Goal: Transaction & Acquisition: Obtain resource

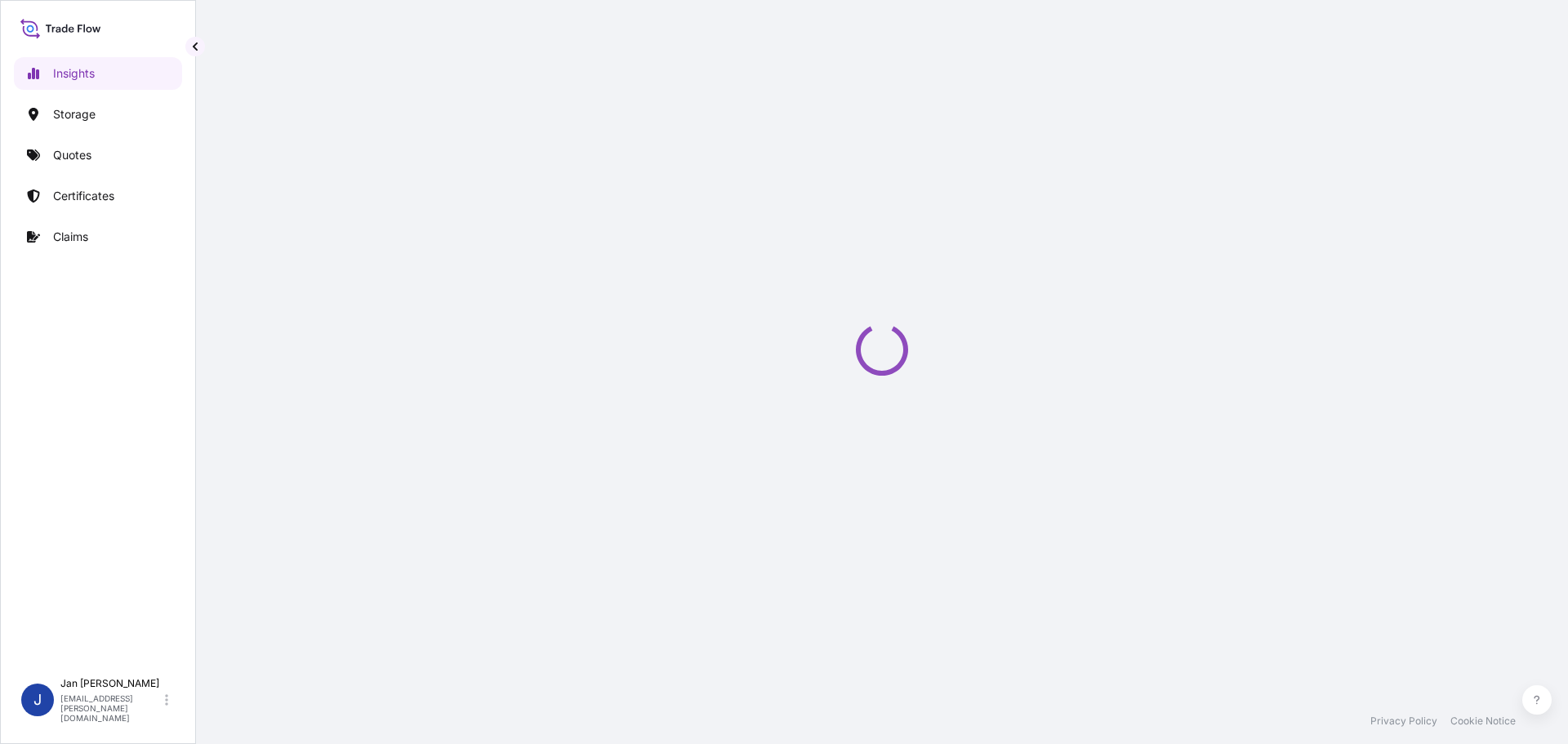
select select "2025"
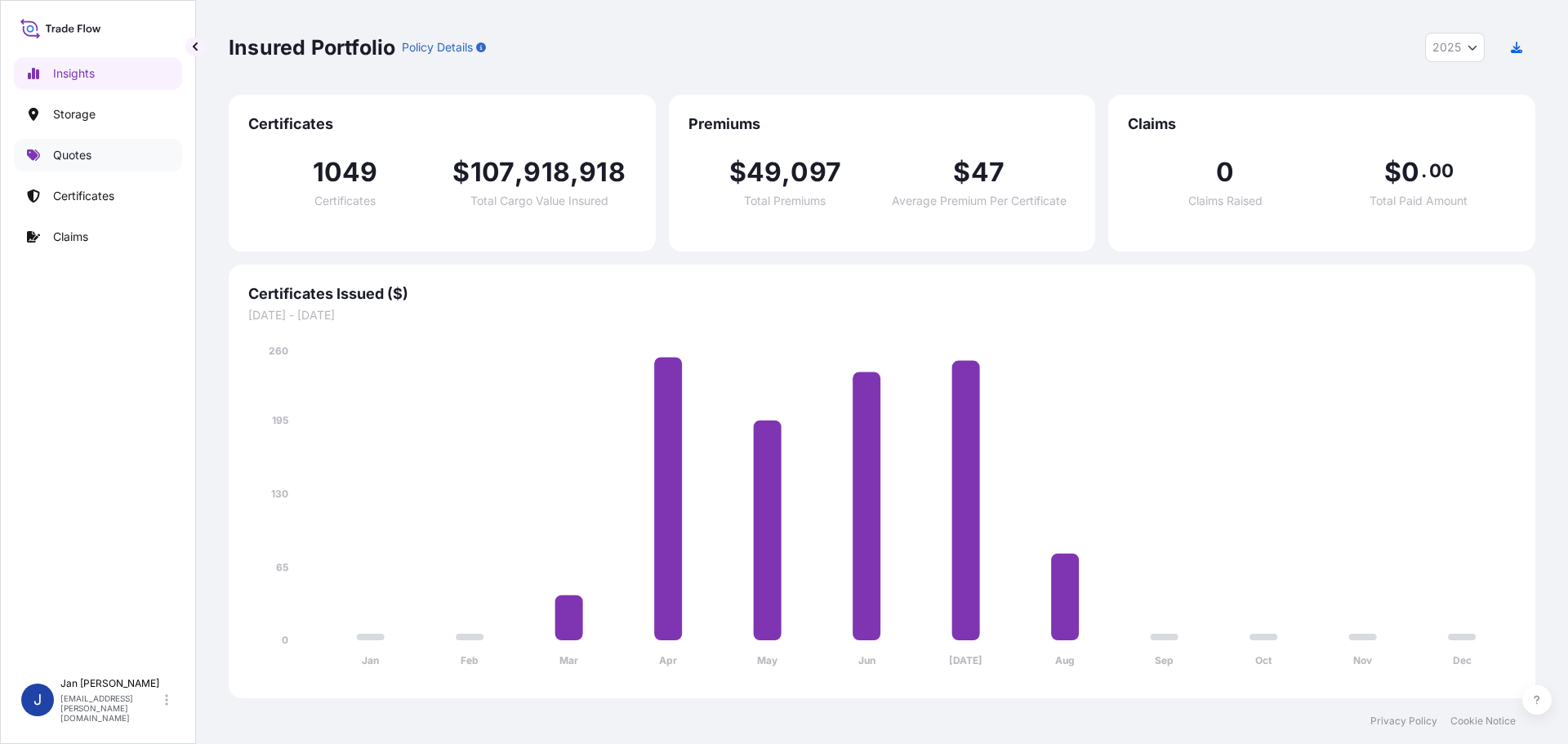
click at [73, 170] on link "Quotes" at bounding box center [97, 155] width 168 height 32
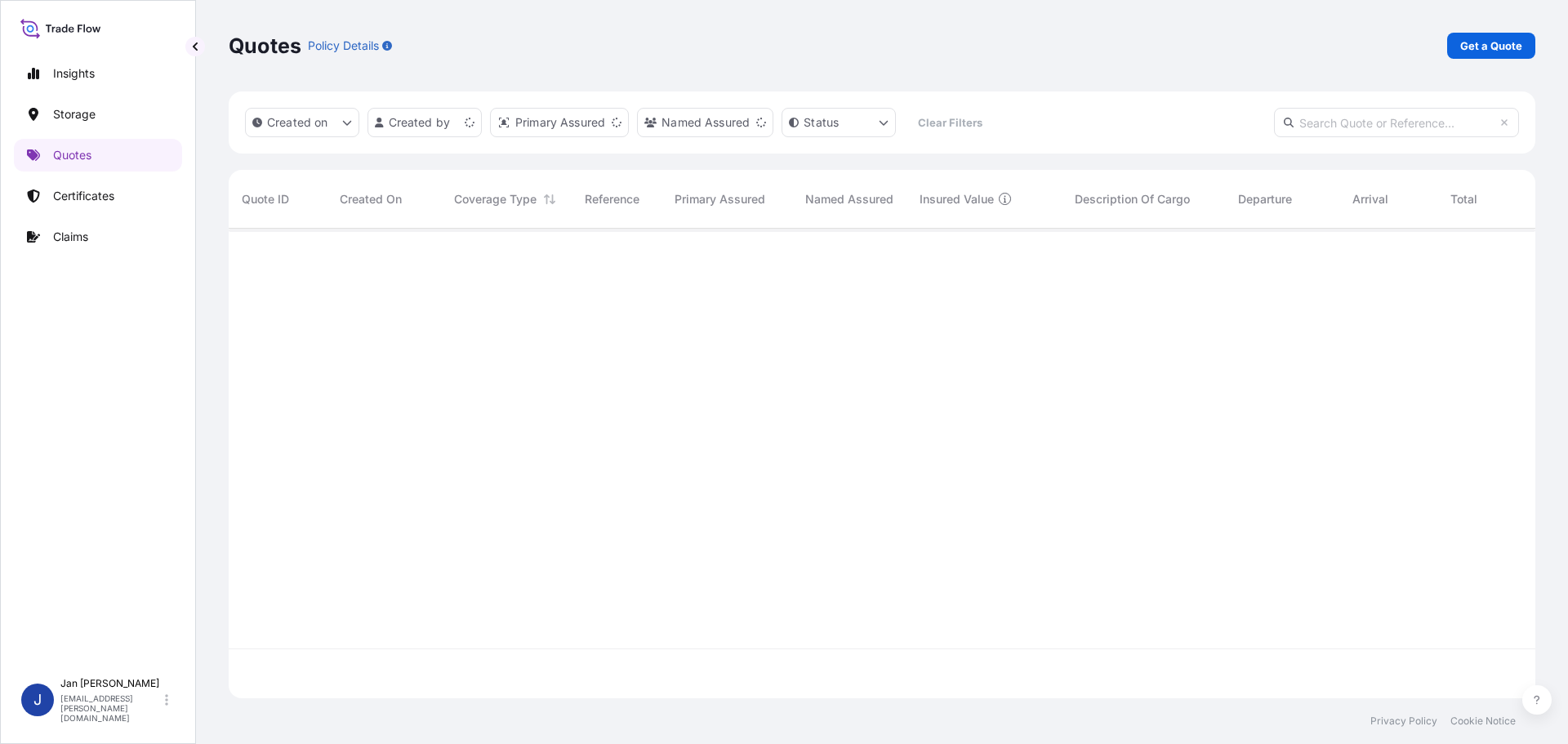
scroll to position [467, 1295]
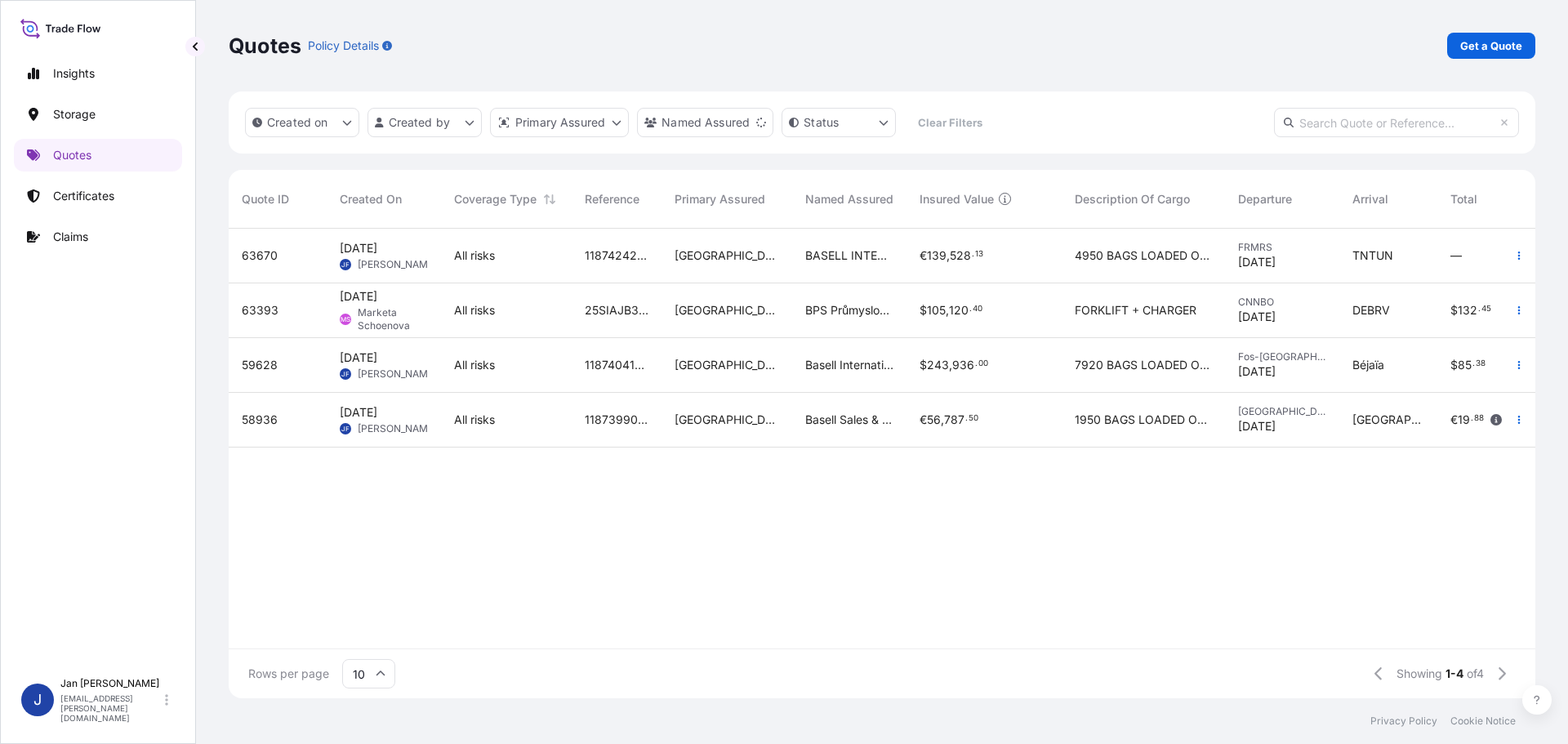
click at [1483, 48] on p "Get a Quote" at bounding box center [1491, 46] width 62 height 16
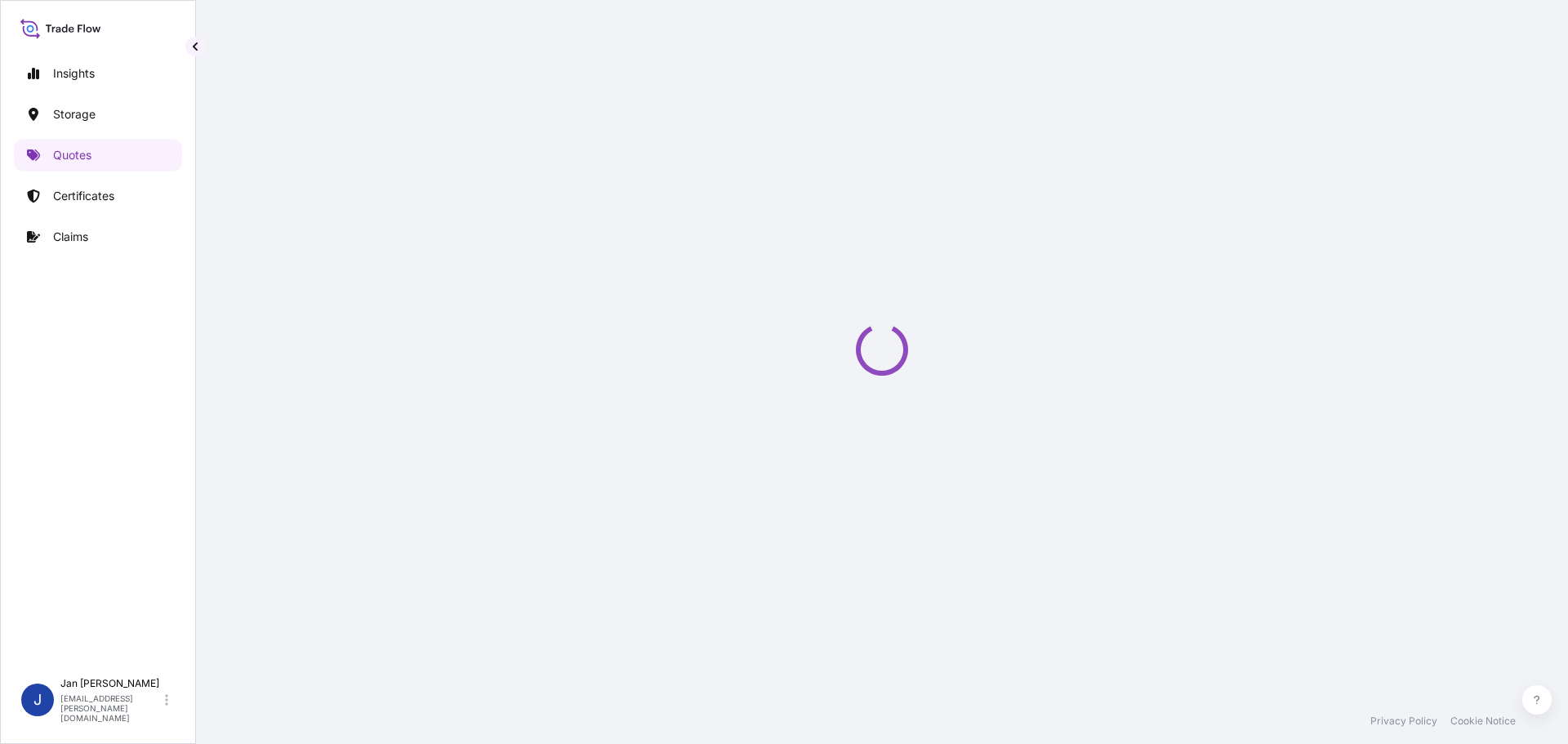
select select "Water"
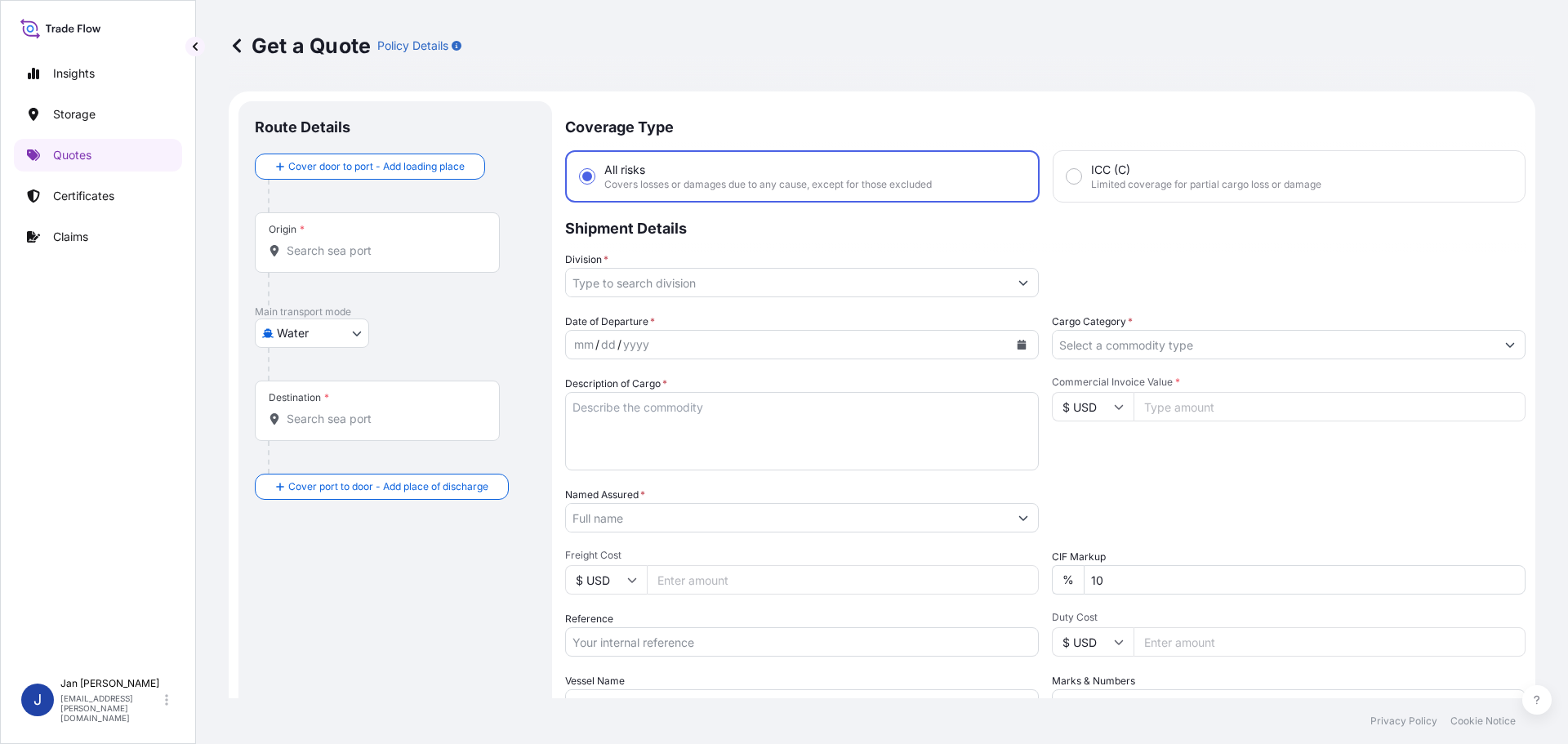
scroll to position [26, 0]
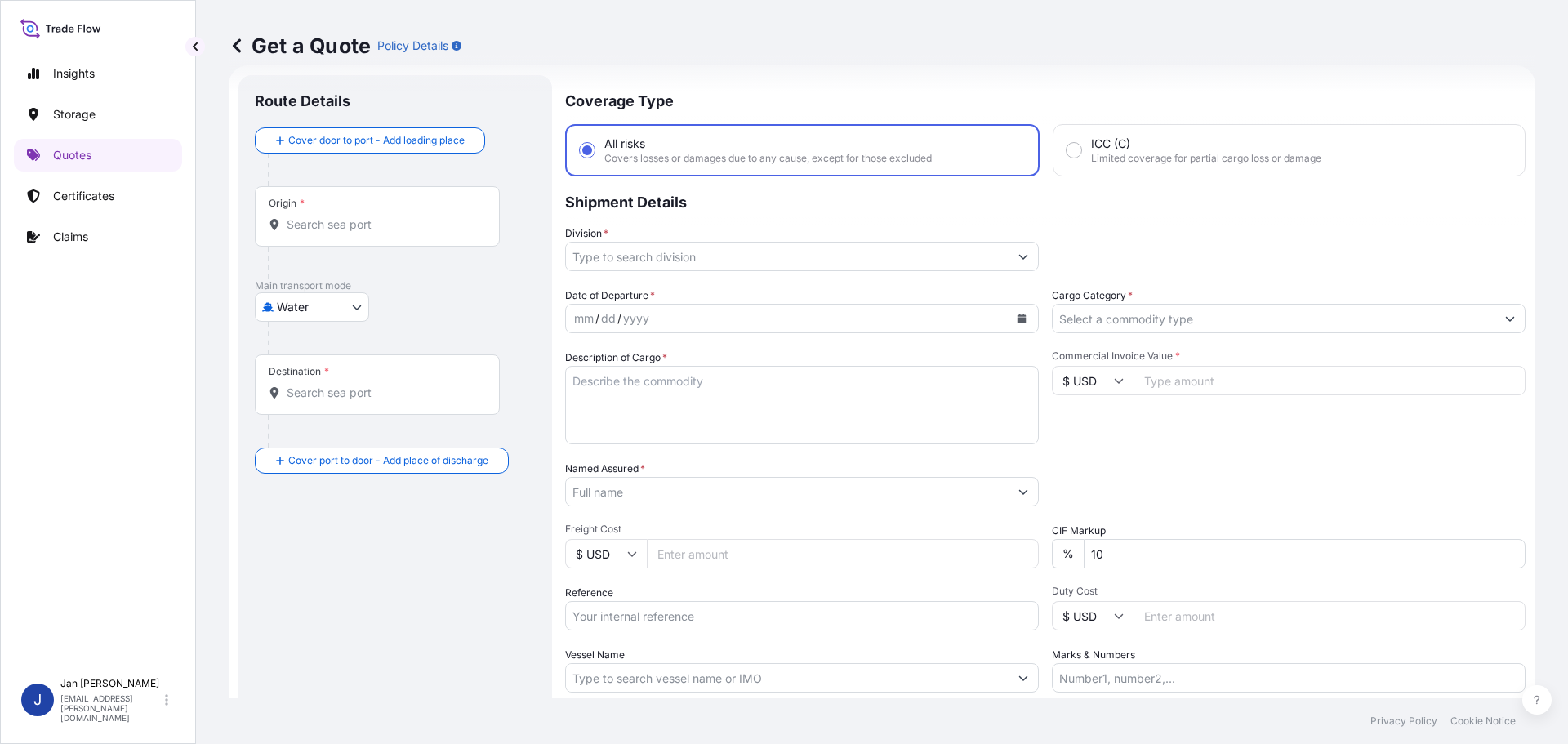
click at [1274, 272] on div "Coverage Type All risks Covers losses or damages due to any cause, except for t…" at bounding box center [1045, 445] width 960 height 740
click at [676, 620] on input "Reference" at bounding box center [801, 615] width 474 height 30
paste input "1187416025"
type input "1187416025"
click at [1146, 493] on div "Packing Category Type to search a container mode Please select a primary mode o…" at bounding box center [1288, 483] width 474 height 46
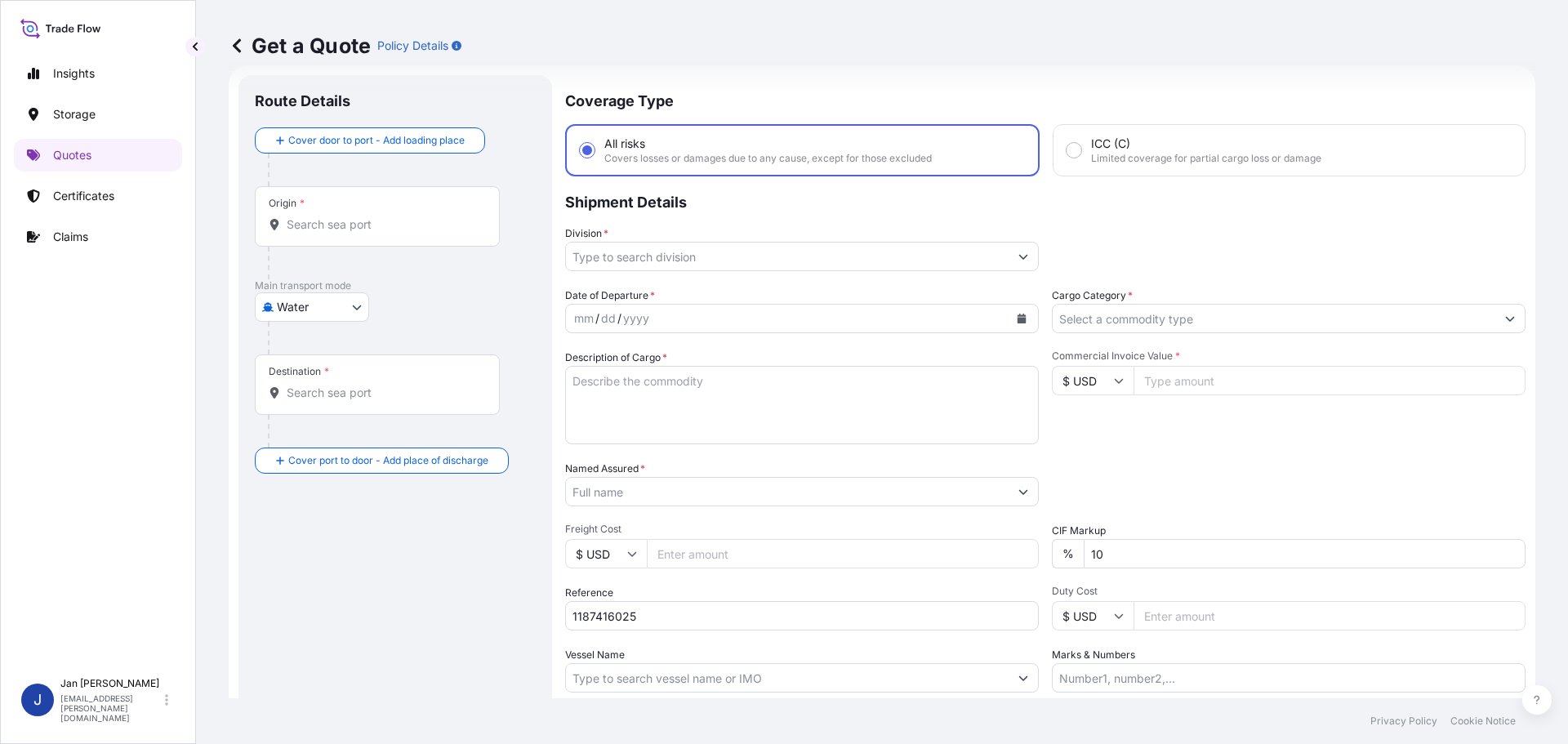
click at [334, 235] on div "Origin *" at bounding box center [377, 216] width 245 height 60
click at [334, 233] on input "Origin *" at bounding box center [383, 225] width 192 height 16
paste input "FOS SUR MER"
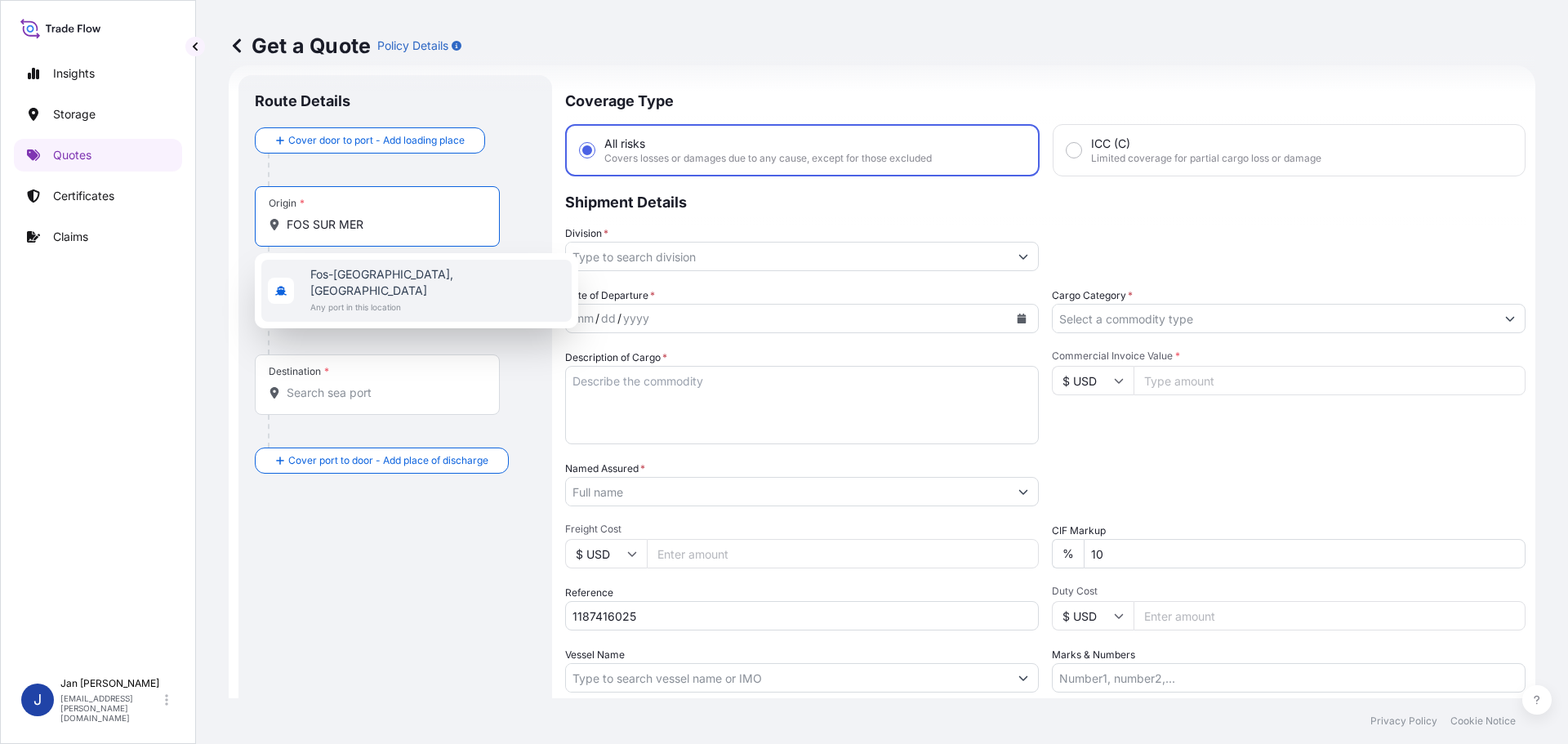
click at [387, 273] on span "Fos-[GEOGRAPHIC_DATA], [GEOGRAPHIC_DATA]" at bounding box center [437, 282] width 254 height 32
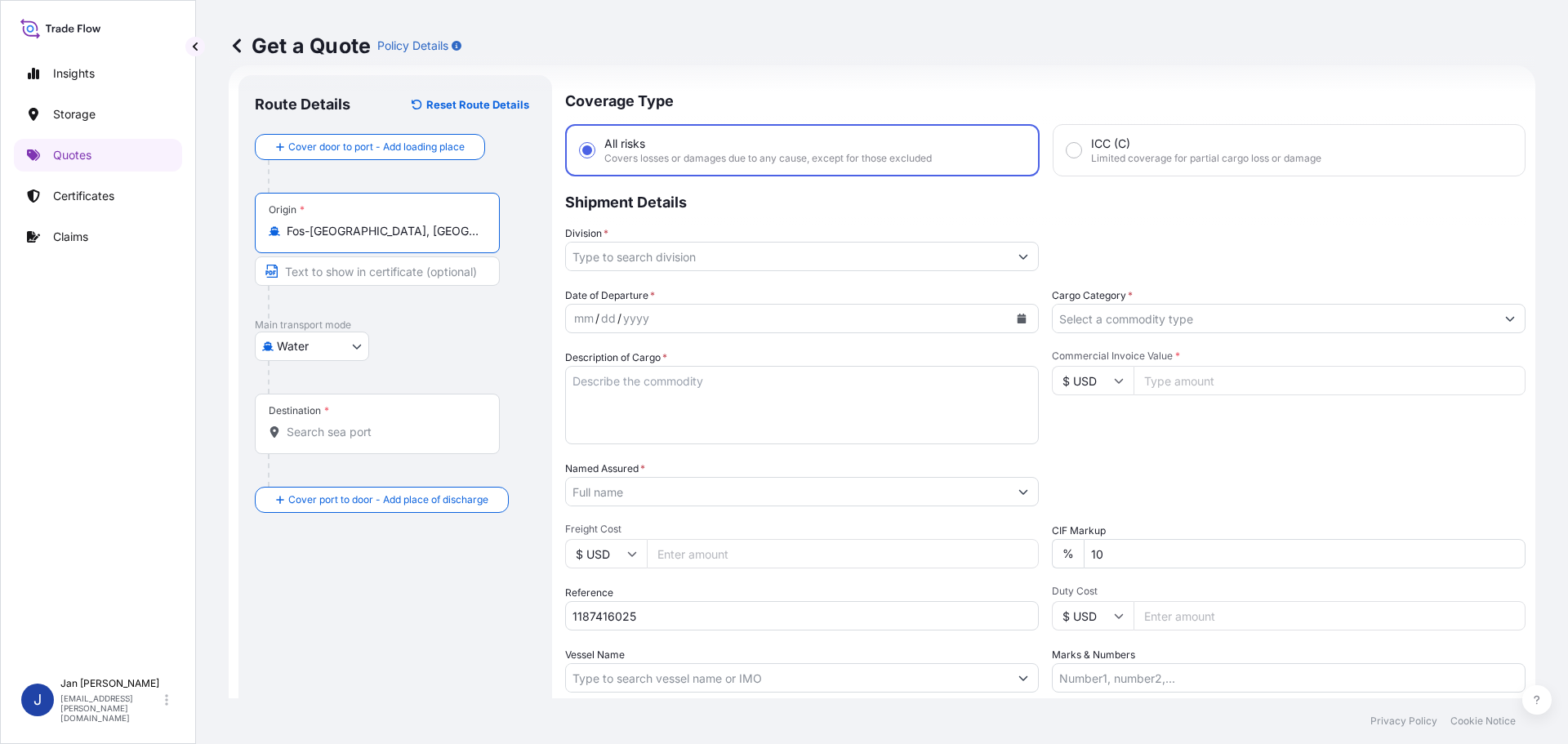
type input "Fos-[GEOGRAPHIC_DATA], [GEOGRAPHIC_DATA]"
click at [375, 427] on input "Destination *" at bounding box center [383, 432] width 192 height 16
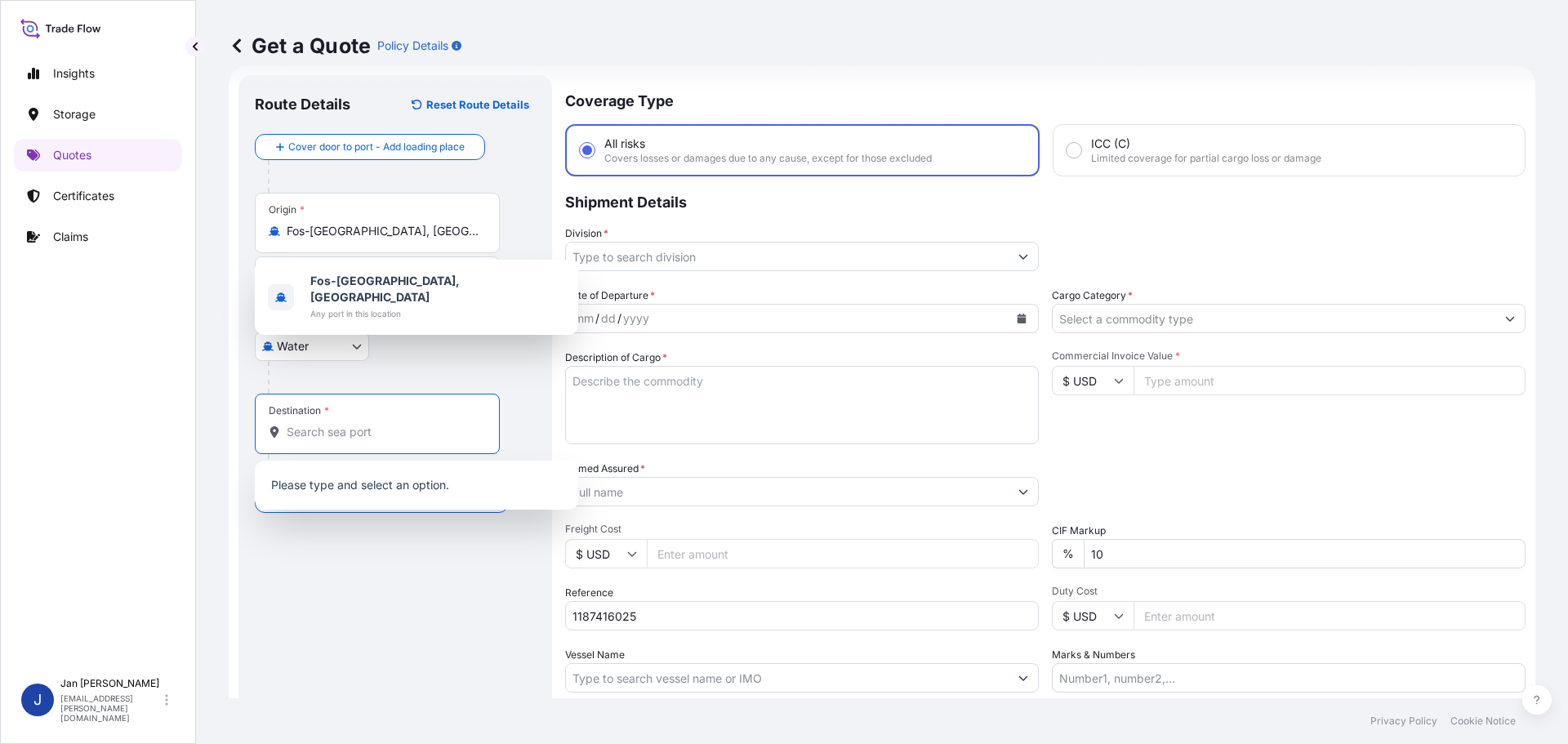
paste input "AMBARLI"
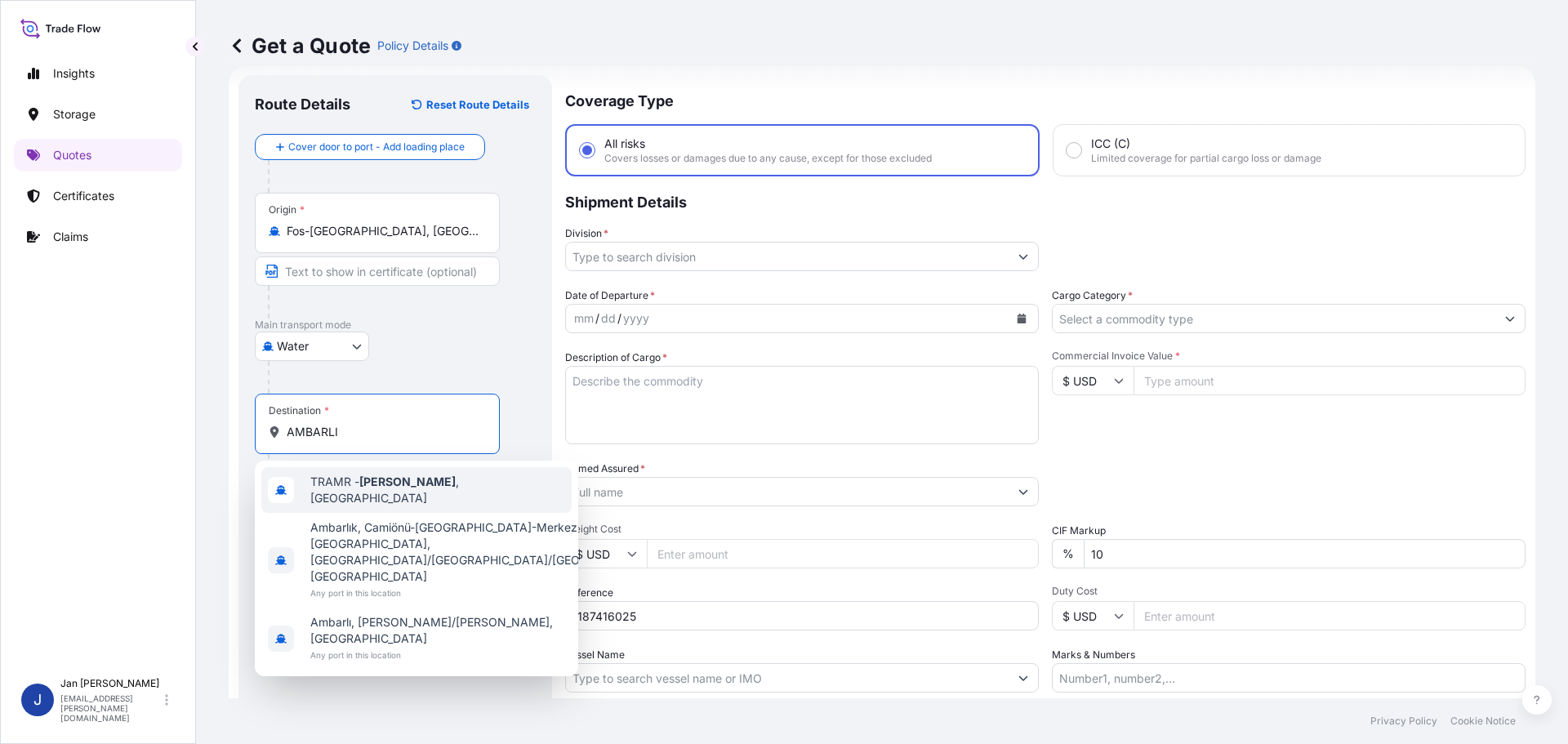
click at [334, 491] on span "TRAMR - [GEOGRAPHIC_DATA] , [GEOGRAPHIC_DATA]" at bounding box center [437, 490] width 254 height 32
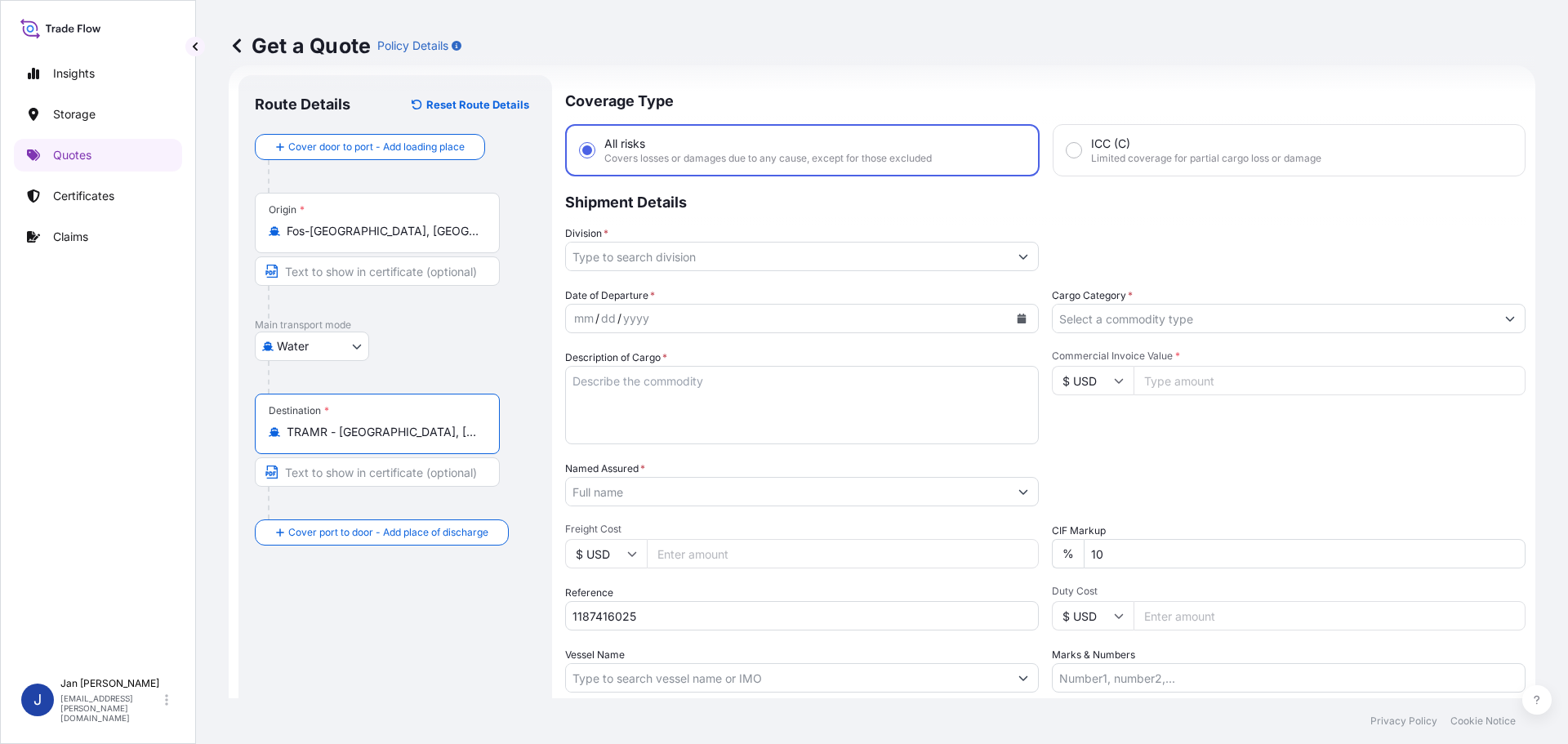
type input "TRAMR - [GEOGRAPHIC_DATA], [GEOGRAPHIC_DATA]"
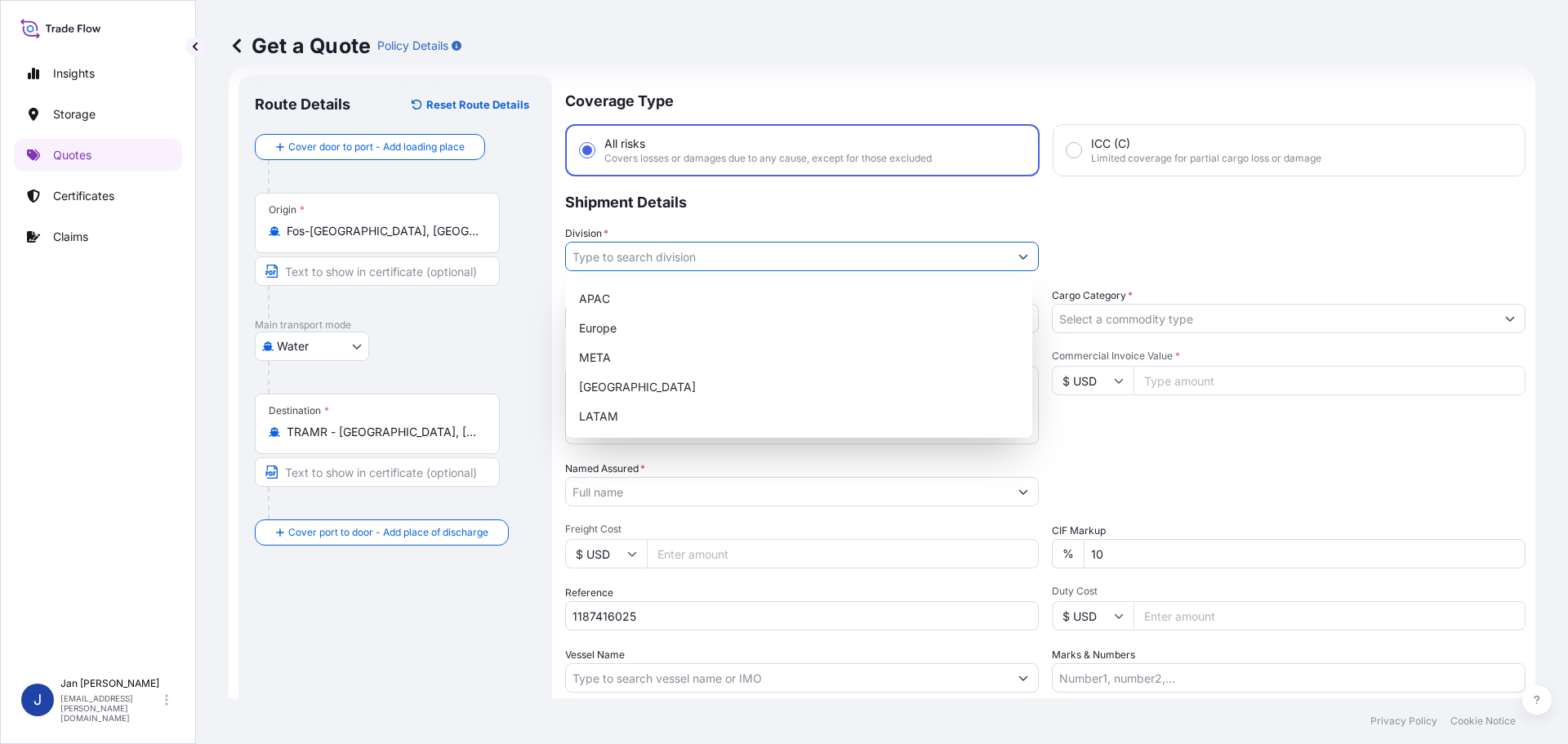
click at [832, 267] on input "Division *" at bounding box center [787, 256] width 442 height 30
click at [674, 320] on div "Europe" at bounding box center [799, 328] width 453 height 30
type input "Europe"
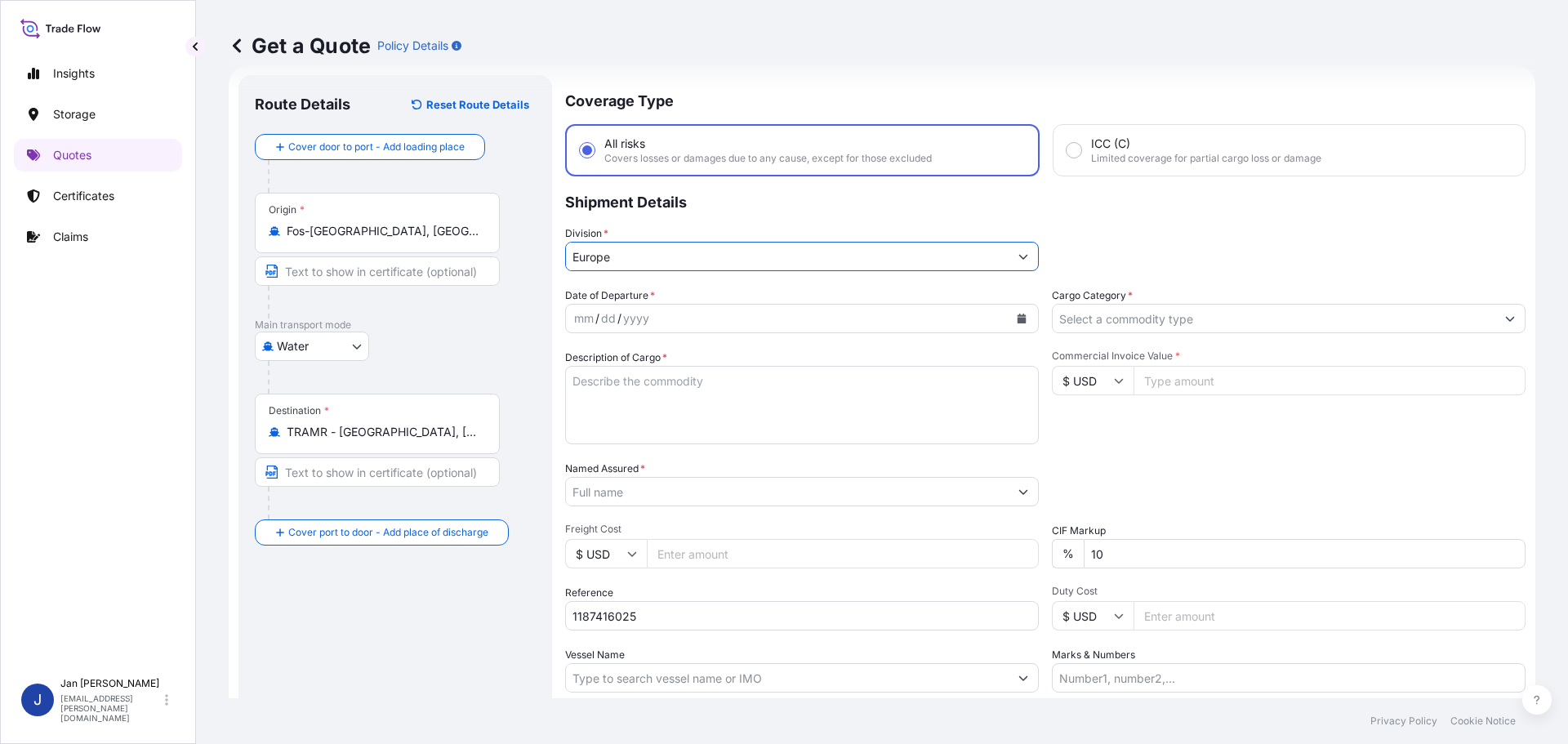
click at [619, 316] on div "/" at bounding box center [619, 318] width 4 height 20
click at [1017, 324] on button "Calendar" at bounding box center [1021, 318] width 26 height 26
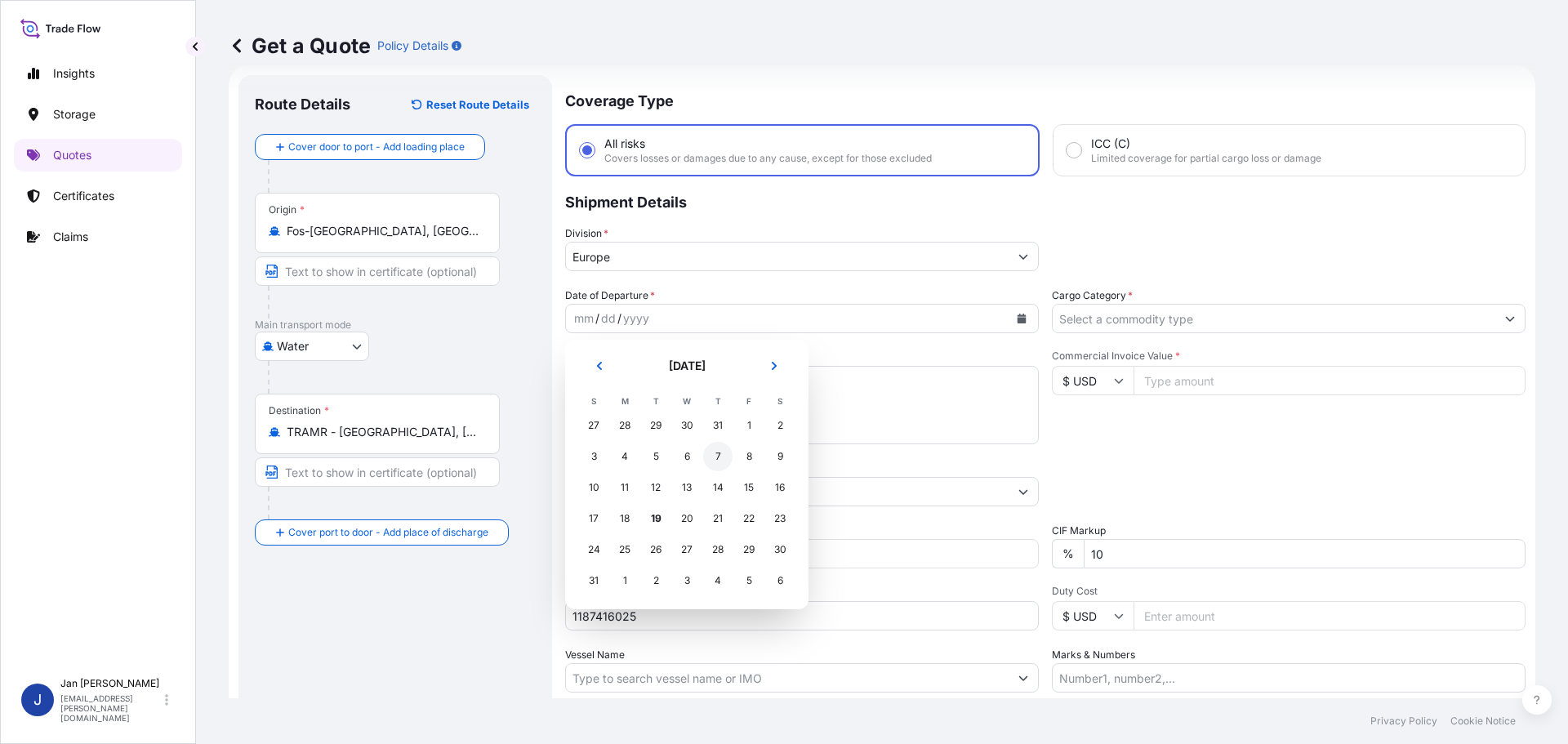
click at [725, 461] on div "7" at bounding box center [717, 456] width 30 height 30
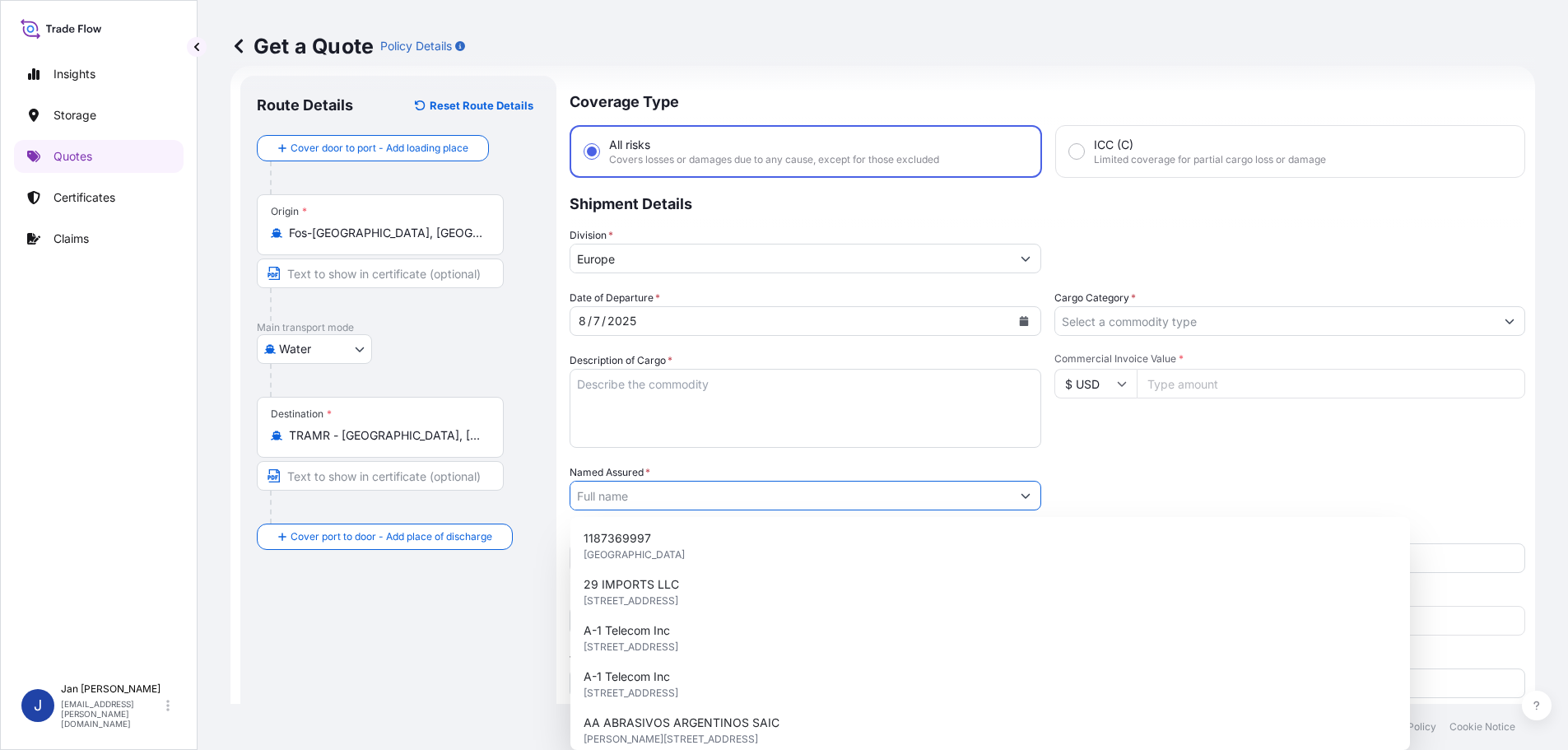
click at [615, 503] on input "Named Assured *" at bounding box center [790, 495] width 440 height 30
click at [716, 451] on div "Date of Departure * [DATE] Cargo Category * Description of Cargo * Commercial I…" at bounding box center [1047, 494] width 955 height 408
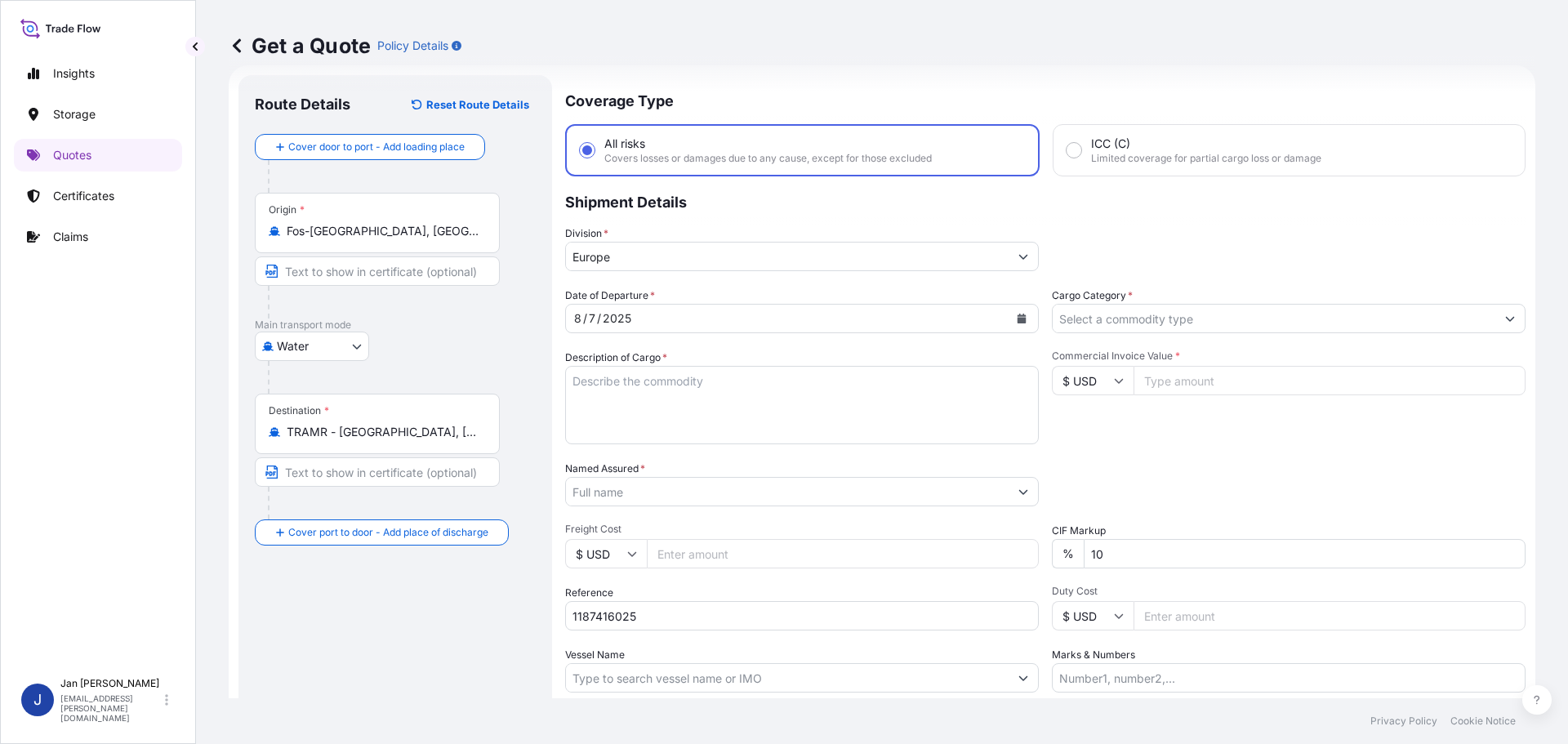
click at [679, 504] on input "Named Assured *" at bounding box center [787, 491] width 442 height 30
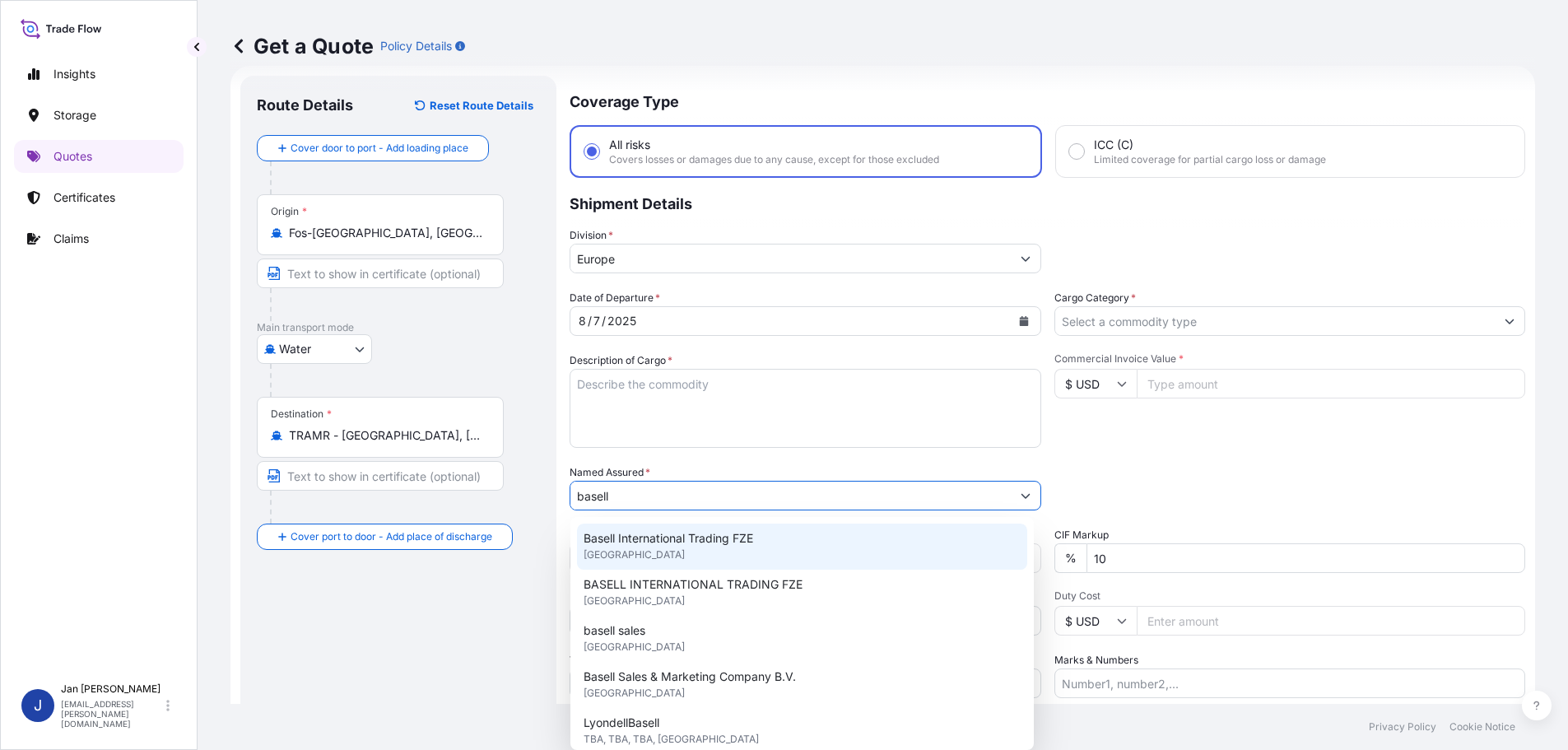
click at [694, 560] on div "Basell International Trading FZE [GEOGRAPHIC_DATA]" at bounding box center [802, 547] width 450 height 46
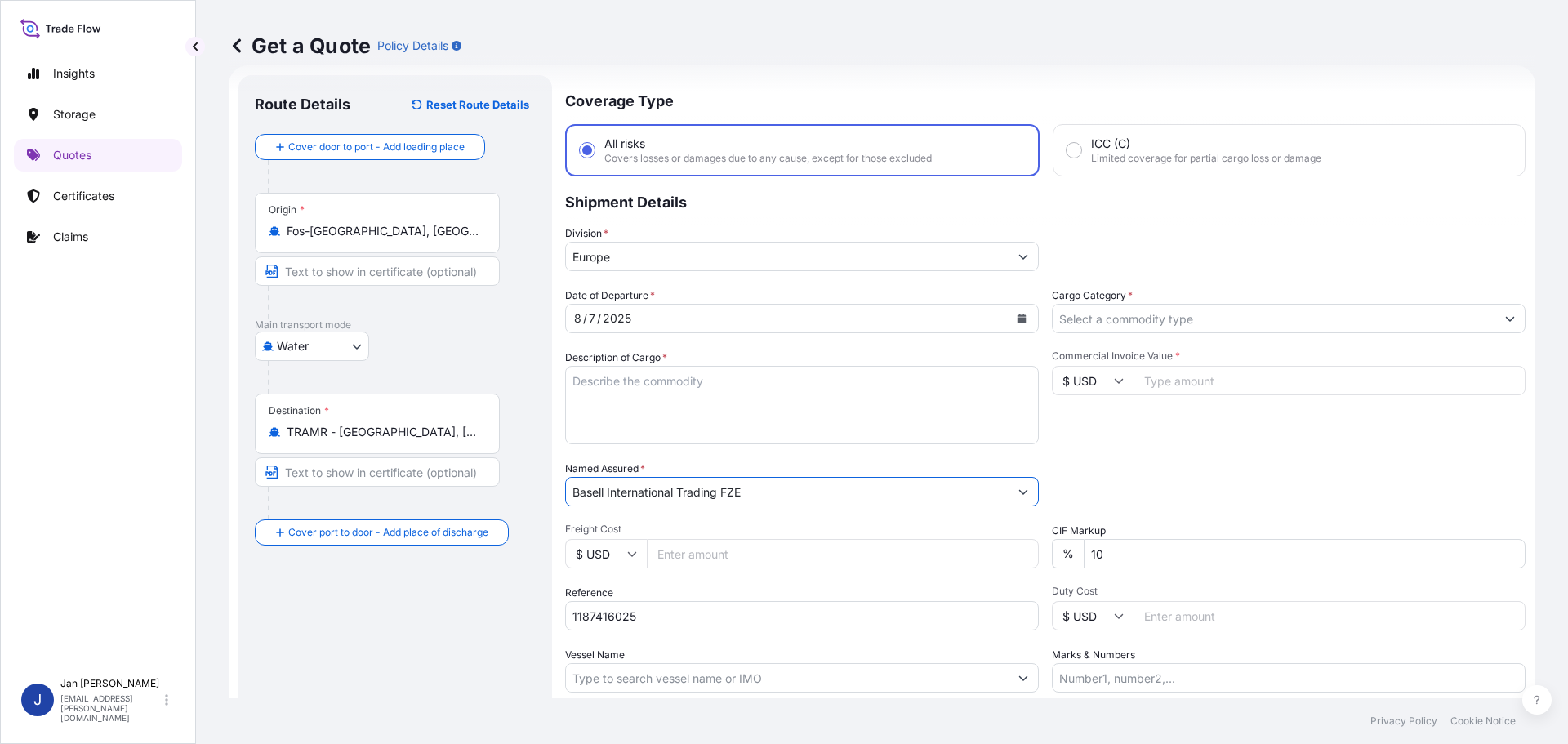
type input "Basell International Trading FZE"
click at [1192, 465] on div "Packing Category Type to search a container mode Please select a primary mode o…" at bounding box center [1288, 483] width 474 height 46
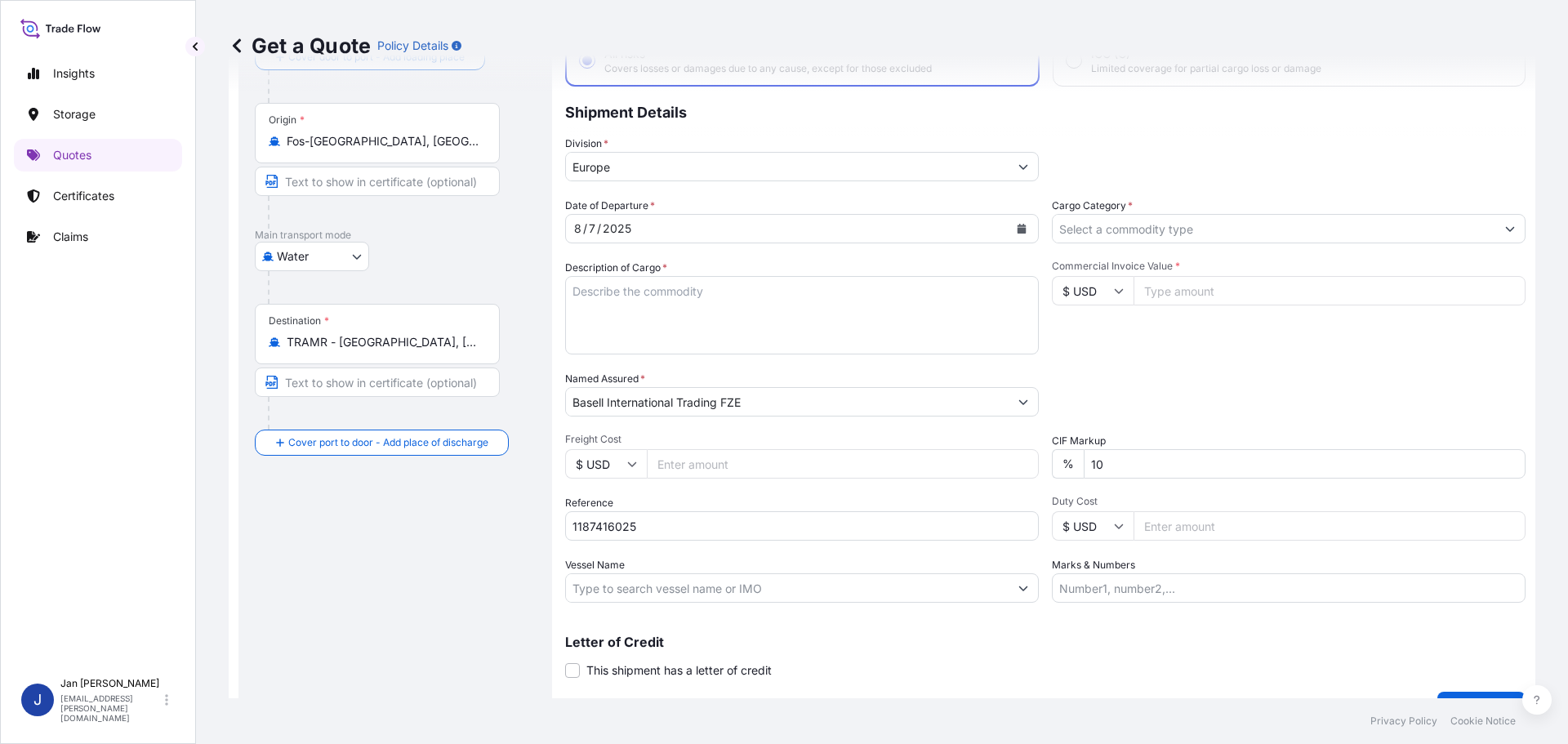
scroll to position [152, 0]
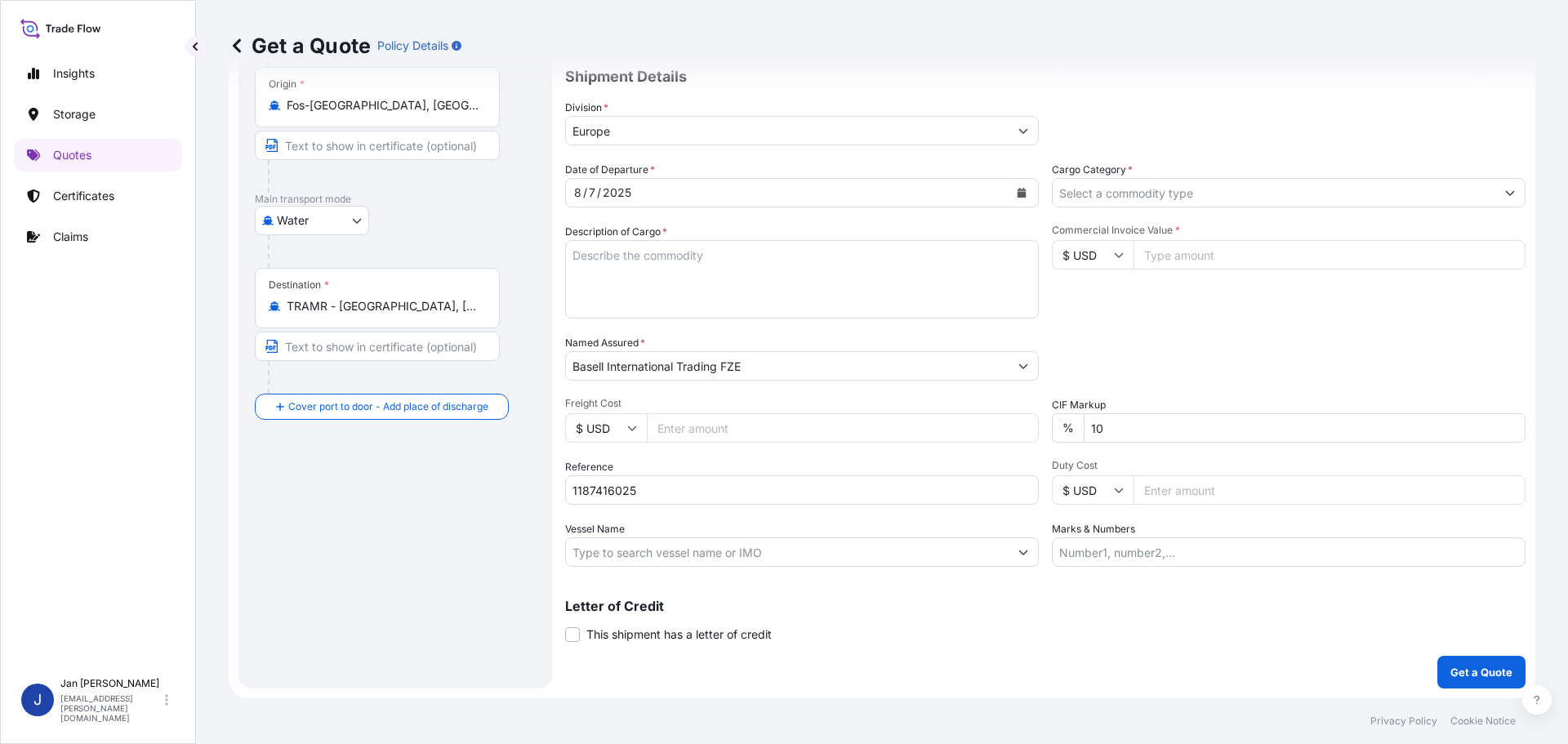
click at [759, 548] on input "Vessel Name" at bounding box center [787, 552] width 442 height 30
paste input "[PERSON_NAME]"
click at [670, 542] on input "Vessel Name" at bounding box center [787, 552] width 442 height 30
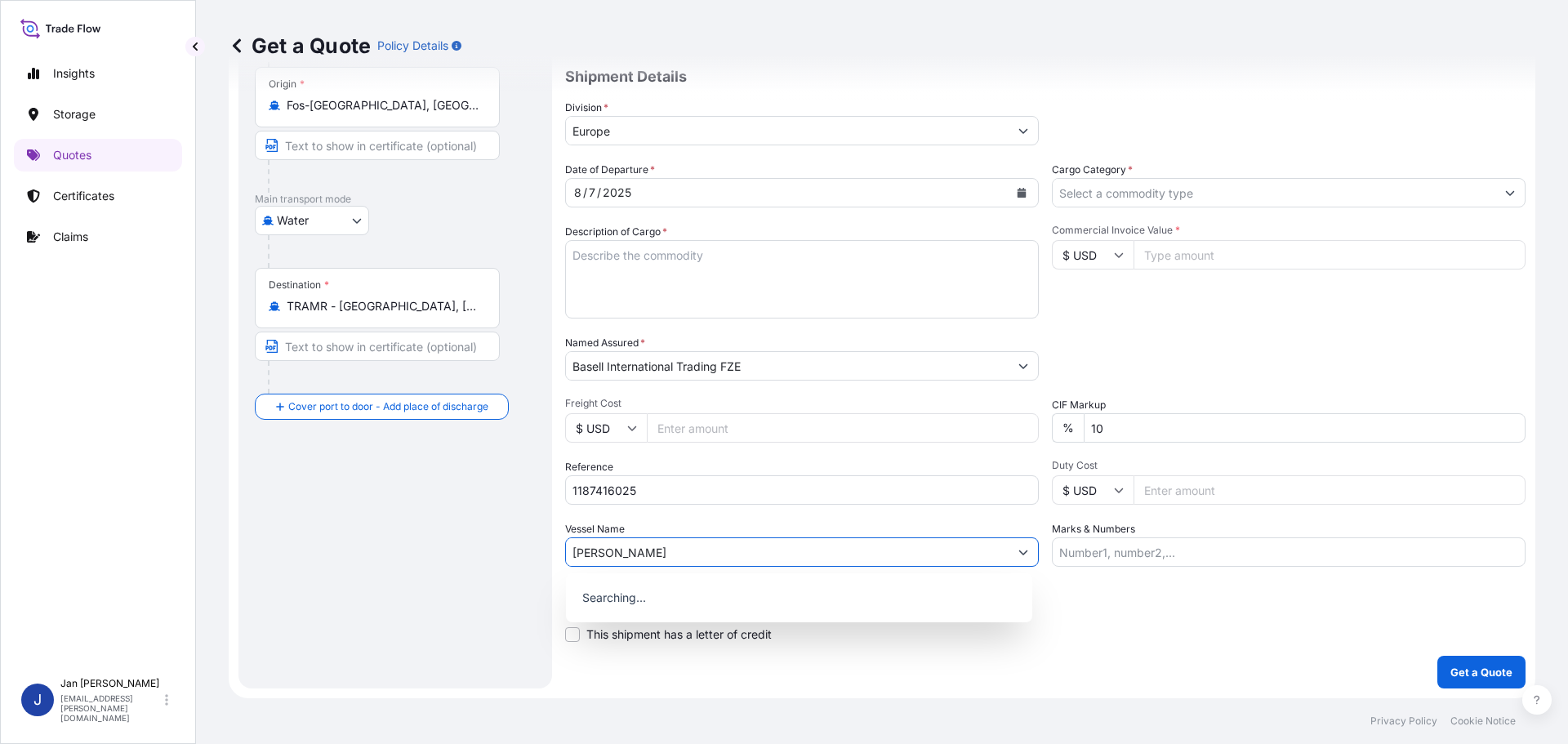
type input "[PERSON_NAME]"
click at [1277, 288] on div "Commercial Invoice Value * $ USD" at bounding box center [1288, 271] width 474 height 94
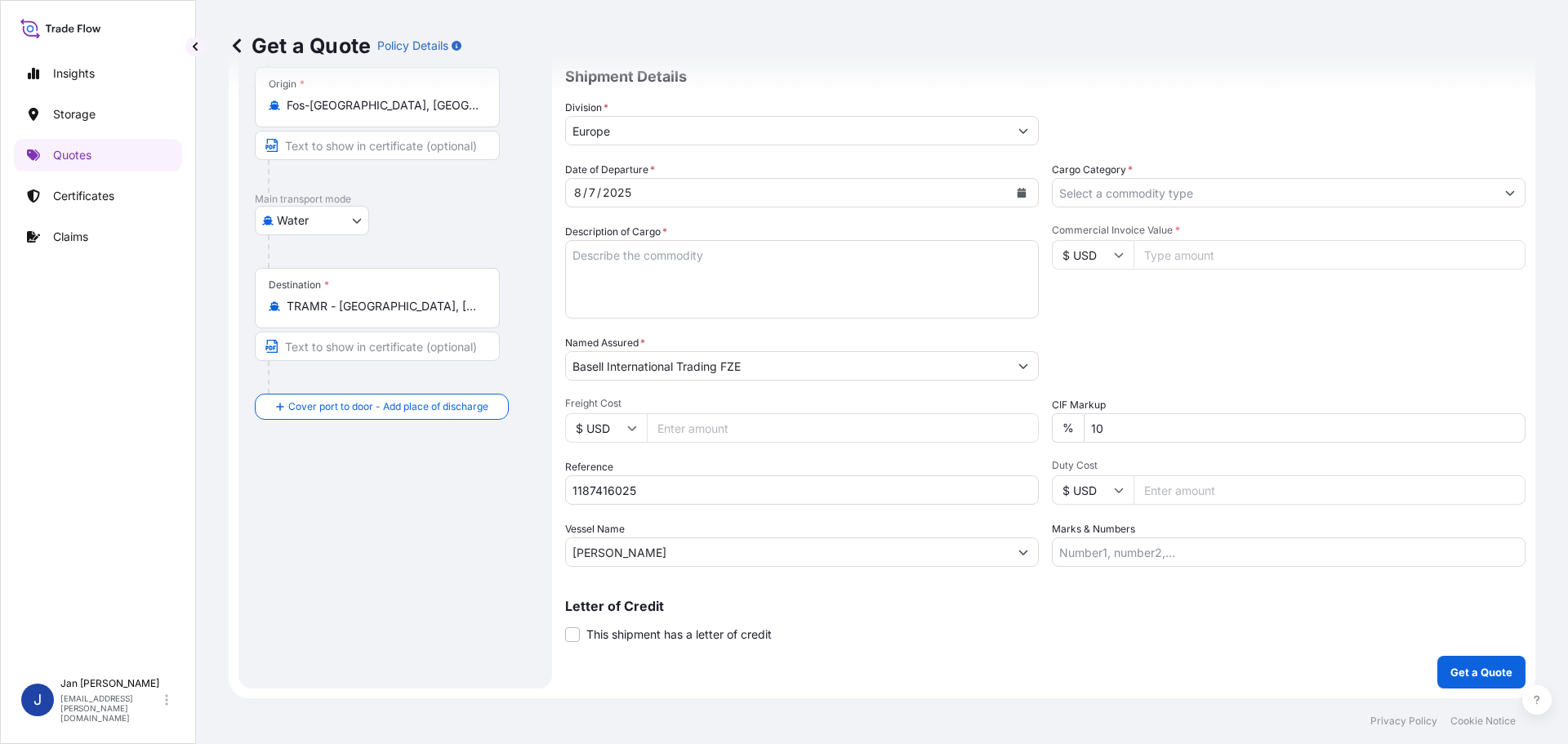
click at [1130, 183] on input "Cargo Category *" at bounding box center [1274, 193] width 442 height 30
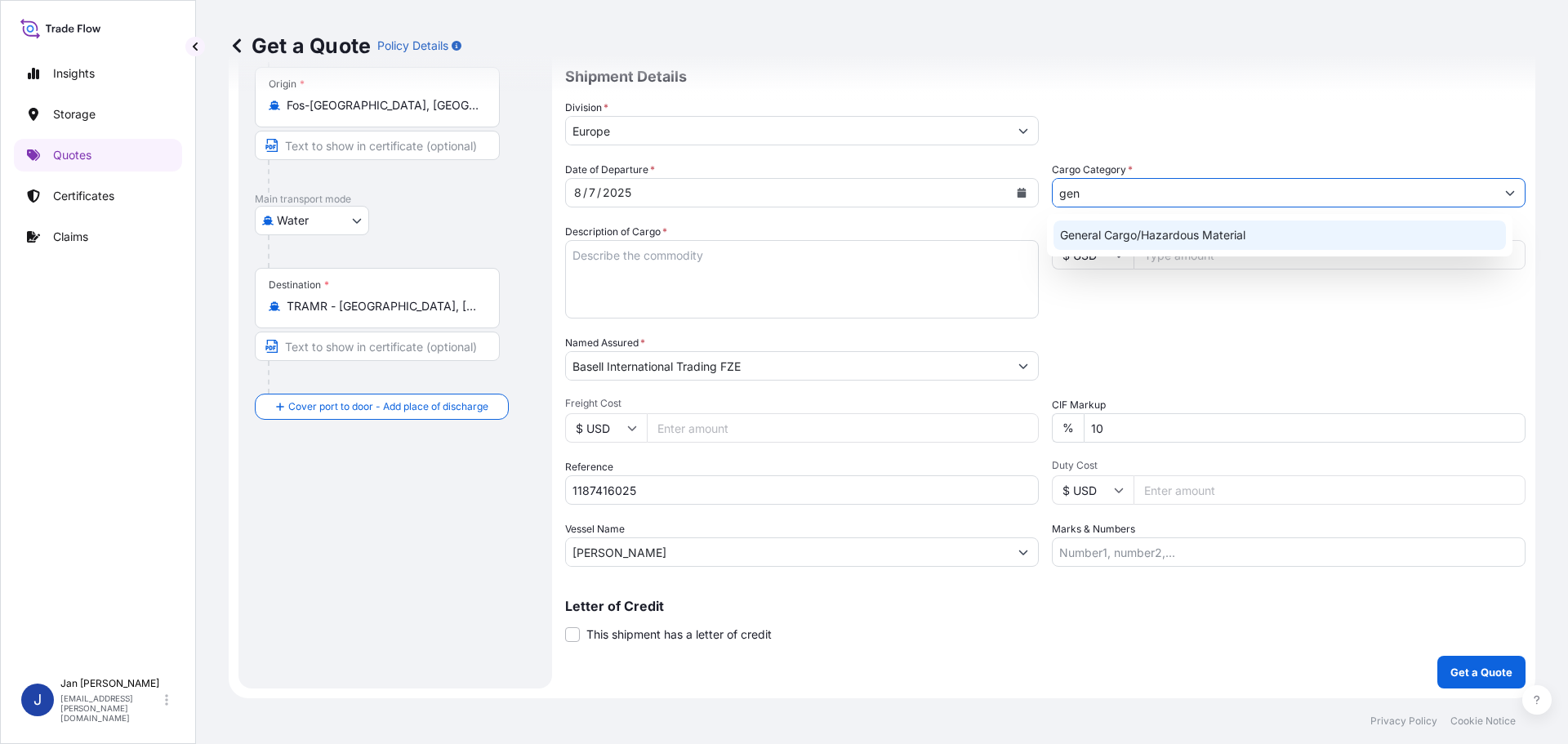
click at [1227, 238] on div "General Cargo/Hazardous Material" at bounding box center [1280, 235] width 453 height 30
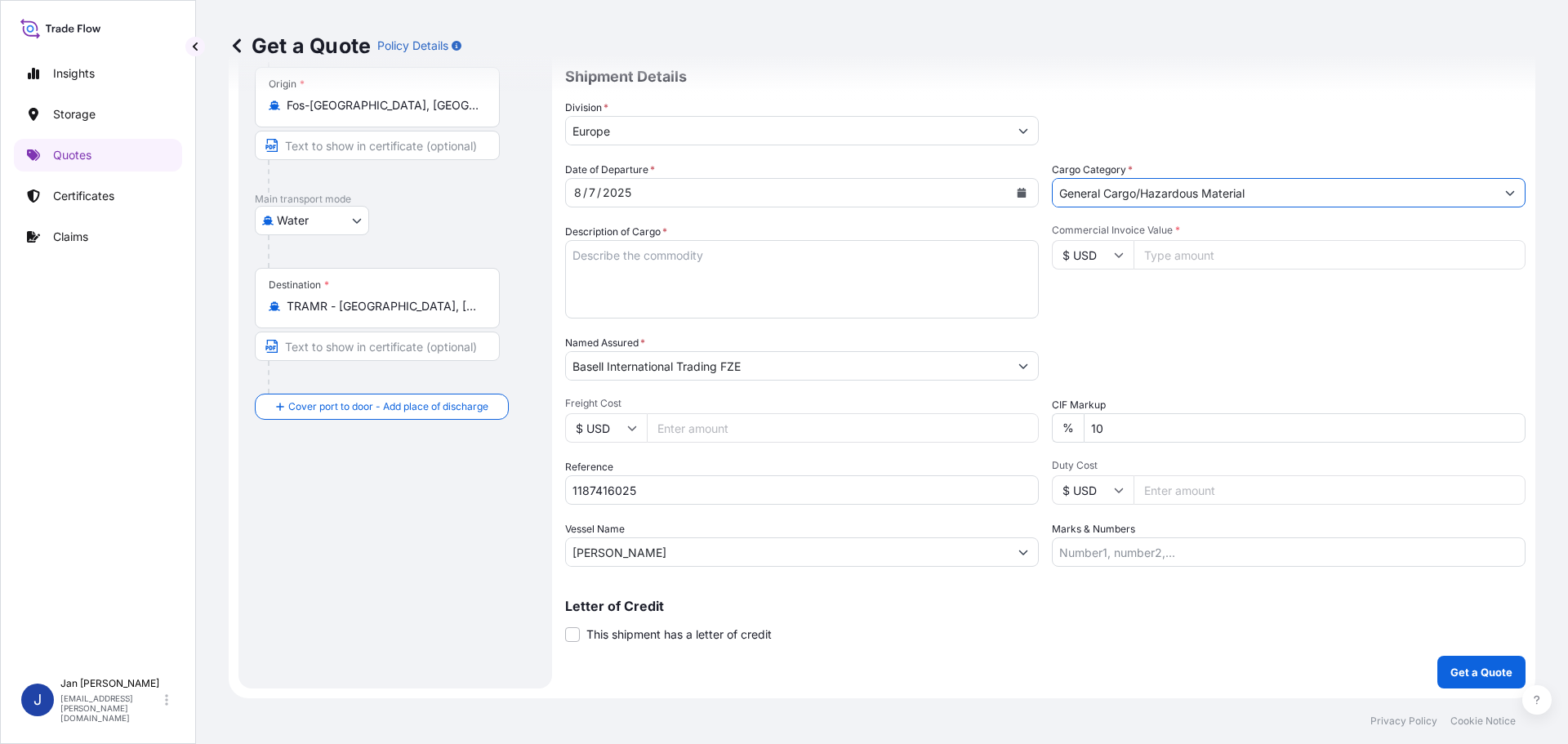
type input "General Cargo/Hazardous Material"
click at [1240, 127] on div "Division * [GEOGRAPHIC_DATA]" at bounding box center [1045, 122] width 960 height 46
click at [1161, 254] on input "Commercial Invoice Value *" at bounding box center [1330, 255] width 392 height 30
click at [1098, 258] on input "$ USD" at bounding box center [1092, 255] width 82 height 30
click at [1058, 309] on div "€ EUR" at bounding box center [1087, 300] width 68 height 31
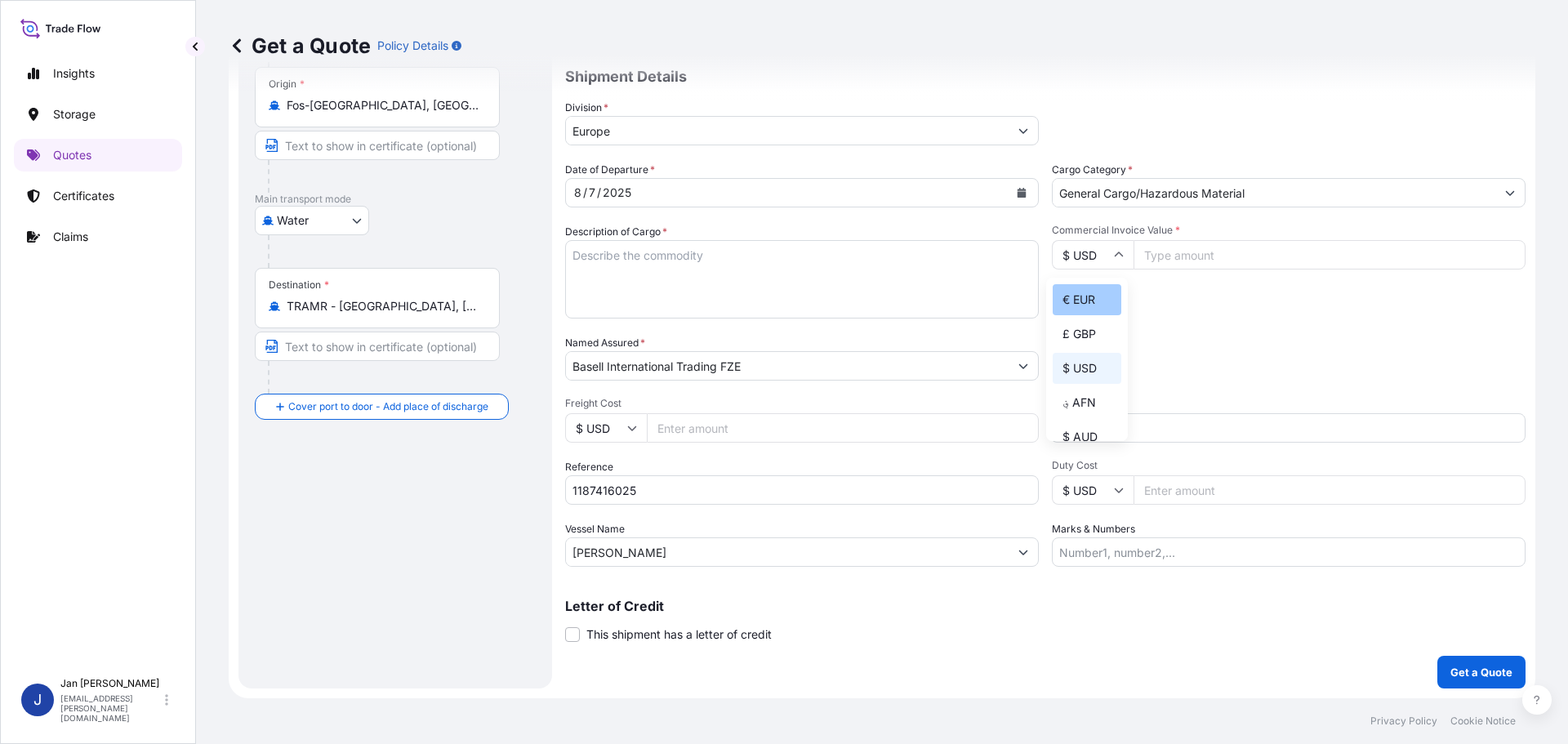
type input "€ EUR"
click at [1218, 271] on div "Commercial Invoice Value * € EUR" at bounding box center [1288, 271] width 474 height 94
drag, startPoint x: 1214, startPoint y: 258, endPoint x: 1215, endPoint y: 331, distance: 73.0
click at [1209, 259] on input "Commercial Invoice Value *" at bounding box center [1330, 255] width 392 height 30
type input "49808.57"
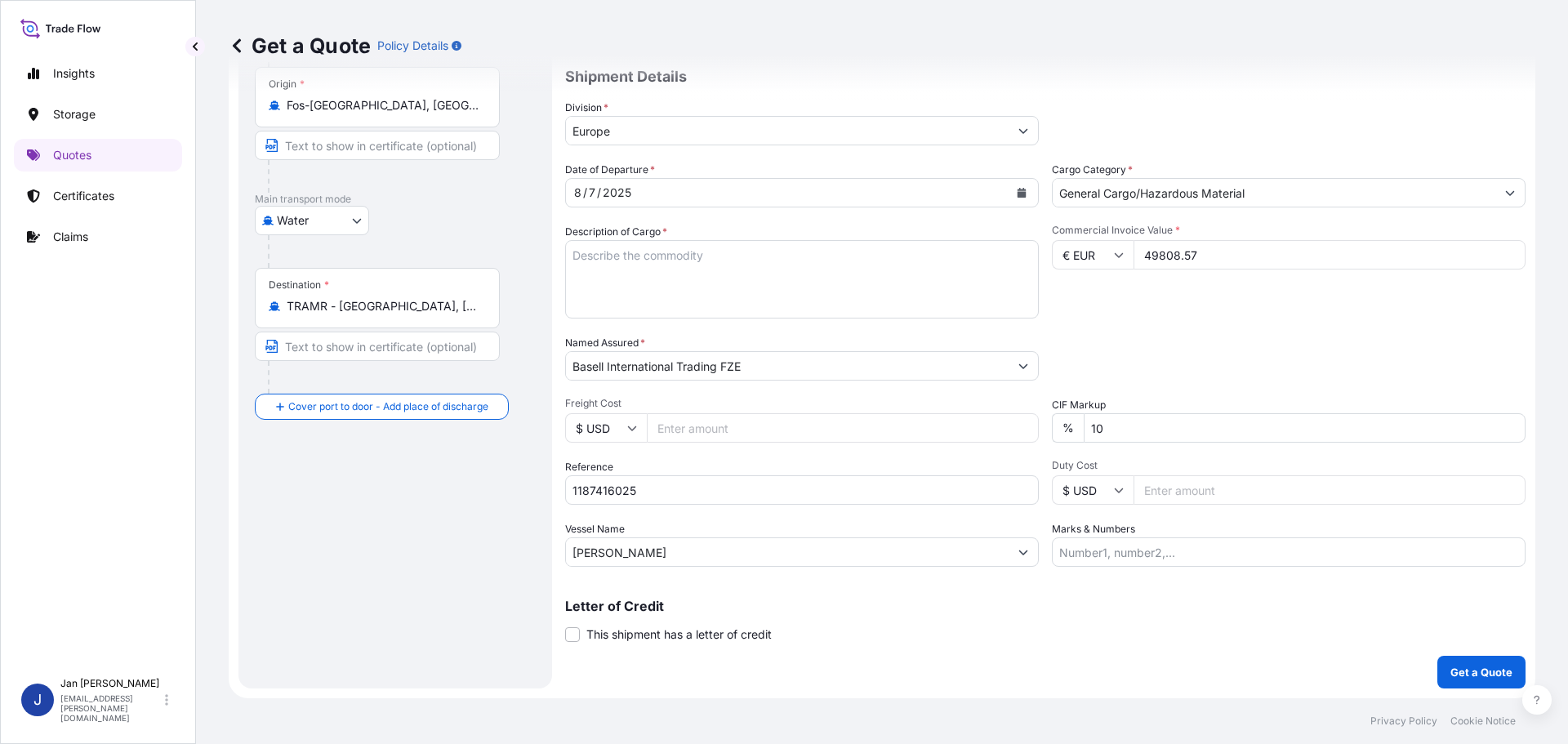
click at [697, 255] on textarea "Description of Cargo *" at bounding box center [801, 279] width 474 height 78
paste textarea "POLYETHYLENE 1980 BAGS LOADED ONTO 36 PALLETS LOADED INTO 2 40' HIGH CUBE CONTA…"
type textarea "POLYETHYLENE 1980 BAGS LOADED ONTO 36 PALLETS LOADED INTO 2 40' HIGH CUBE CONTA…"
click at [1192, 320] on div "Date of Departure * [DATE] Cargo Category * General Cargo/Hazardous Material De…" at bounding box center [1045, 364] width 960 height 405
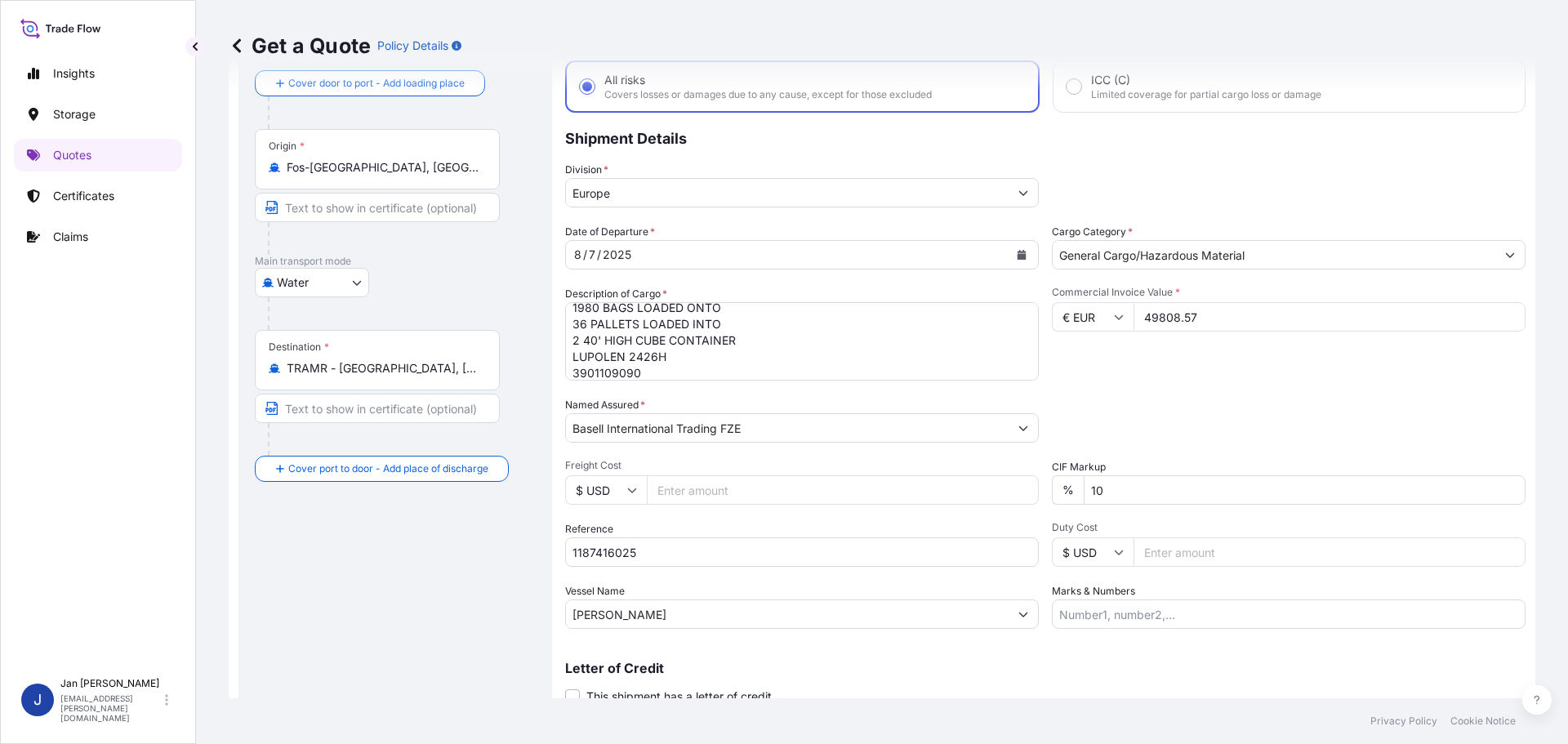
scroll to position [152, 0]
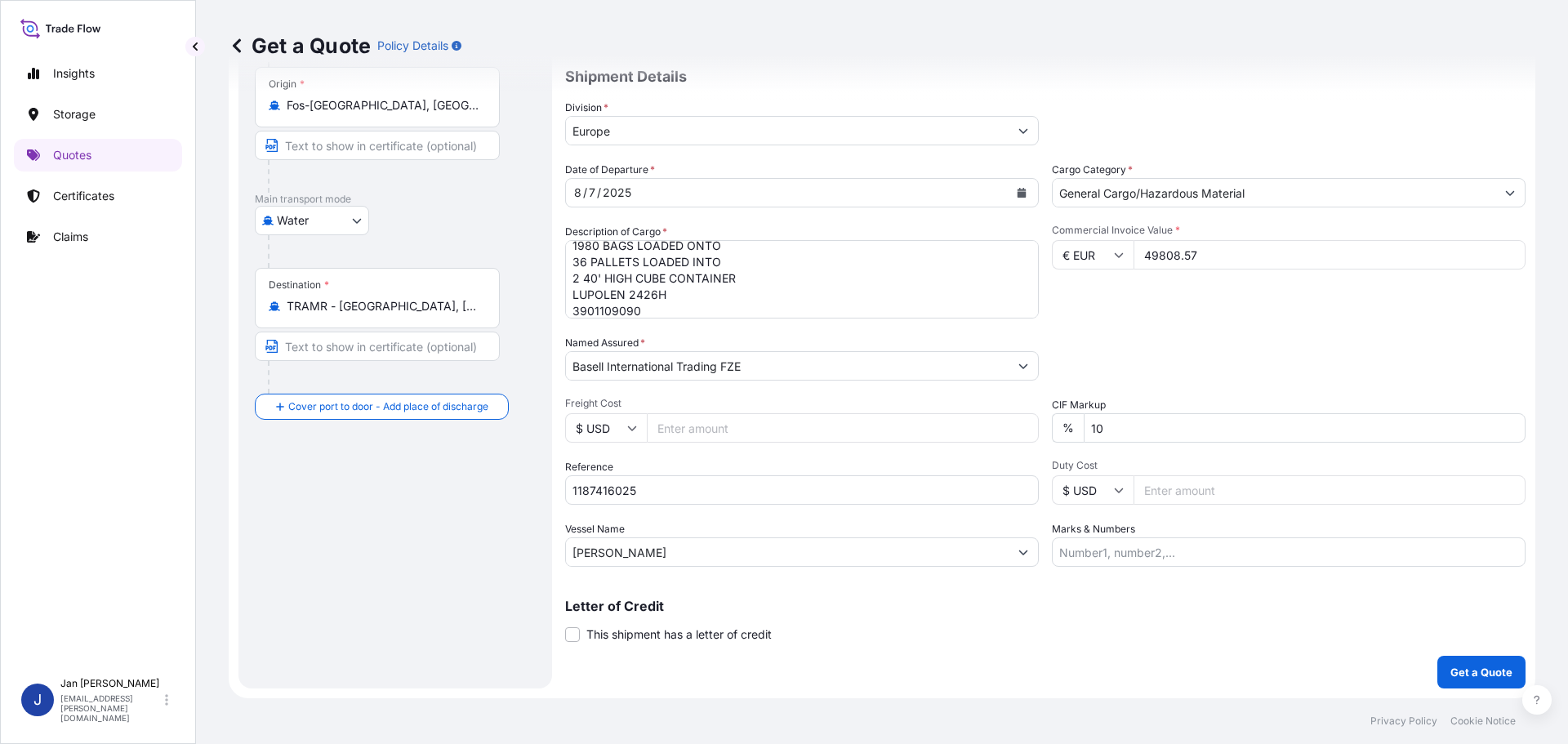
click at [1472, 669] on p "Get a Quote" at bounding box center [1481, 672] width 62 height 16
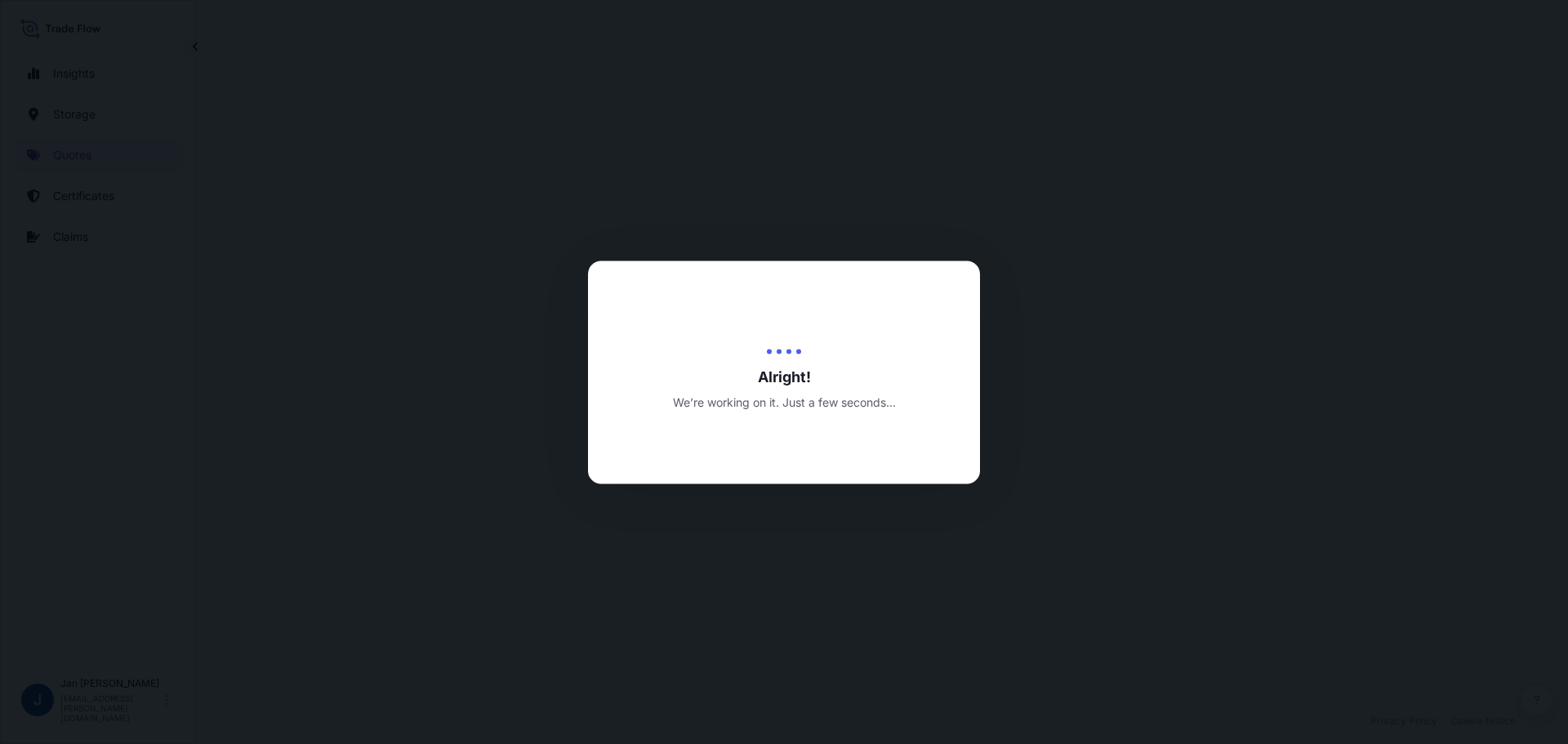
select select "Water"
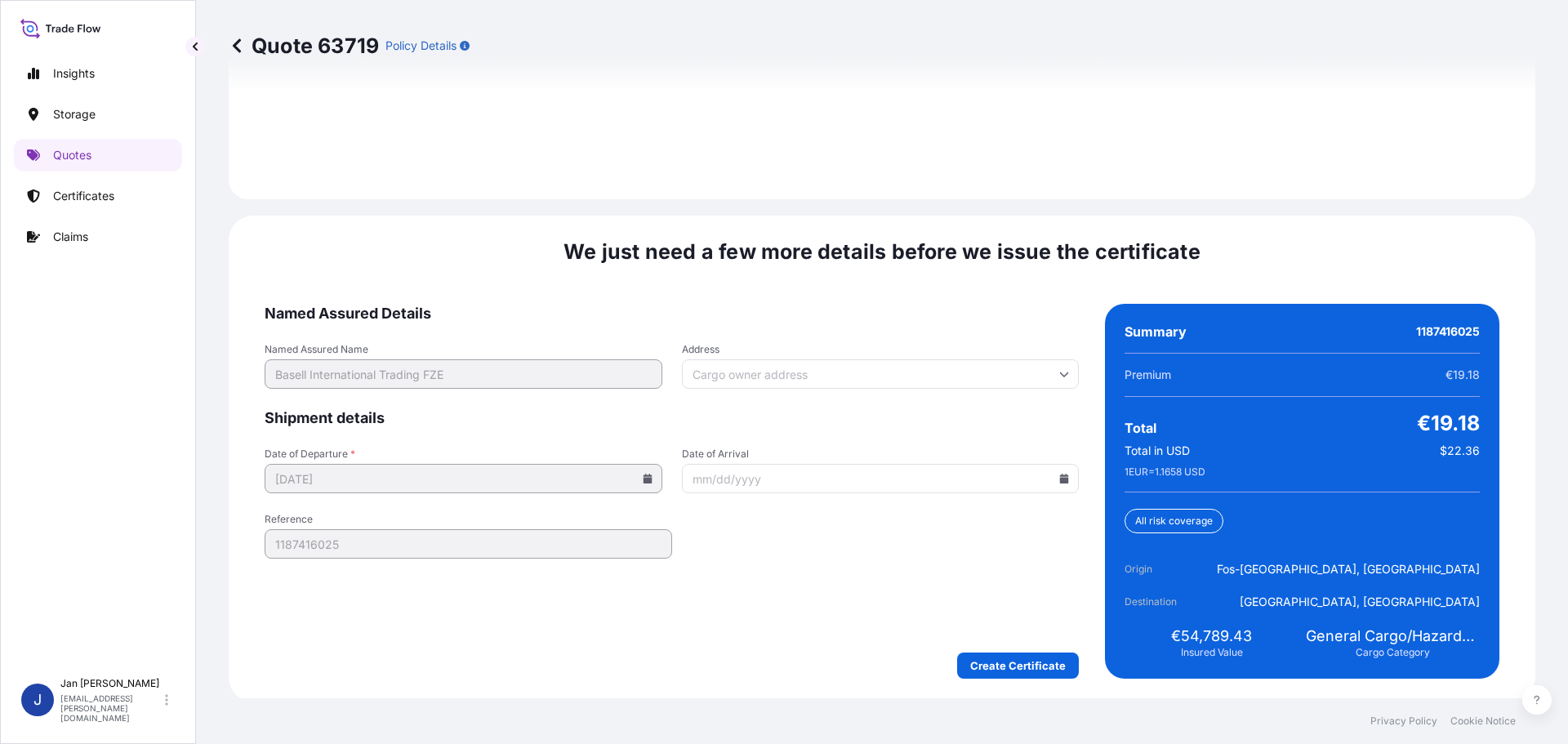
scroll to position [2372, 0]
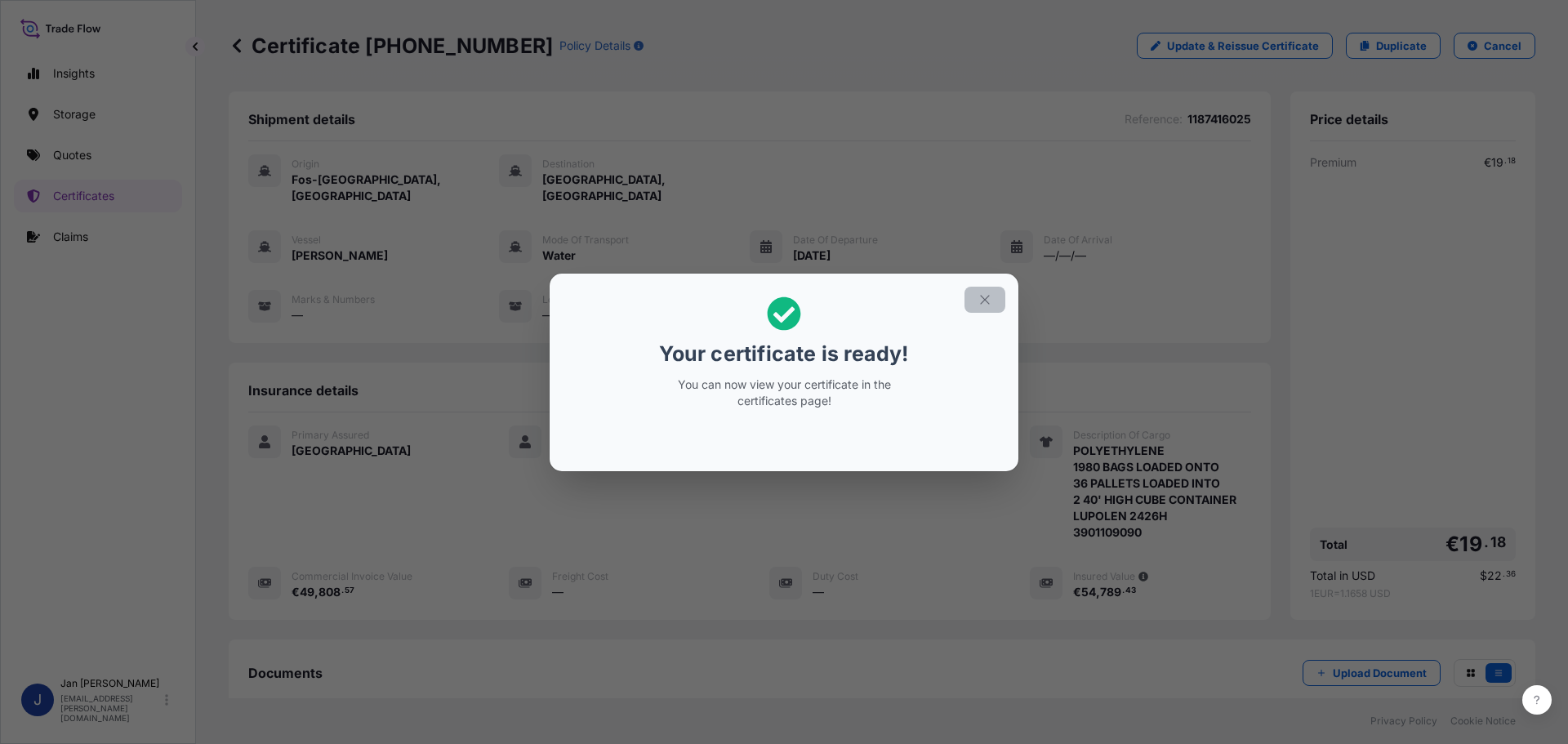
click at [988, 298] on icon "button" at bounding box center [984, 300] width 14 height 14
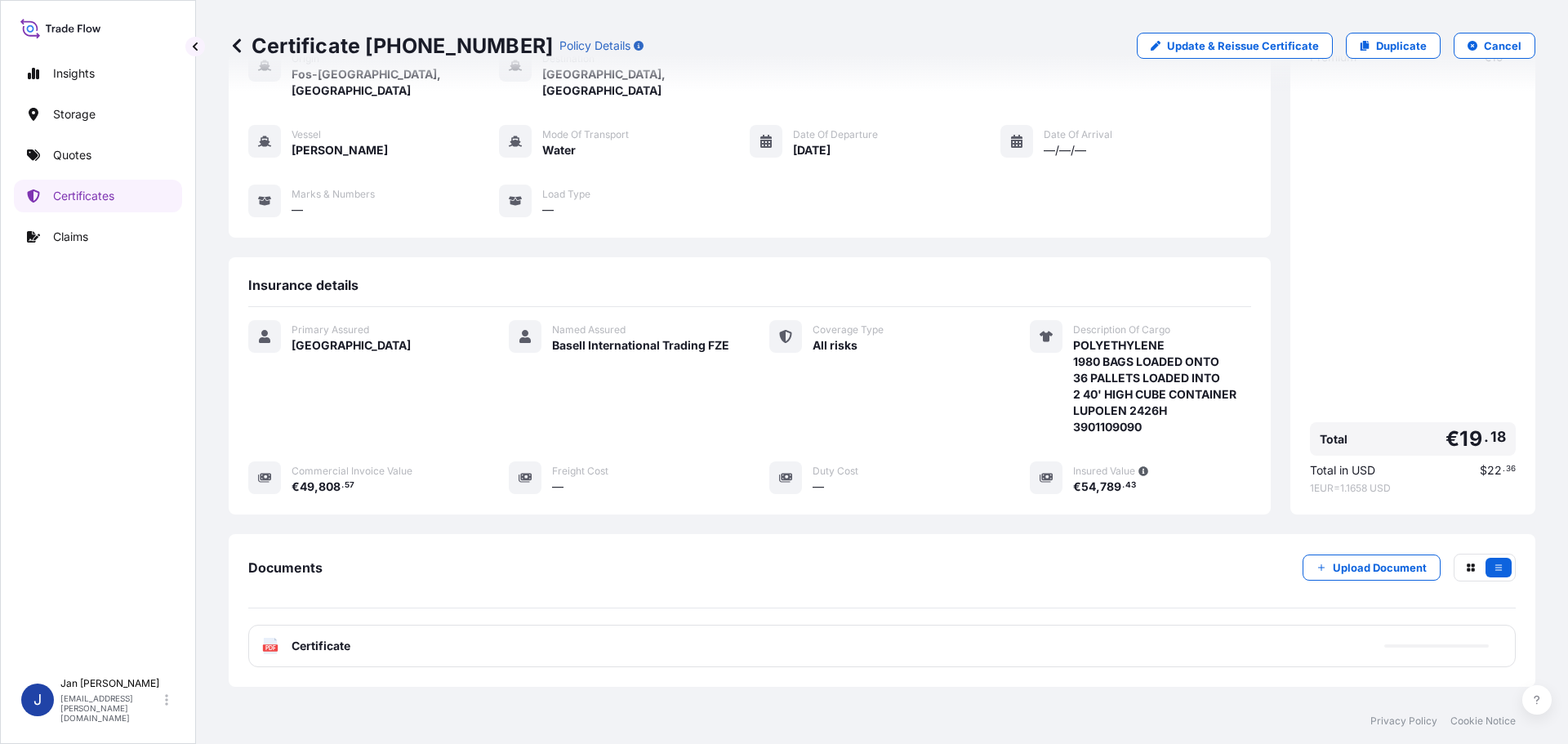
scroll to position [180, 0]
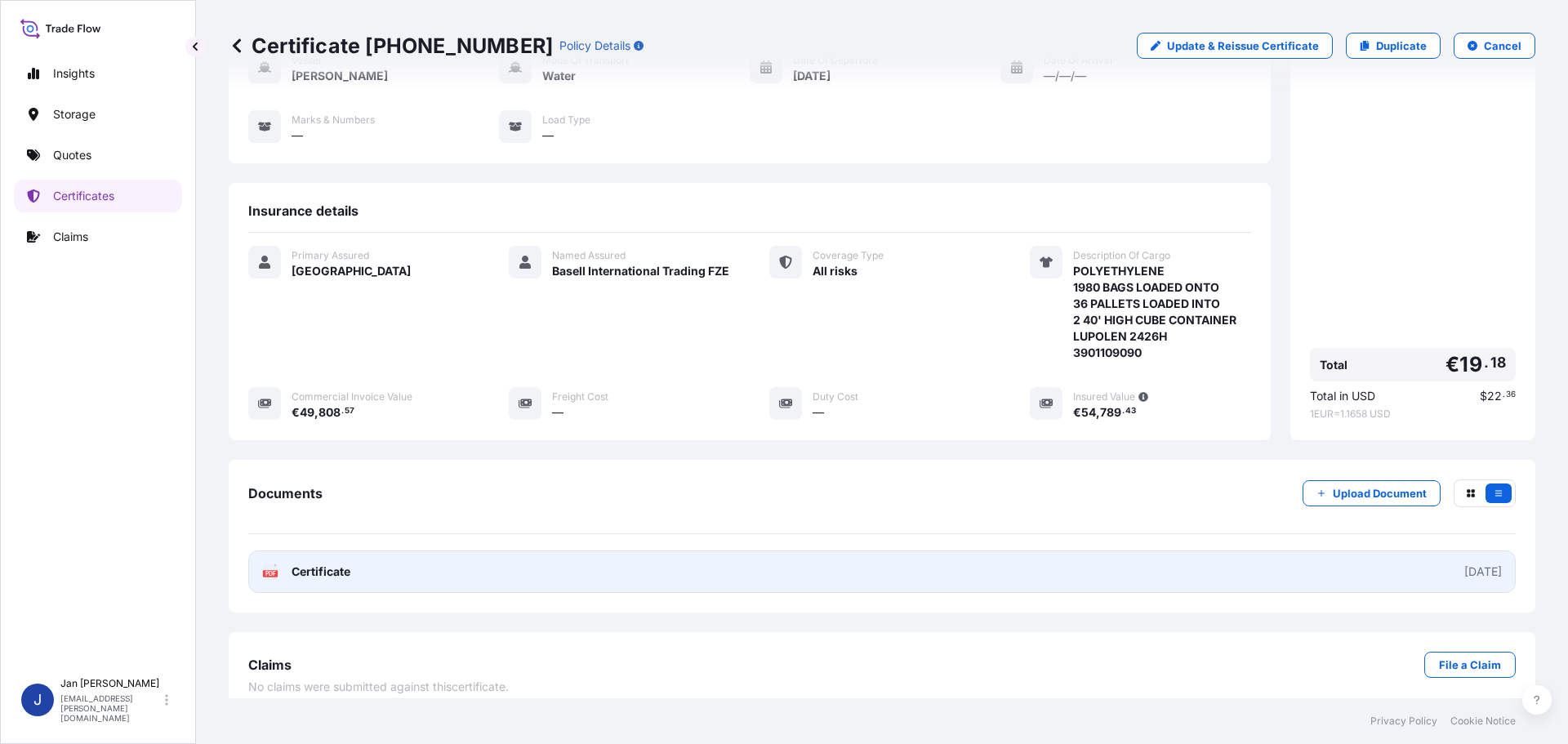
click at [334, 551] on link "PDF Certificate [DATE]" at bounding box center [882, 571] width 1268 height 42
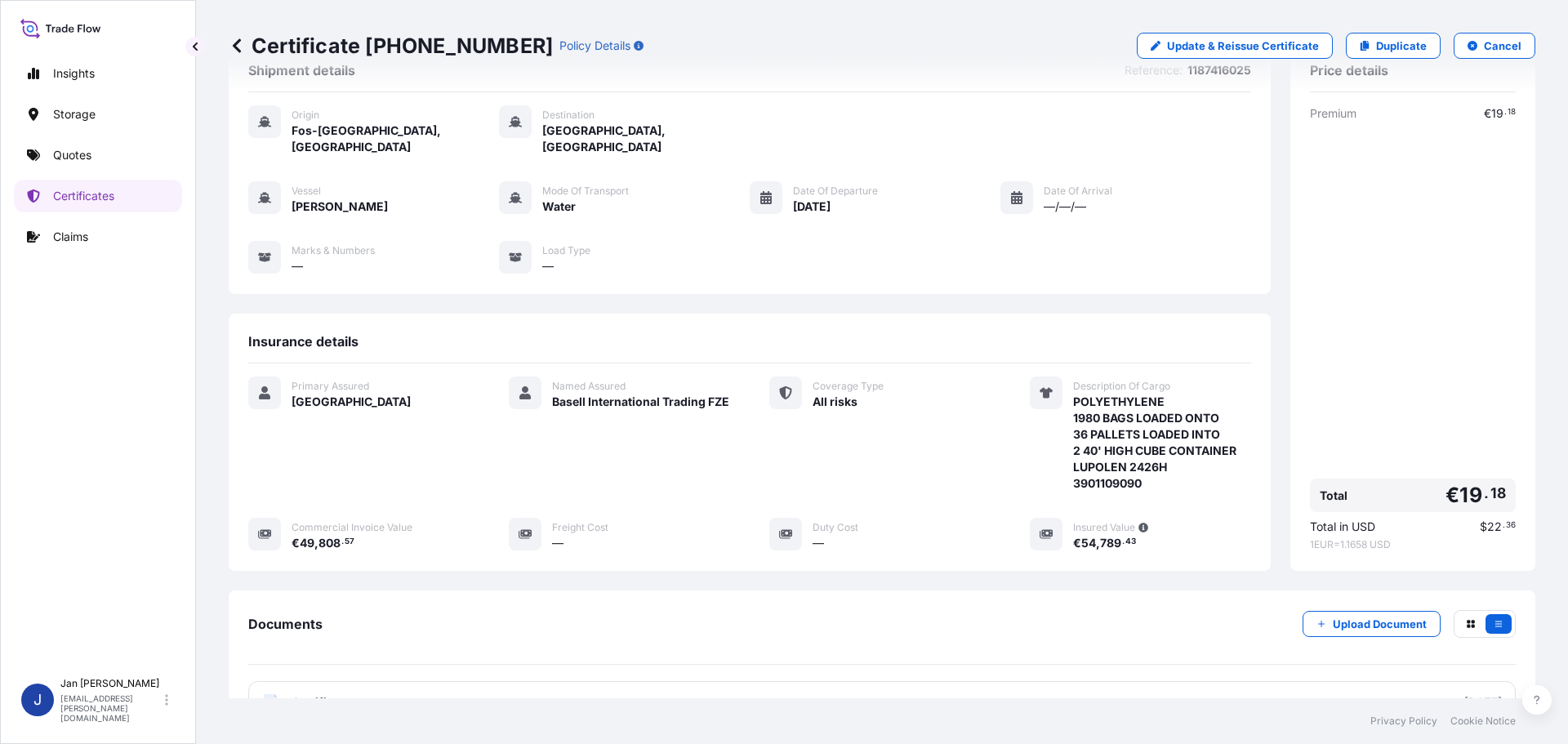
scroll to position [0, 0]
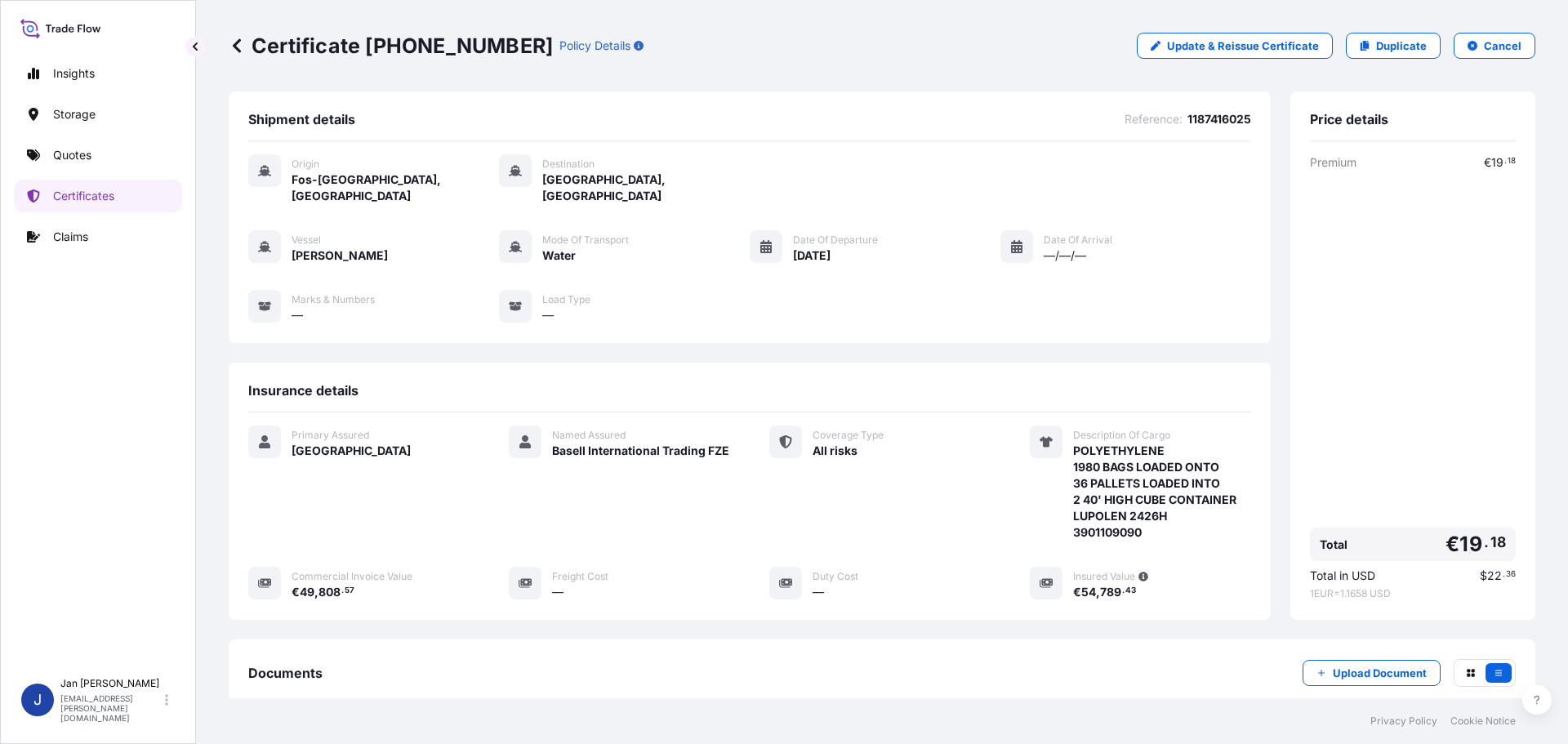
click at [1374, 56] on link "Duplicate" at bounding box center [1393, 45] width 94 height 26
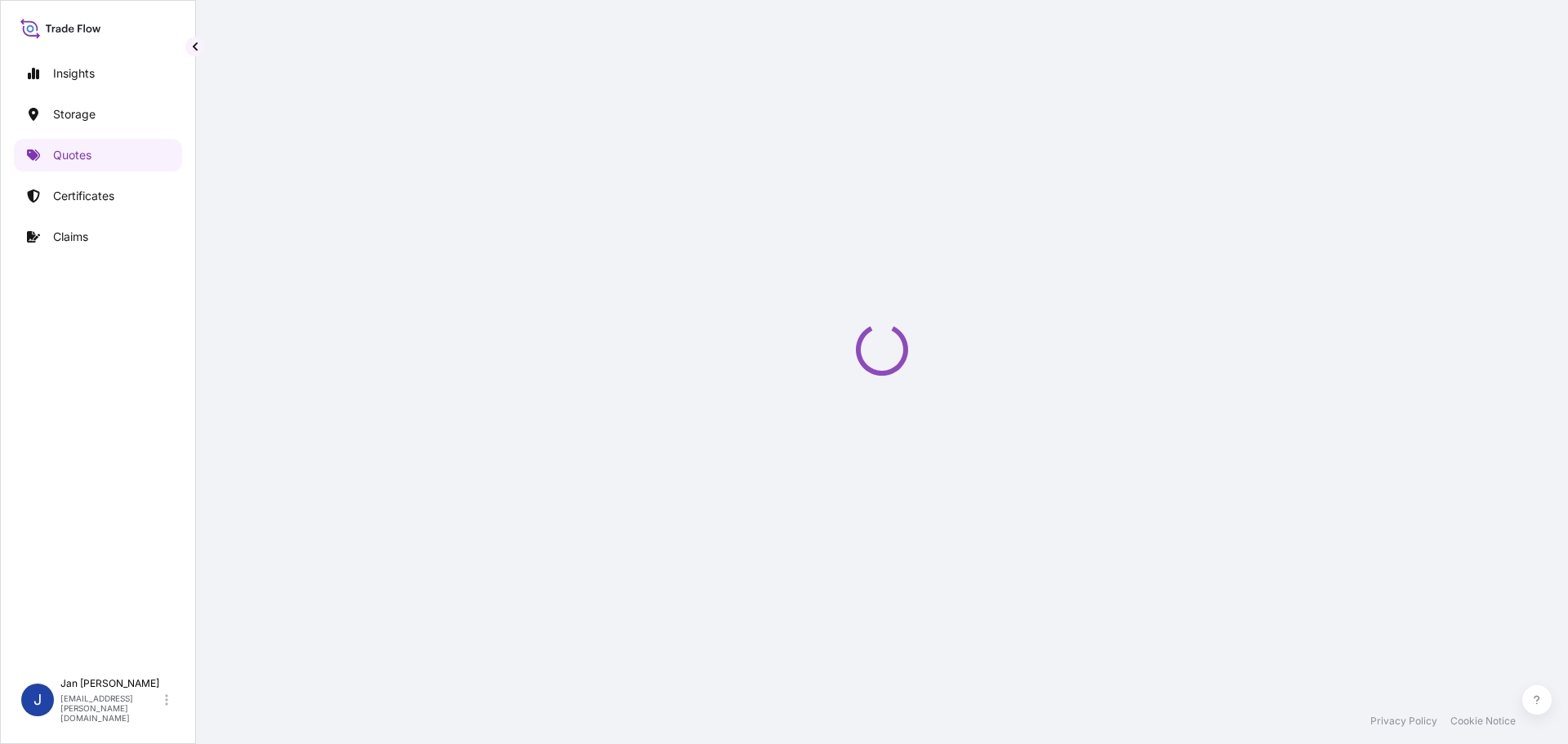
select select "Water"
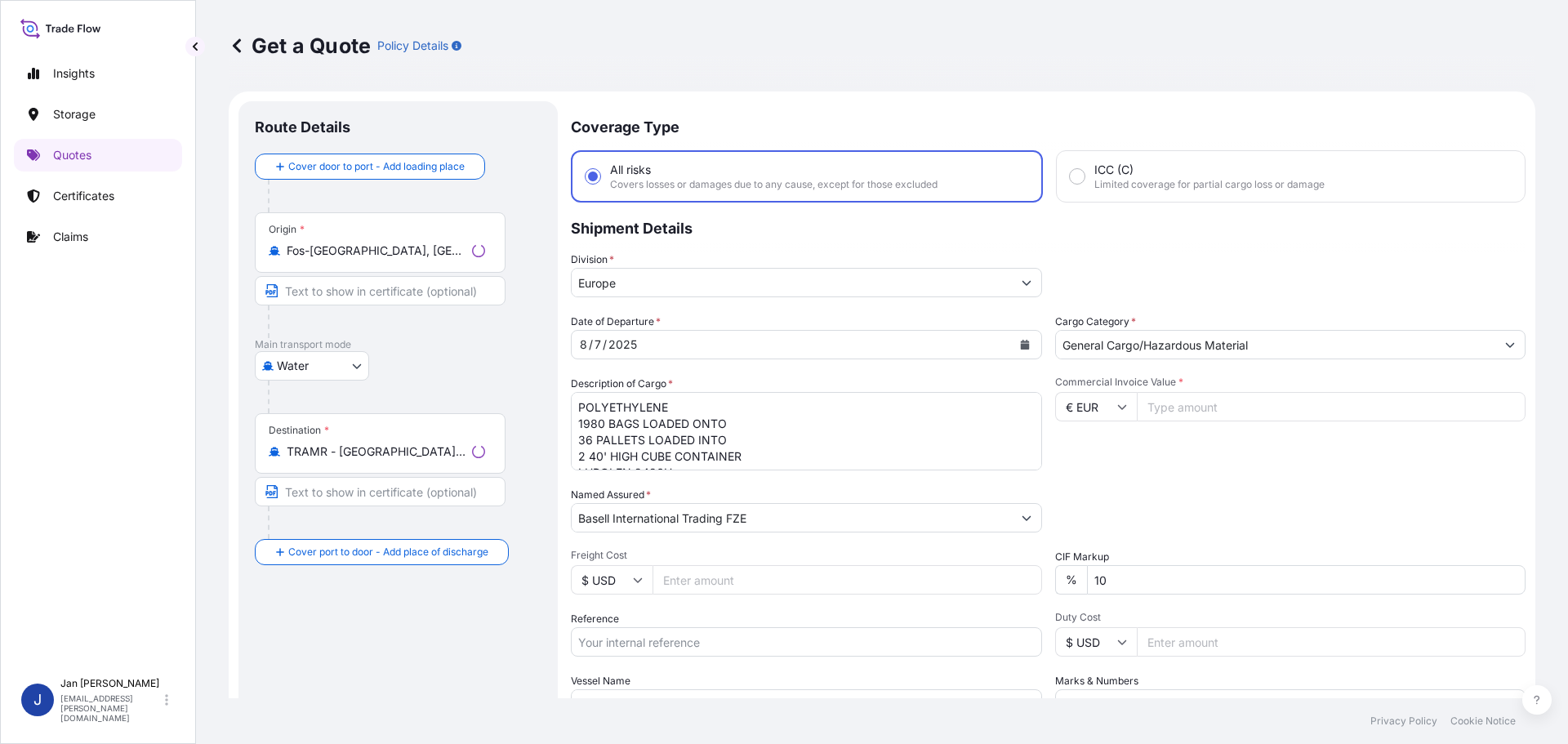
scroll to position [26, 0]
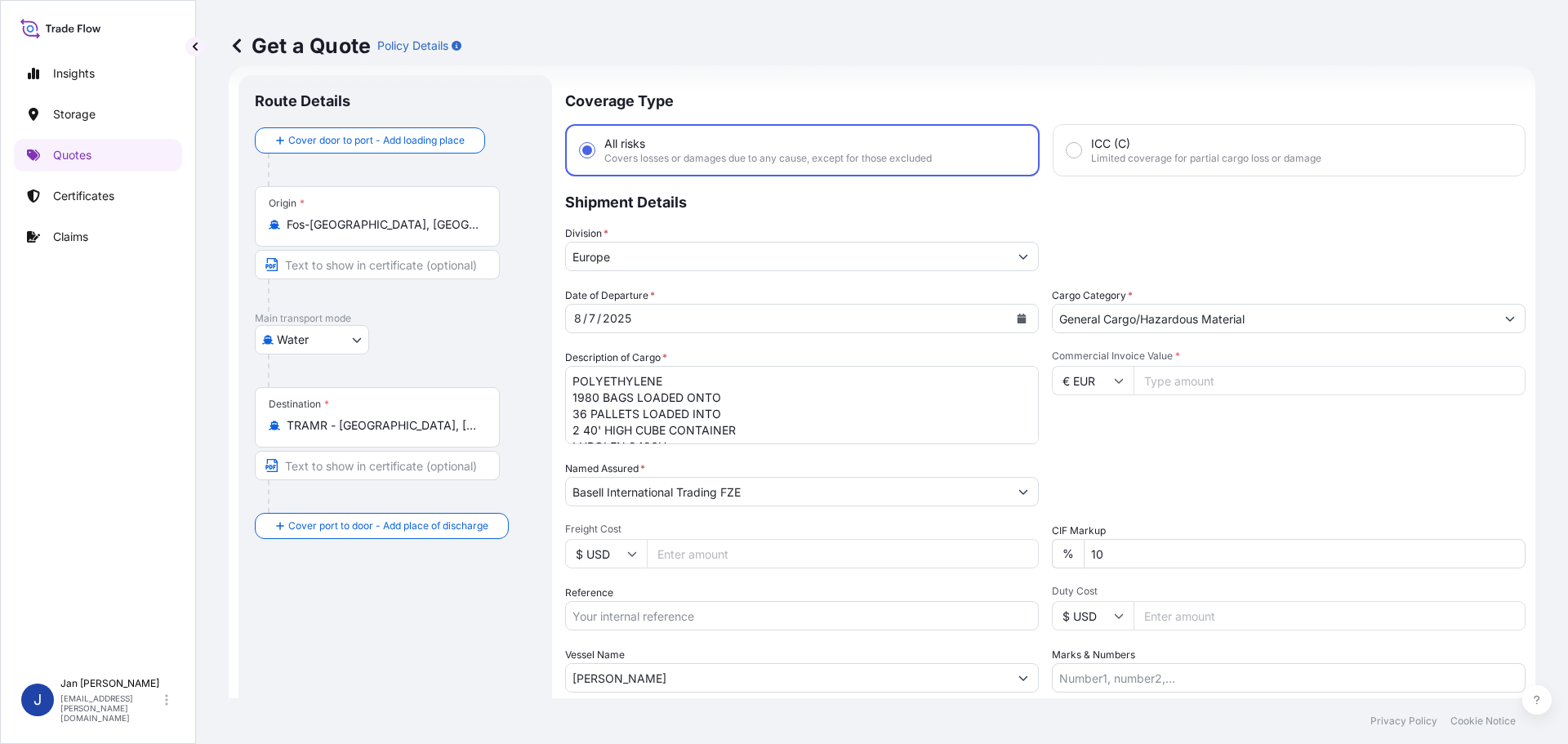
click at [349, 229] on input "Fos-[GEOGRAPHIC_DATA], [GEOGRAPHIC_DATA]" at bounding box center [383, 225] width 192 height 16
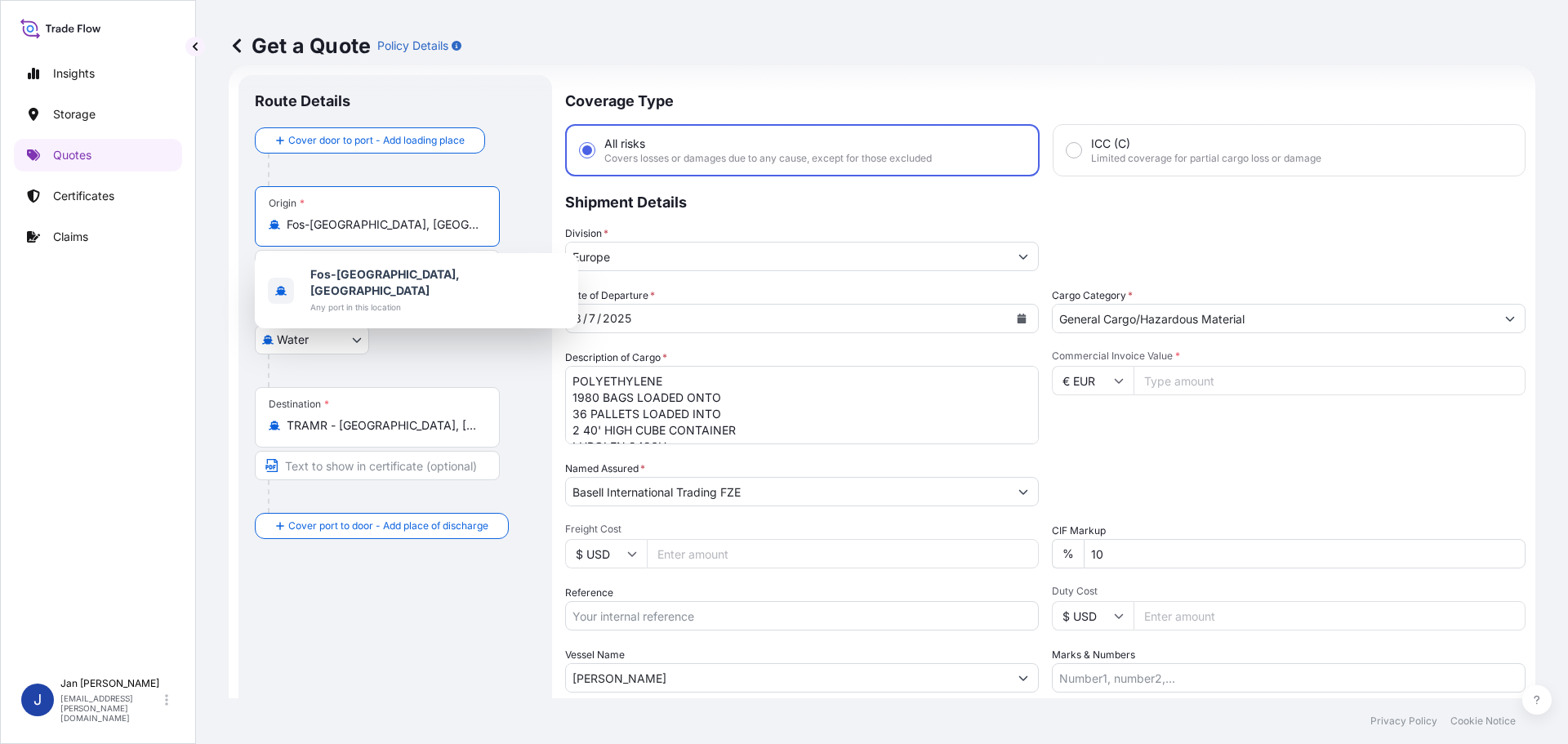
click at [349, 229] on input "Fos-[GEOGRAPHIC_DATA], [GEOGRAPHIC_DATA]" at bounding box center [383, 225] width 192 height 16
paste input "[GEOGRAPHIC_DATA]"
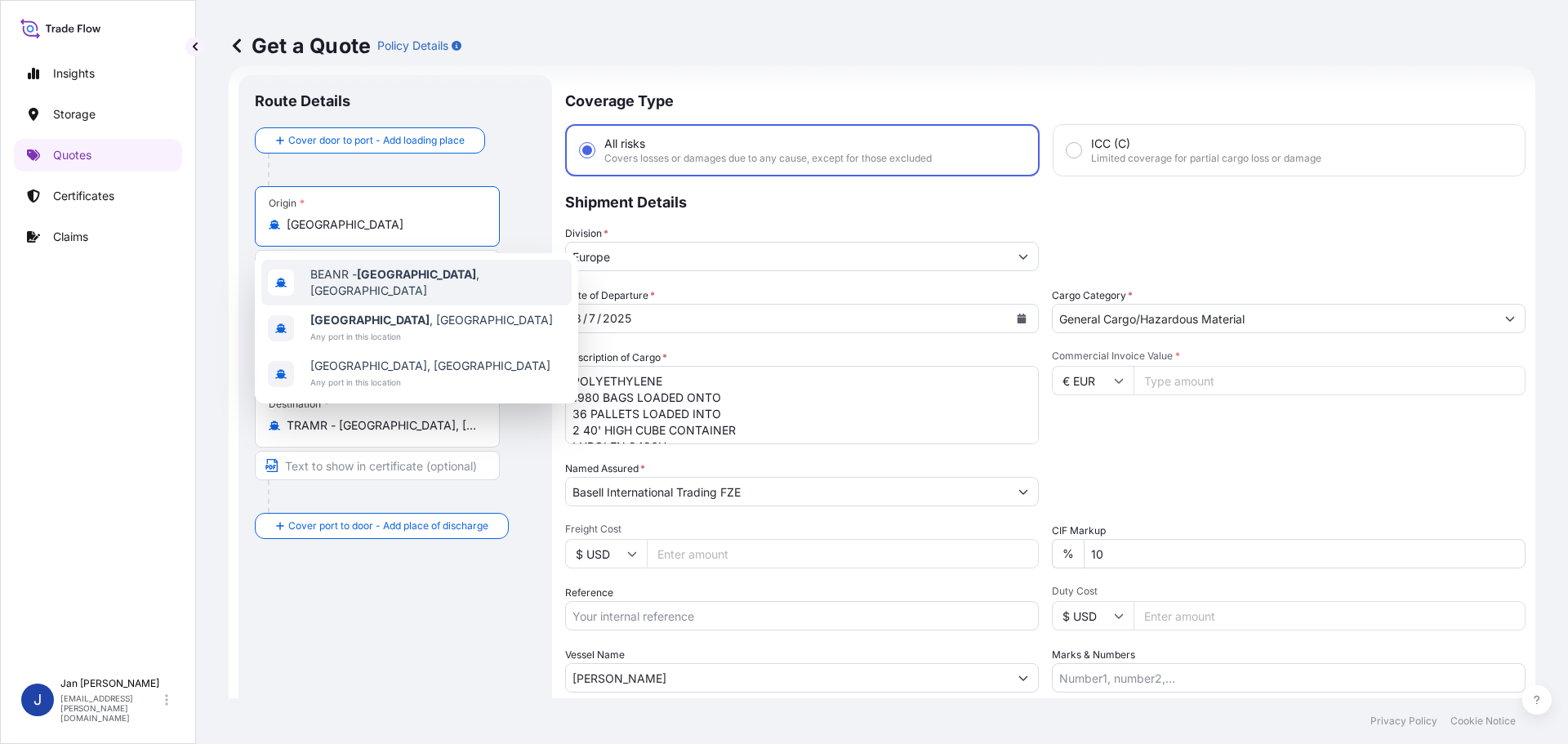
click at [375, 272] on span "BEANR - [GEOGRAPHIC_DATA] , [GEOGRAPHIC_DATA]" at bounding box center [437, 282] width 254 height 32
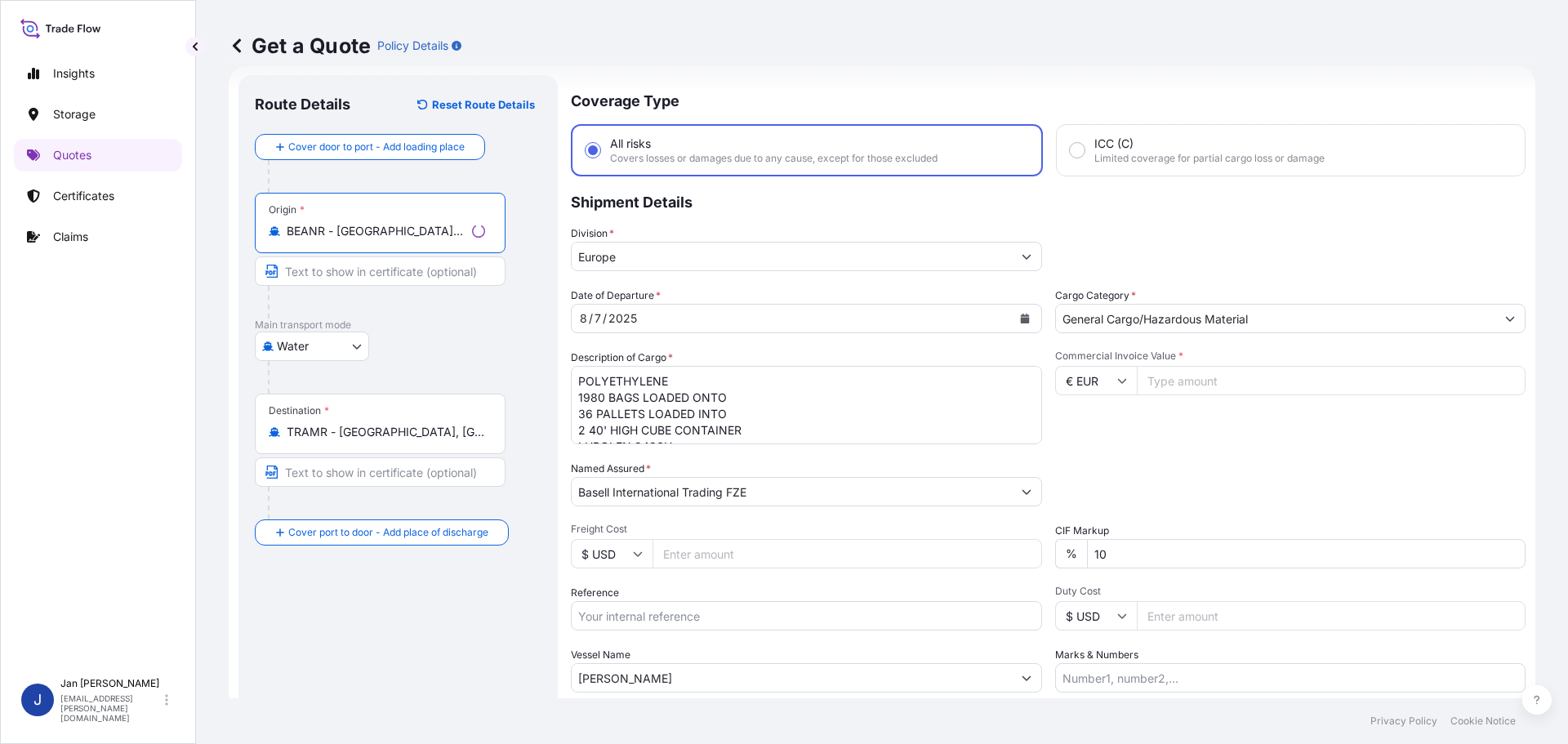
type input "BEANR - [GEOGRAPHIC_DATA], [GEOGRAPHIC_DATA]"
click at [415, 327] on p "Main transport mode" at bounding box center [397, 325] width 287 height 13
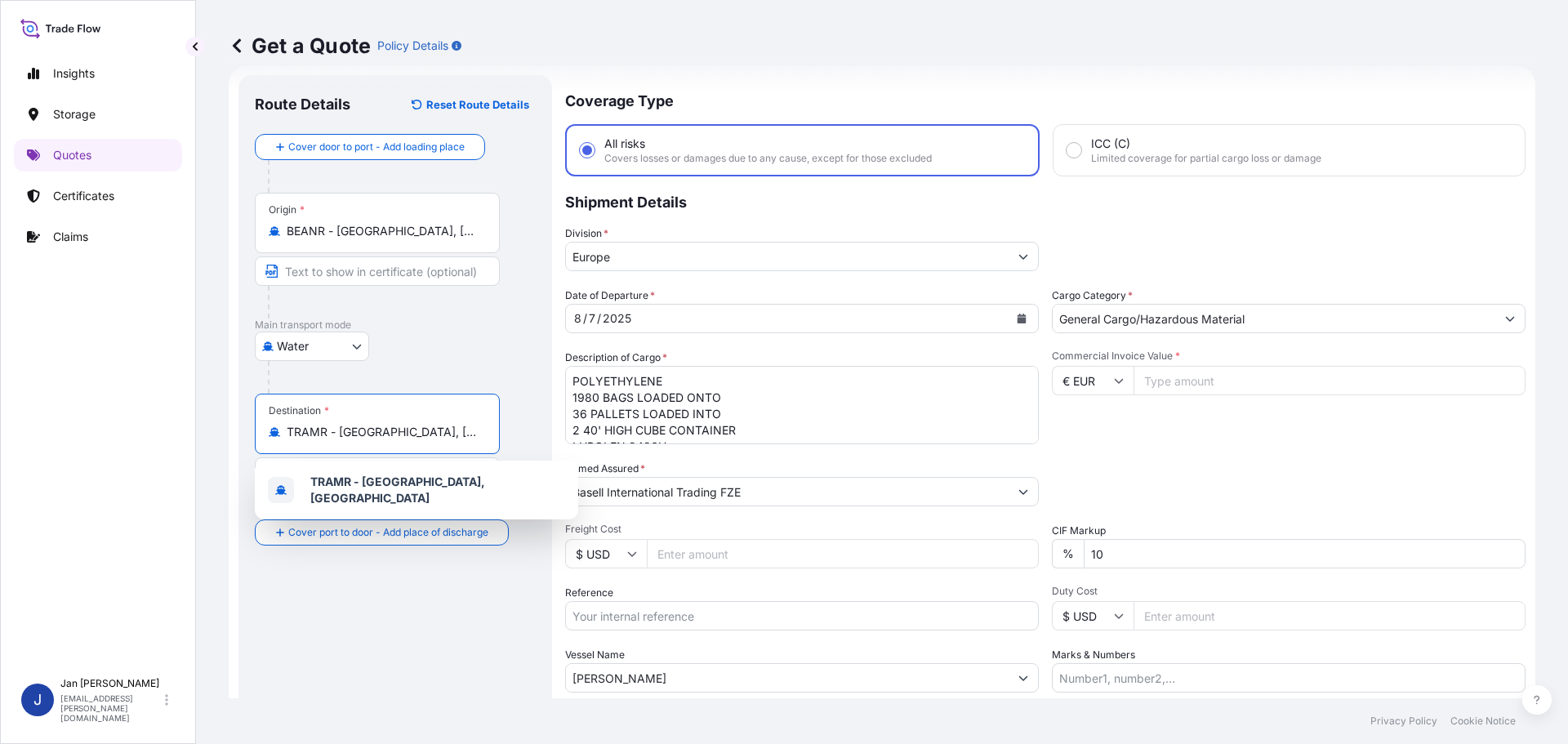
click at [462, 432] on input "TRAMR - [GEOGRAPHIC_DATA], [GEOGRAPHIC_DATA]" at bounding box center [383, 432] width 192 height 16
paste input "IZMIR"
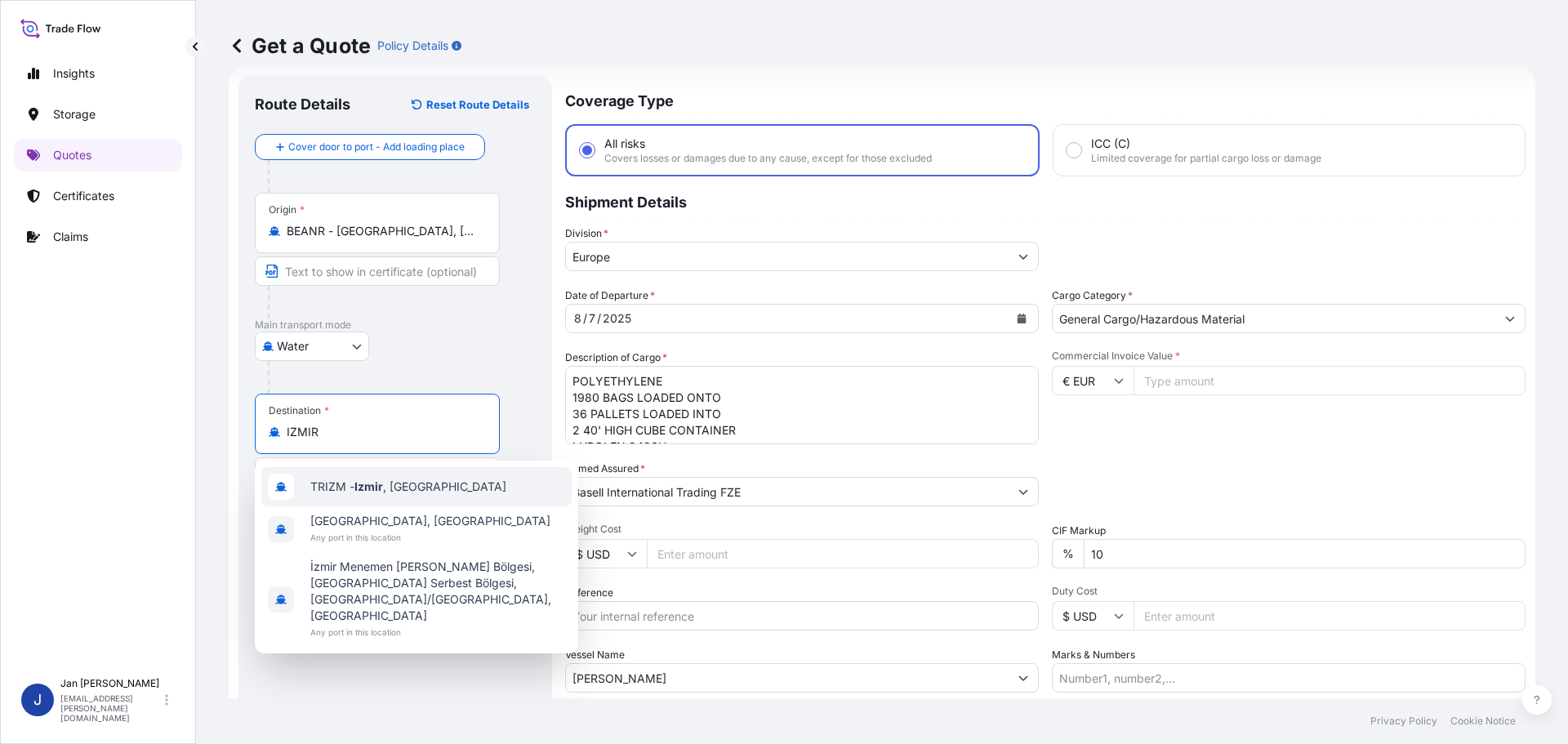
click at [450, 485] on div "TRIZM - [GEOGRAPHIC_DATA] , [GEOGRAPHIC_DATA]" at bounding box center [416, 487] width 310 height 40
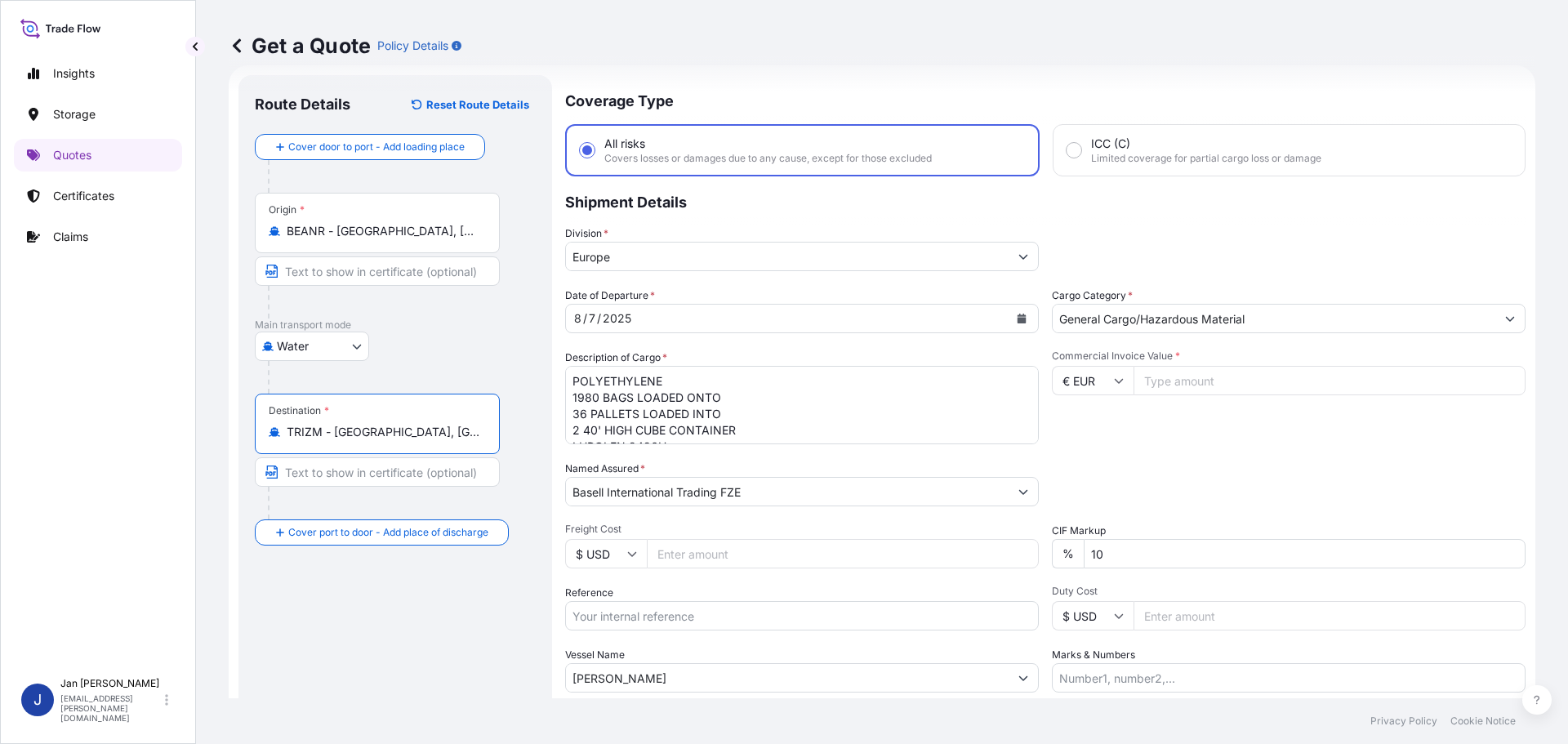
type input "TRIZM - [GEOGRAPHIC_DATA], [GEOGRAPHIC_DATA]"
click at [427, 324] on p "Main transport mode" at bounding box center [397, 325] width 287 height 13
click at [590, 325] on div "7" at bounding box center [592, 318] width 10 height 20
click at [638, 321] on div "[DATE]" at bounding box center [787, 318] width 442 height 30
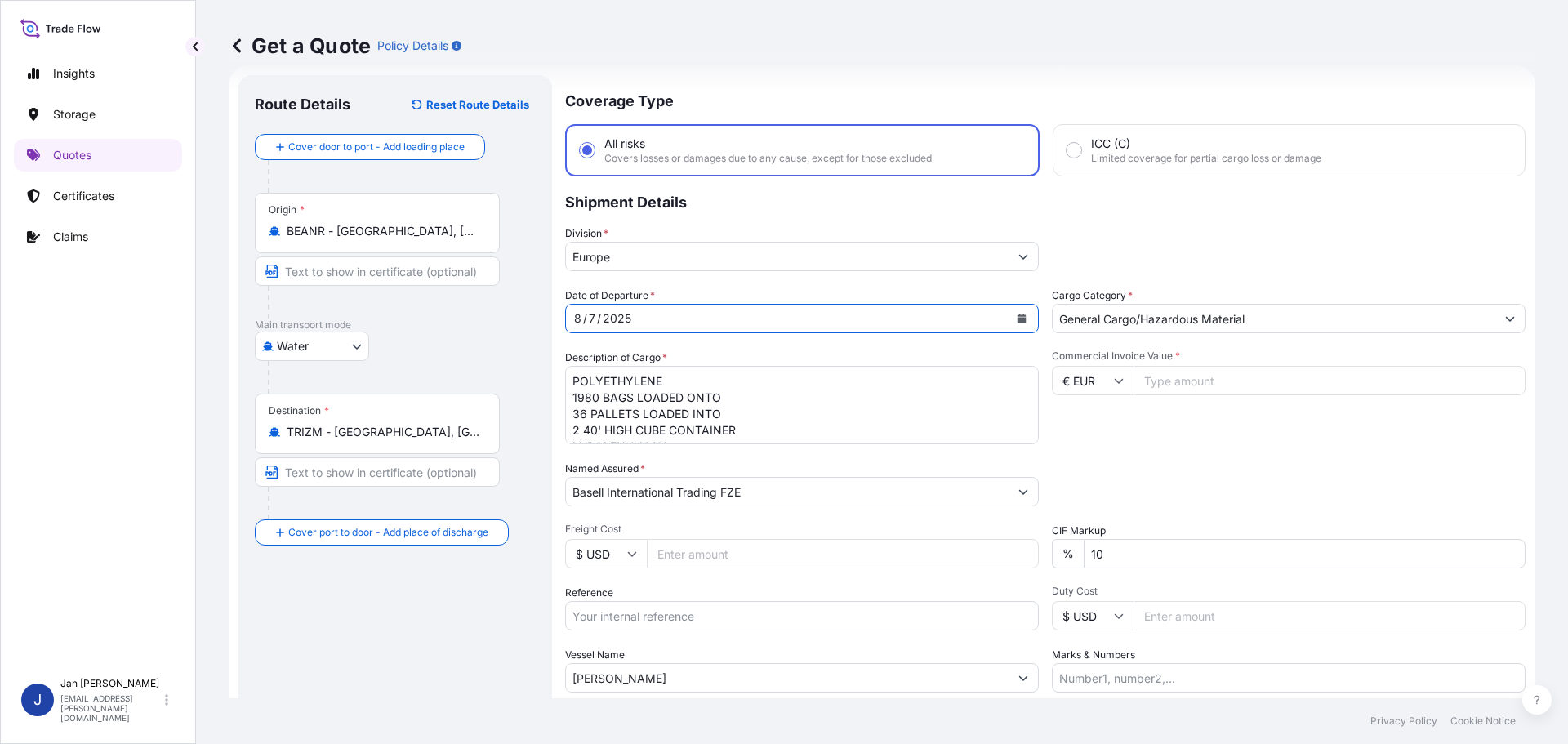
click at [1022, 327] on button "Calendar" at bounding box center [1021, 318] width 26 height 26
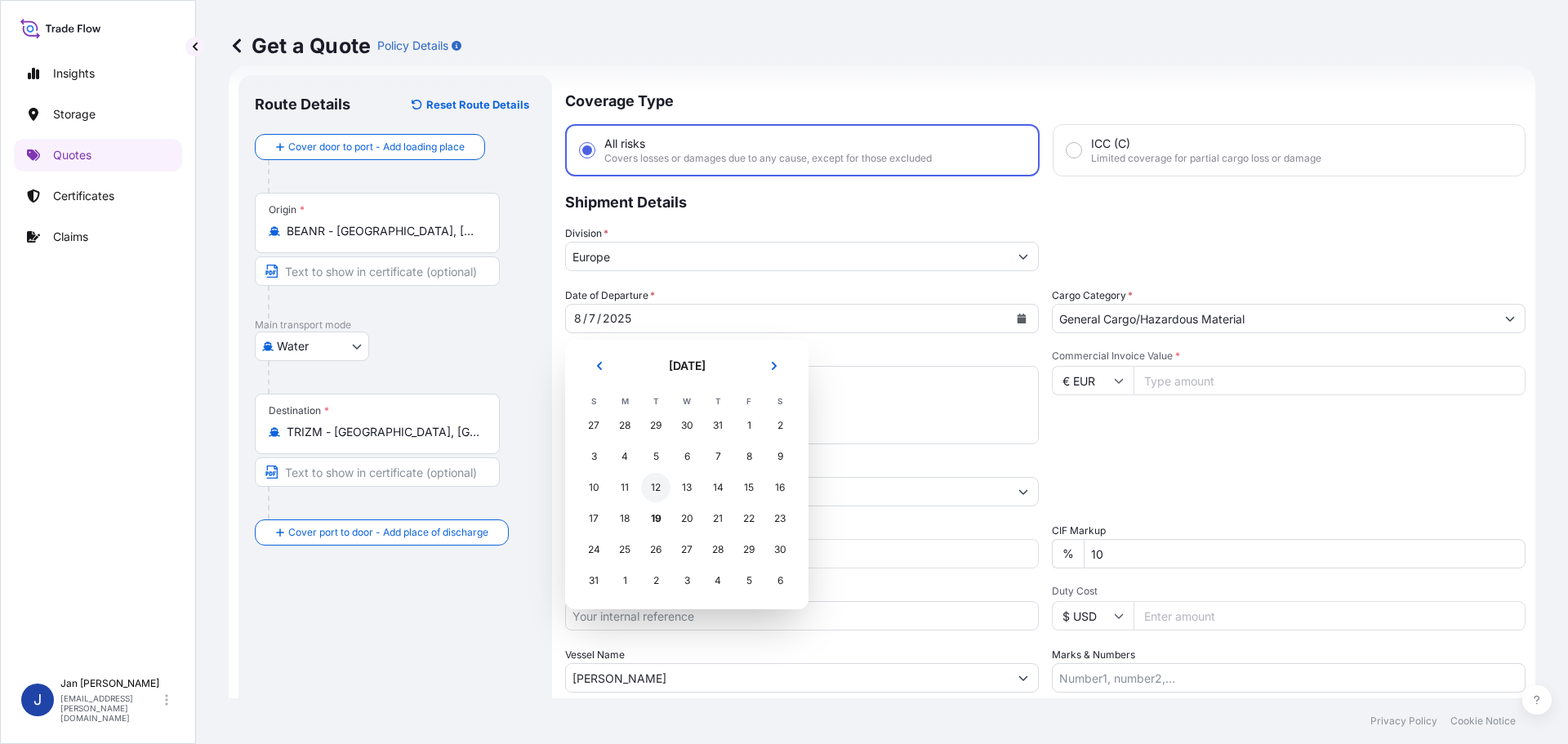
click at [645, 485] on div "12" at bounding box center [655, 488] width 30 height 30
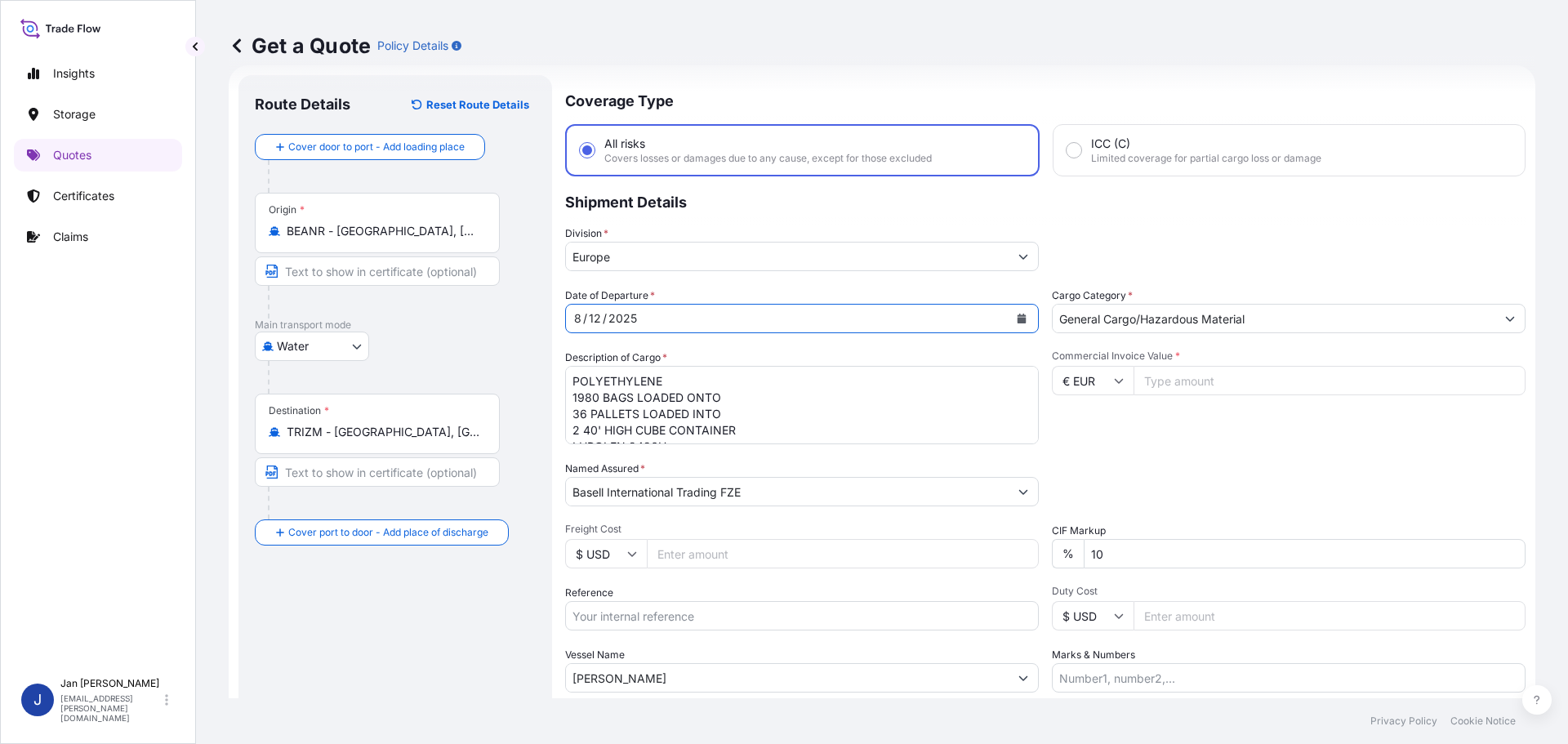
click at [1006, 317] on div "[DATE]" at bounding box center [801, 318] width 474 height 30
click at [1016, 324] on button "Calendar" at bounding box center [1021, 318] width 26 height 26
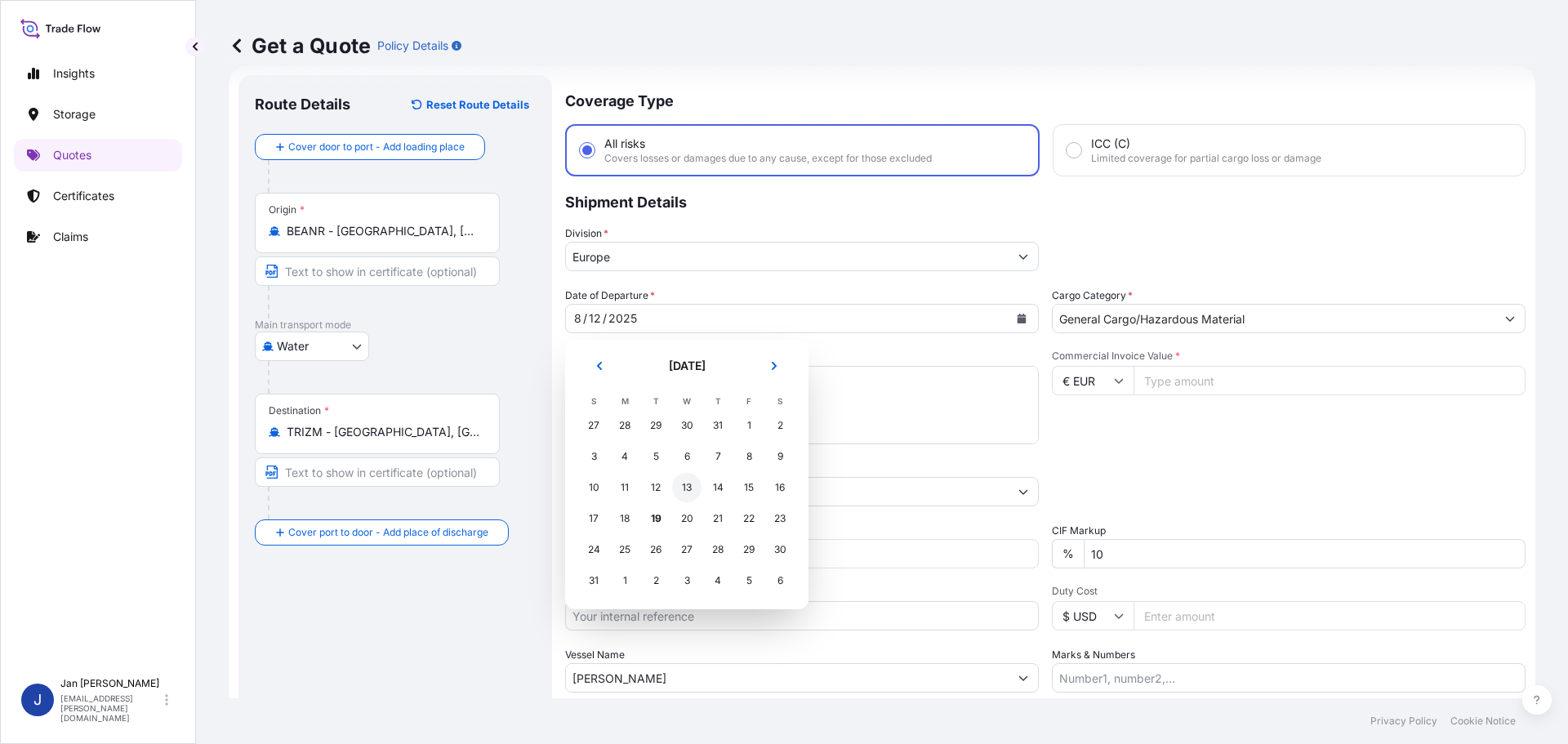
click at [682, 480] on div "13" at bounding box center [686, 488] width 30 height 30
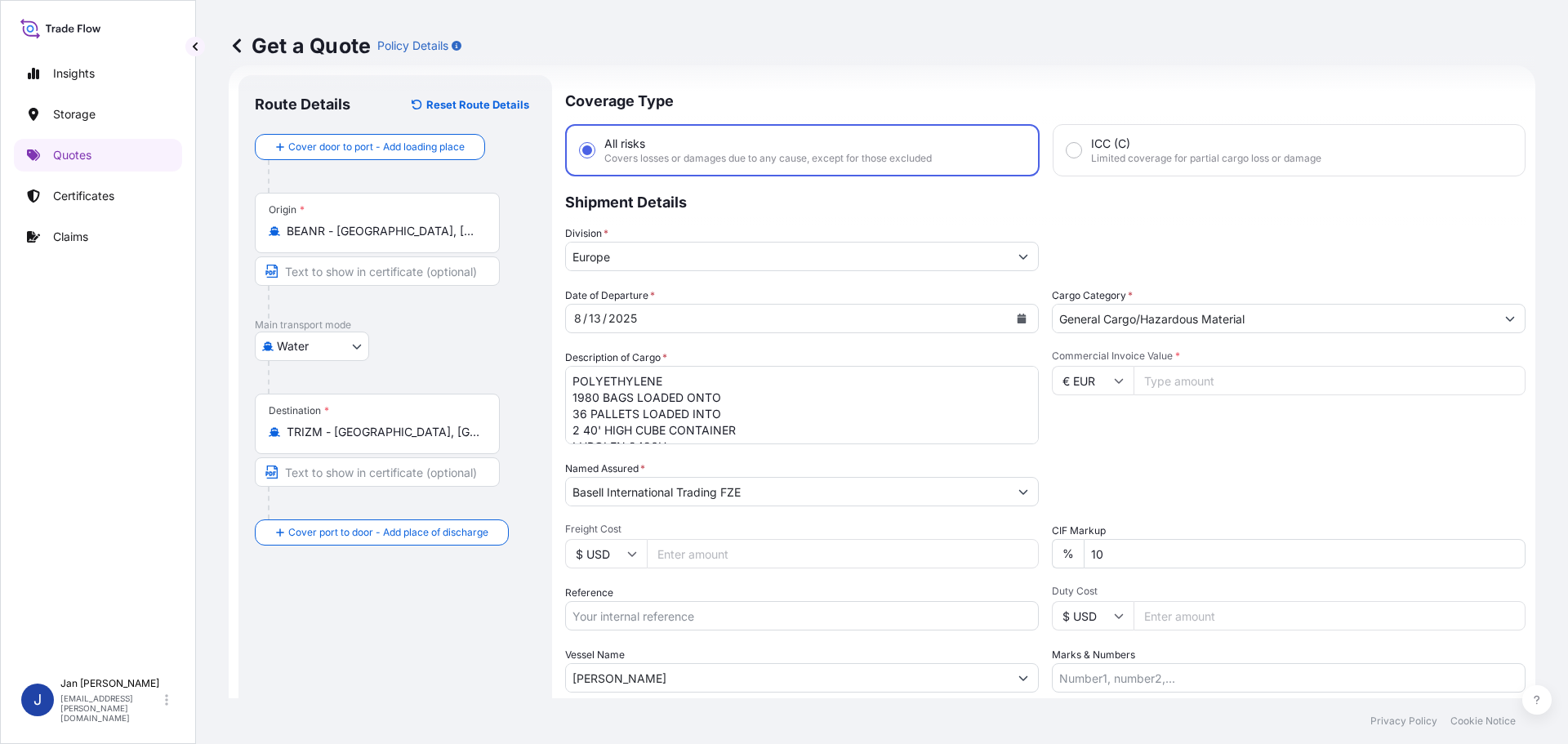
click at [691, 670] on input "[PERSON_NAME]" at bounding box center [787, 677] width 442 height 30
click at [692, 670] on input "[PERSON_NAME]" at bounding box center [787, 677] width 442 height 30
paste input "[PERSON_NAME]"
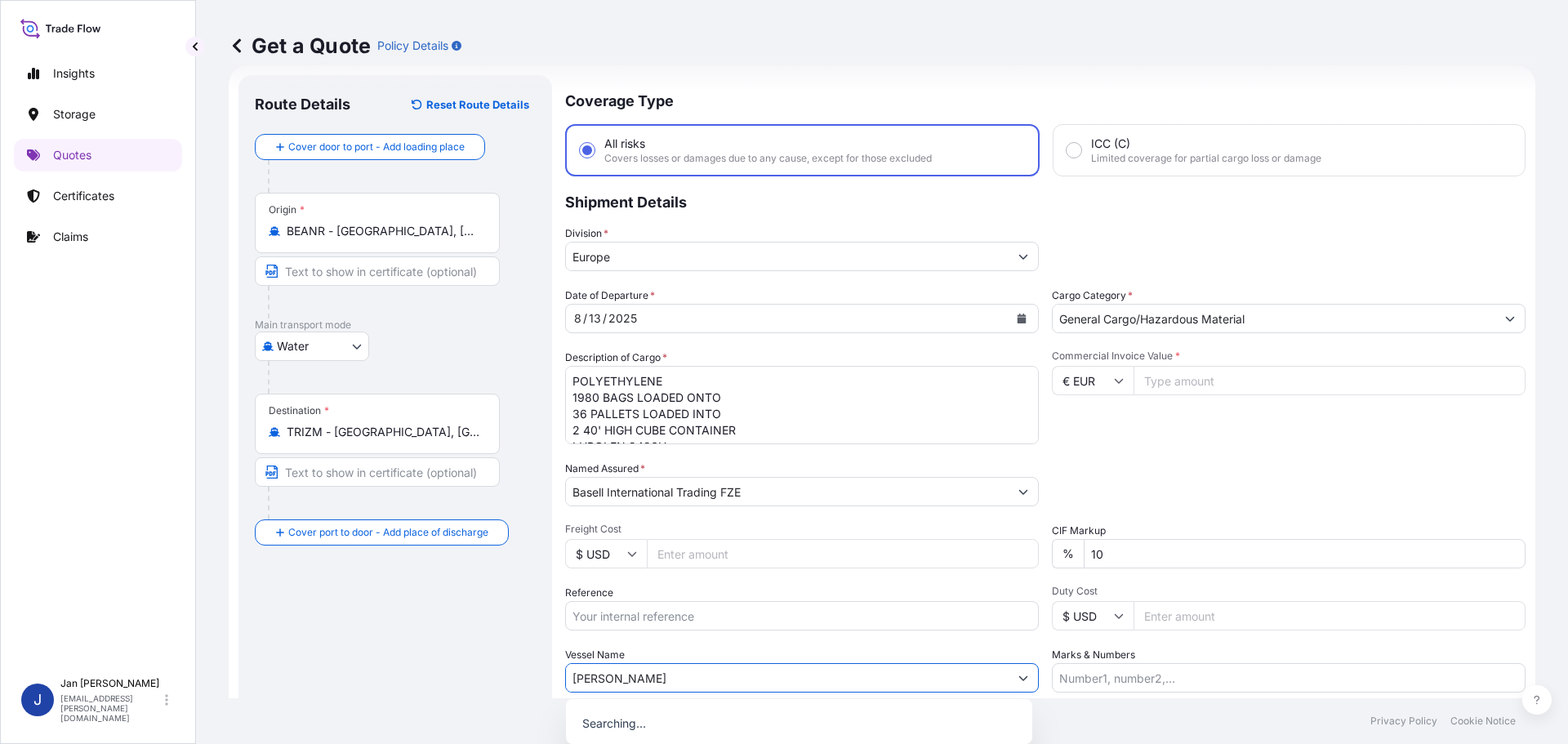
type input "[PERSON_NAME]"
click at [696, 650] on div "Vessel Name [PERSON_NAME]" at bounding box center [801, 669] width 474 height 46
click at [764, 607] on input "Reference" at bounding box center [801, 615] width 474 height 30
click at [652, 627] on input "Reference" at bounding box center [801, 615] width 474 height 30
paste input "1187421380"
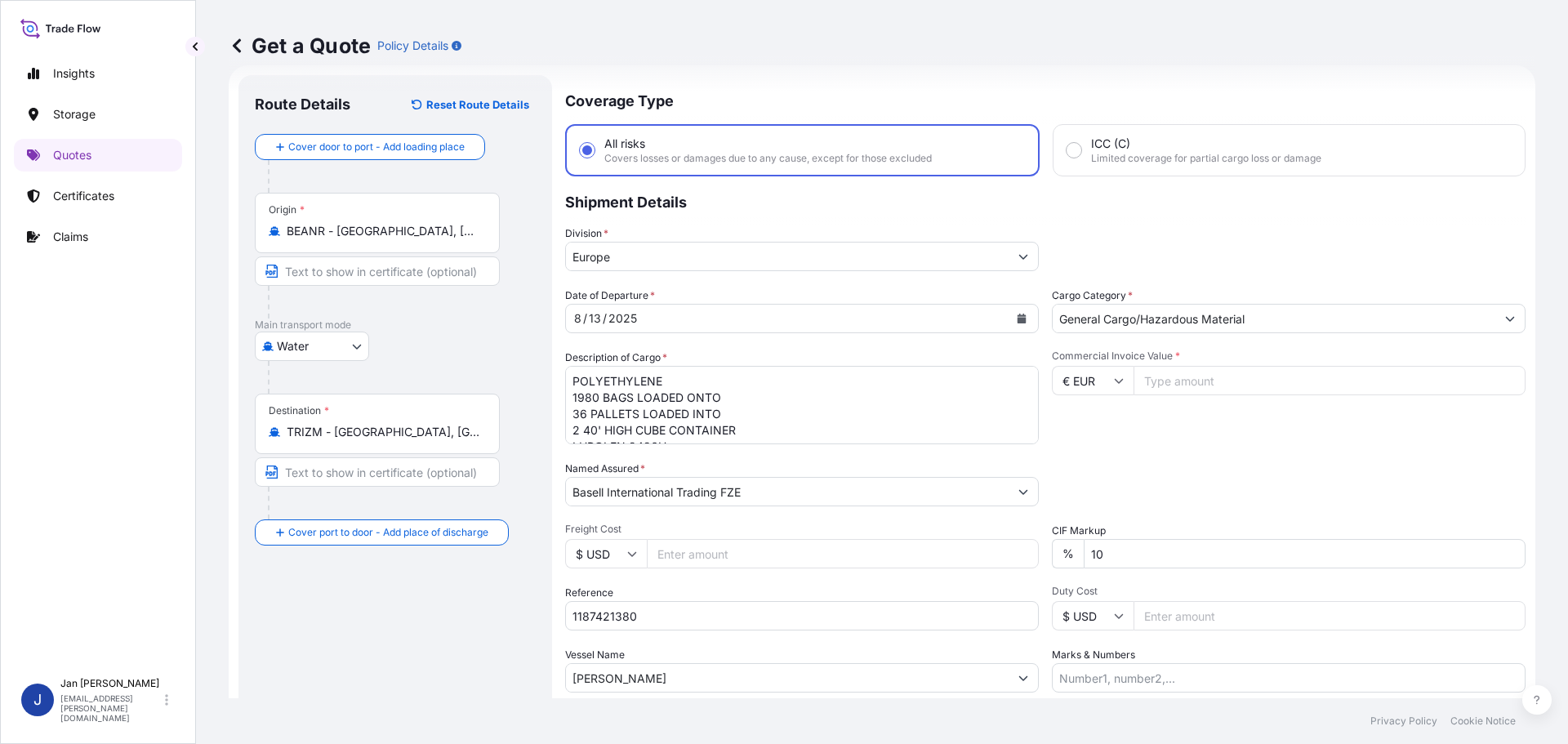
click at [749, 619] on input "1187421380" at bounding box center [801, 615] width 474 height 30
paste input "5013171429"
click at [822, 618] on input "1187421380 5013171429" at bounding box center [801, 615] width 474 height 30
paste input "5013165483"
click at [915, 607] on input "1187421380 5013171429 5013165483" at bounding box center [801, 615] width 474 height 30
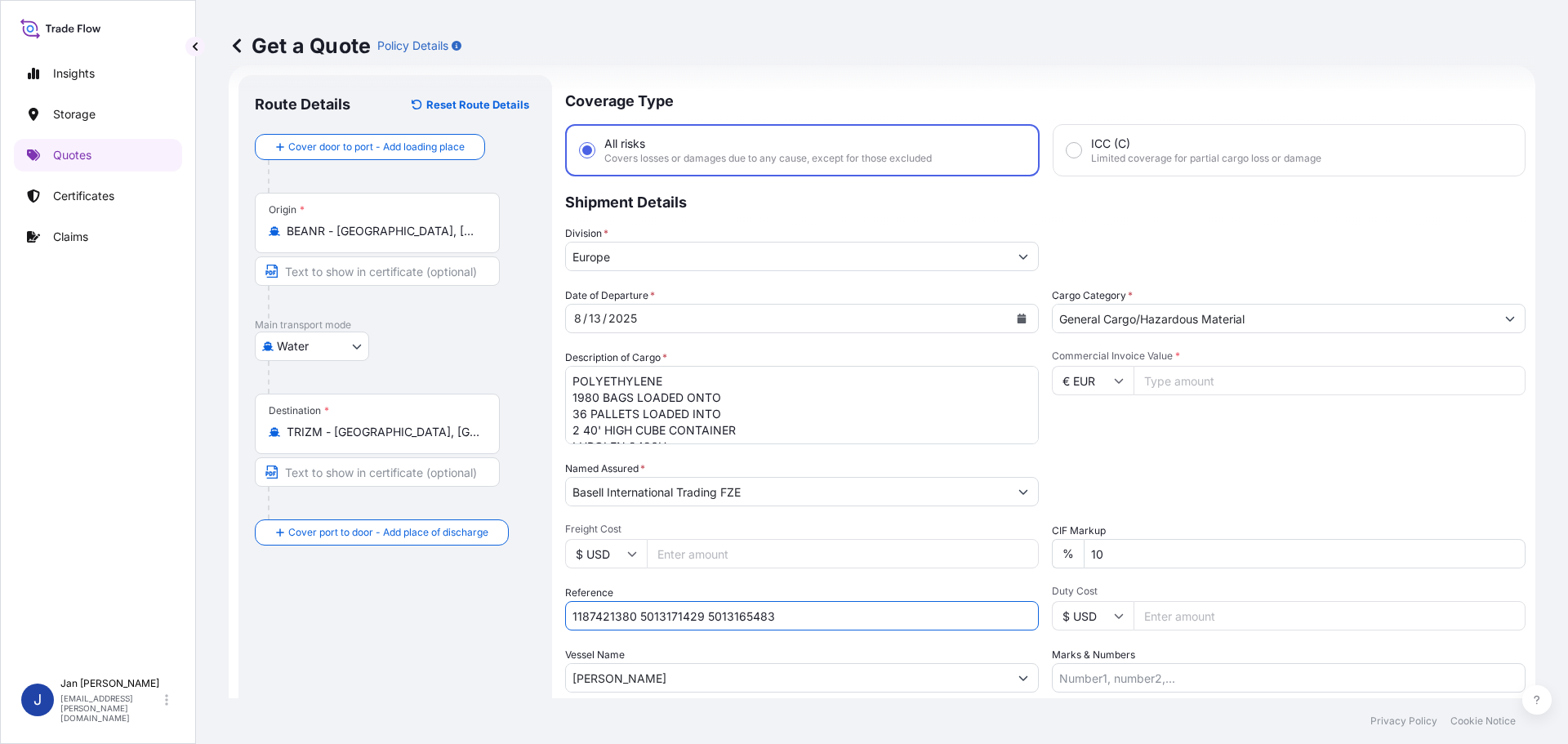
paste input "304228709"
click at [935, 620] on input "1187421380 5013171429 5013165483 304228709" at bounding box center [801, 615] width 474 height 30
paste input "4900874844"
type input "1187421380 5013171429 5013165483 304228709 4900874844"
click at [1337, 486] on div "Packing Category Type to search a container mode Please select a primary mode o…" at bounding box center [1288, 483] width 474 height 46
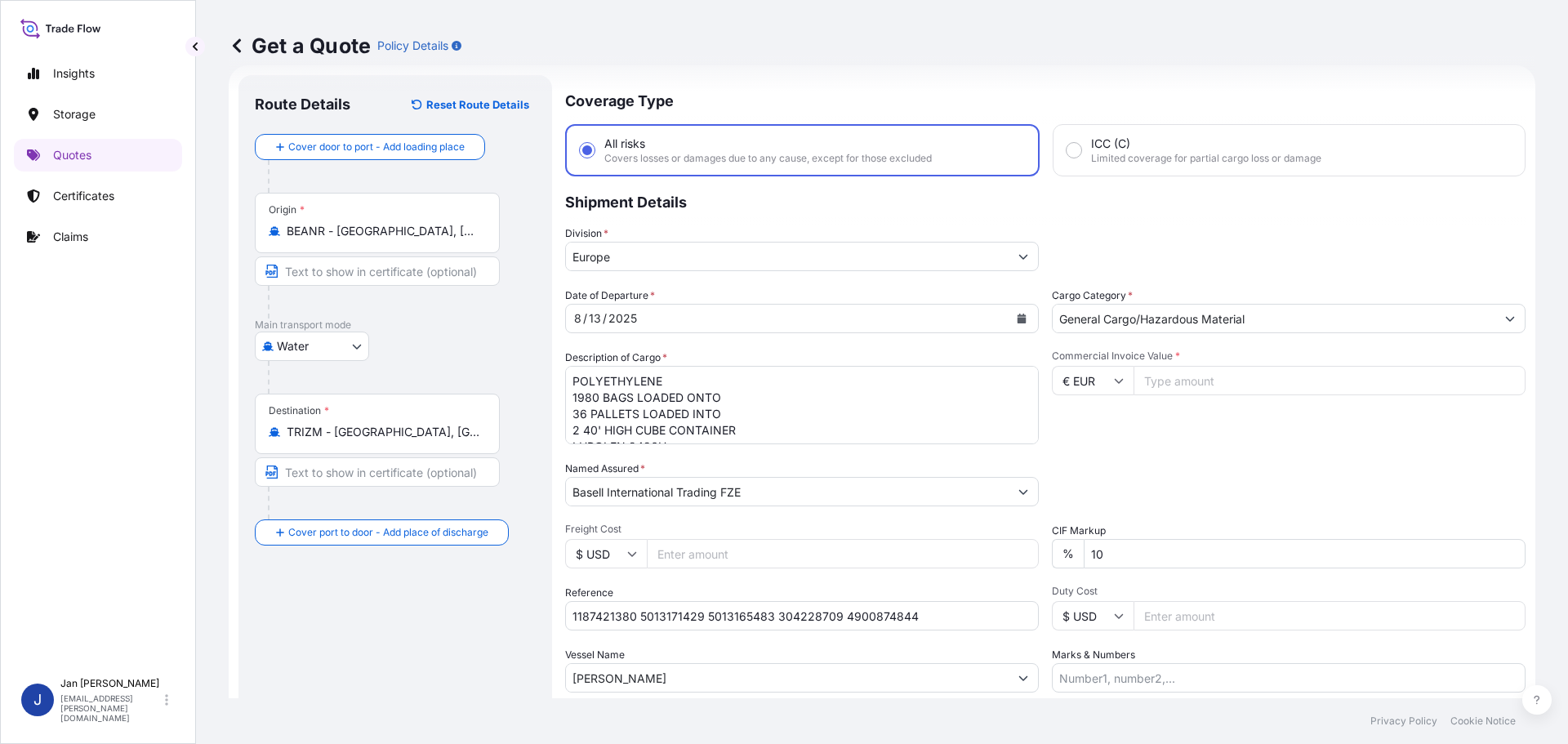
click at [1206, 390] on input "Commercial Invoice Value *" at bounding box center [1330, 381] width 392 height 30
type input "29175.01"
click at [1193, 484] on div "Packing Category Type to search a container mode Please select a primary mode o…" at bounding box center [1288, 483] width 474 height 46
click at [704, 381] on textarea "POLYETHYLENE 1980 BAGS LOADED ONTO 36 PALLETS LOADED INTO 2 40' HIGH CUBE CONTA…" at bounding box center [801, 405] width 474 height 78
paste textarea "PROPYLENE 400 BAGS LOADED ONTO 8 PALLETS LOADED INTO 1 20' CONTAINER(S) TOPPYL …"
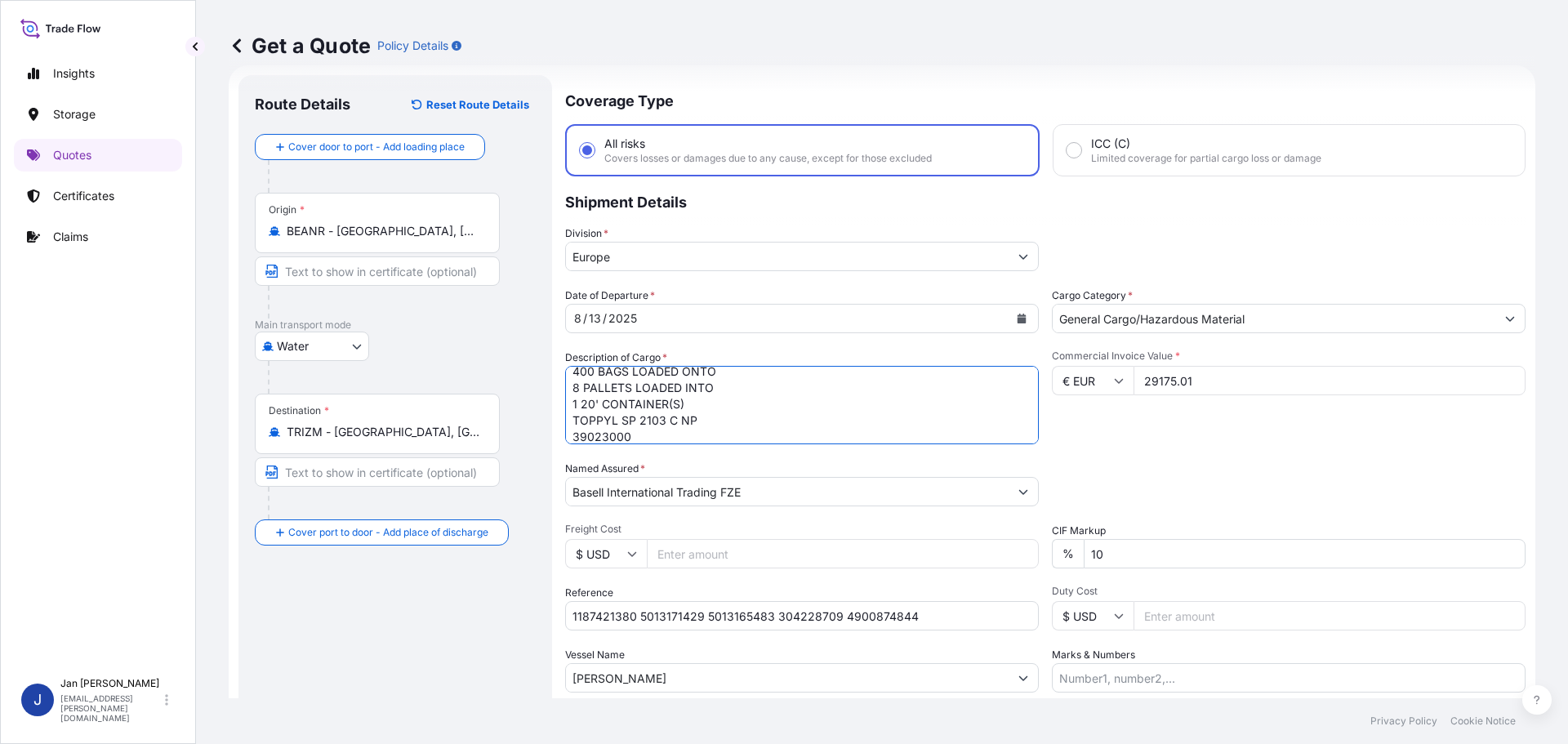
type textarea "POLYPROPYLENE 400 BAGS LOADED ONTO 8 PALLETS LOADED INTO 1 20' CONTAINER(S) TOP…"
click at [1172, 619] on input "Duty Cost" at bounding box center [1330, 615] width 392 height 30
click at [1124, 676] on input "Marks & Numbers" at bounding box center [1288, 677] width 474 height 30
paste input "[PERSON_NAME]/ [GEOGRAPHIC_DATA]"
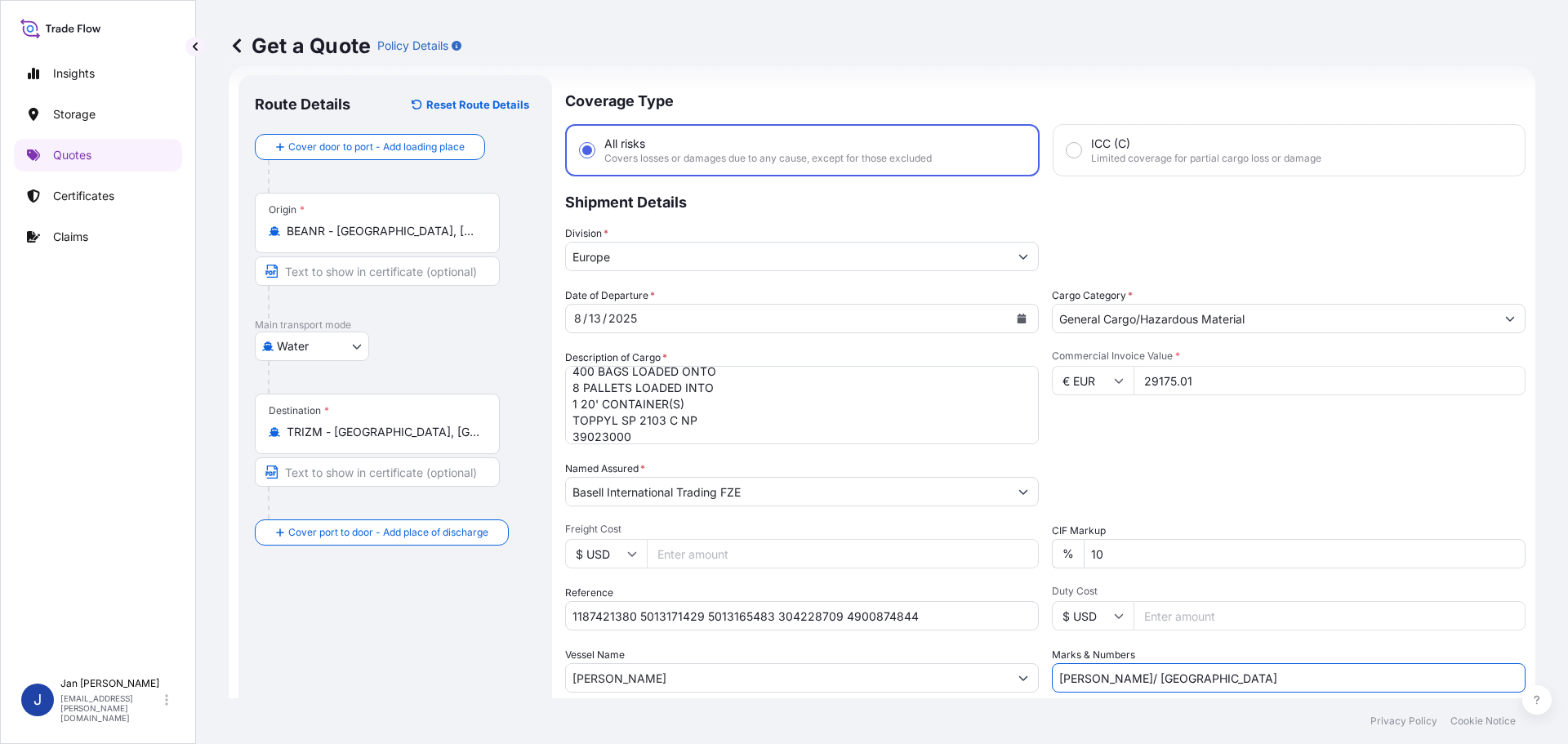
type input "[PERSON_NAME]/ [GEOGRAPHIC_DATA]"
click at [1157, 499] on div "Packing Category Type to search a container mode Please select a primary mode o…" at bounding box center [1288, 483] width 474 height 46
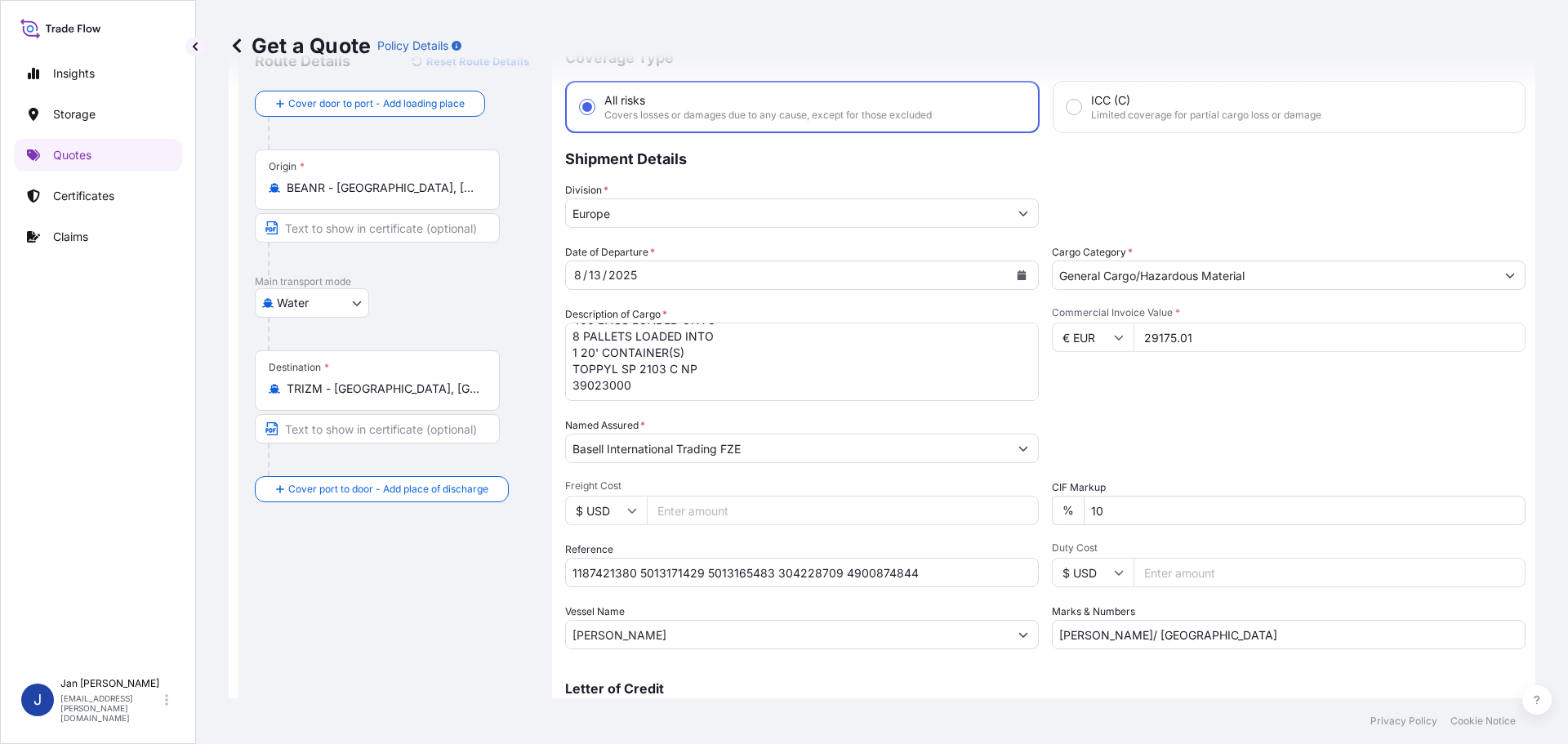
scroll to position [152, 0]
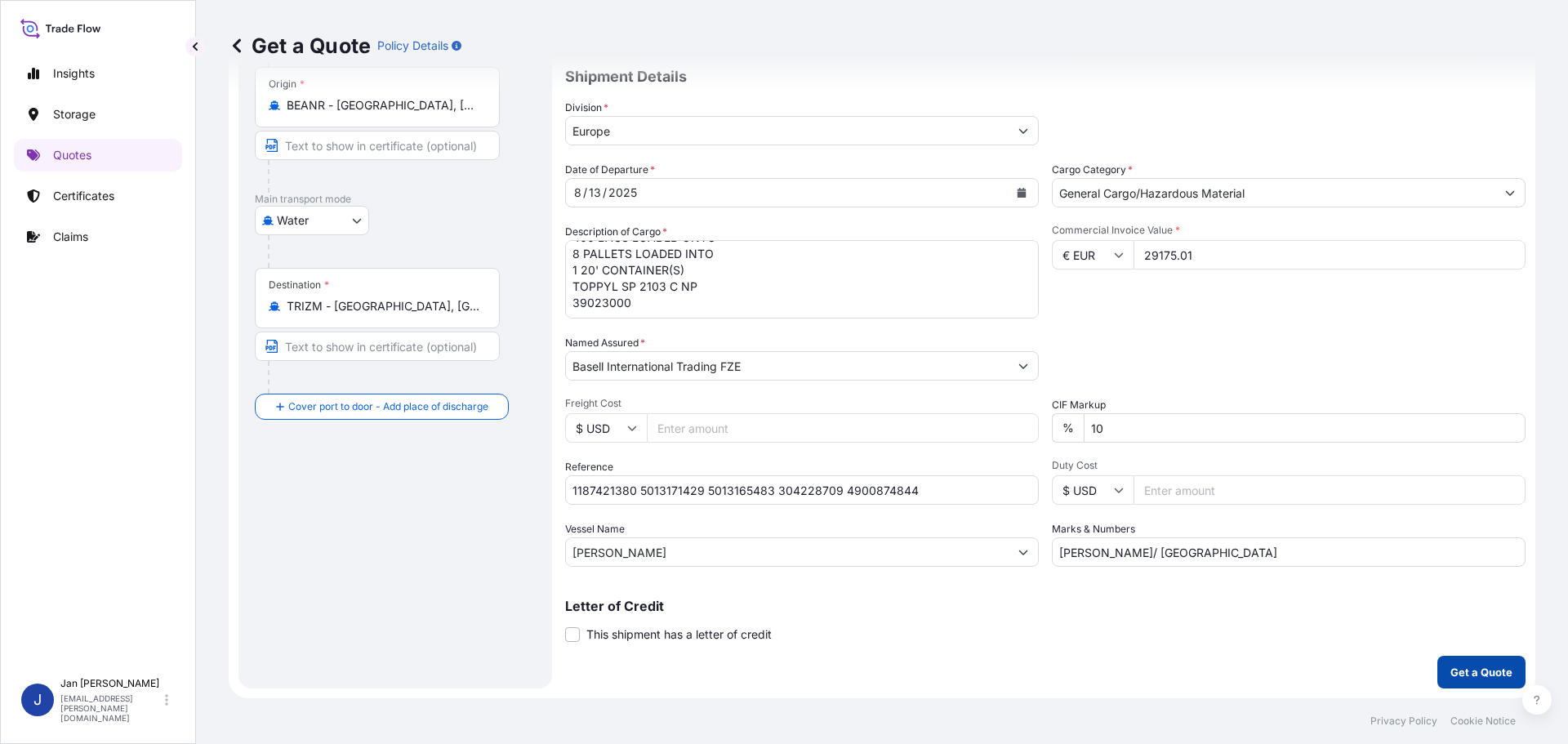
click at [1493, 679] on p "Get a Quote" at bounding box center [1481, 672] width 62 height 16
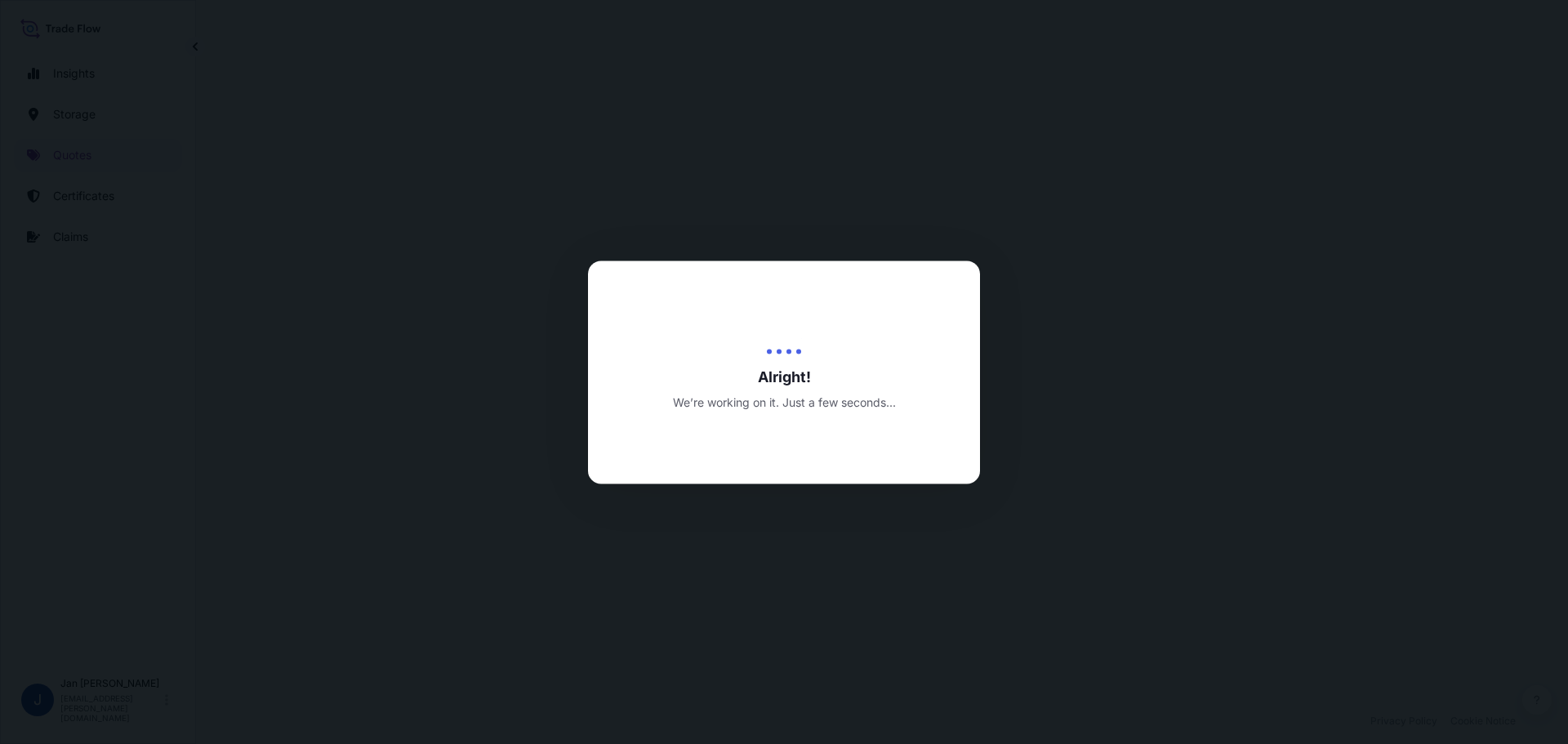
select select "Water"
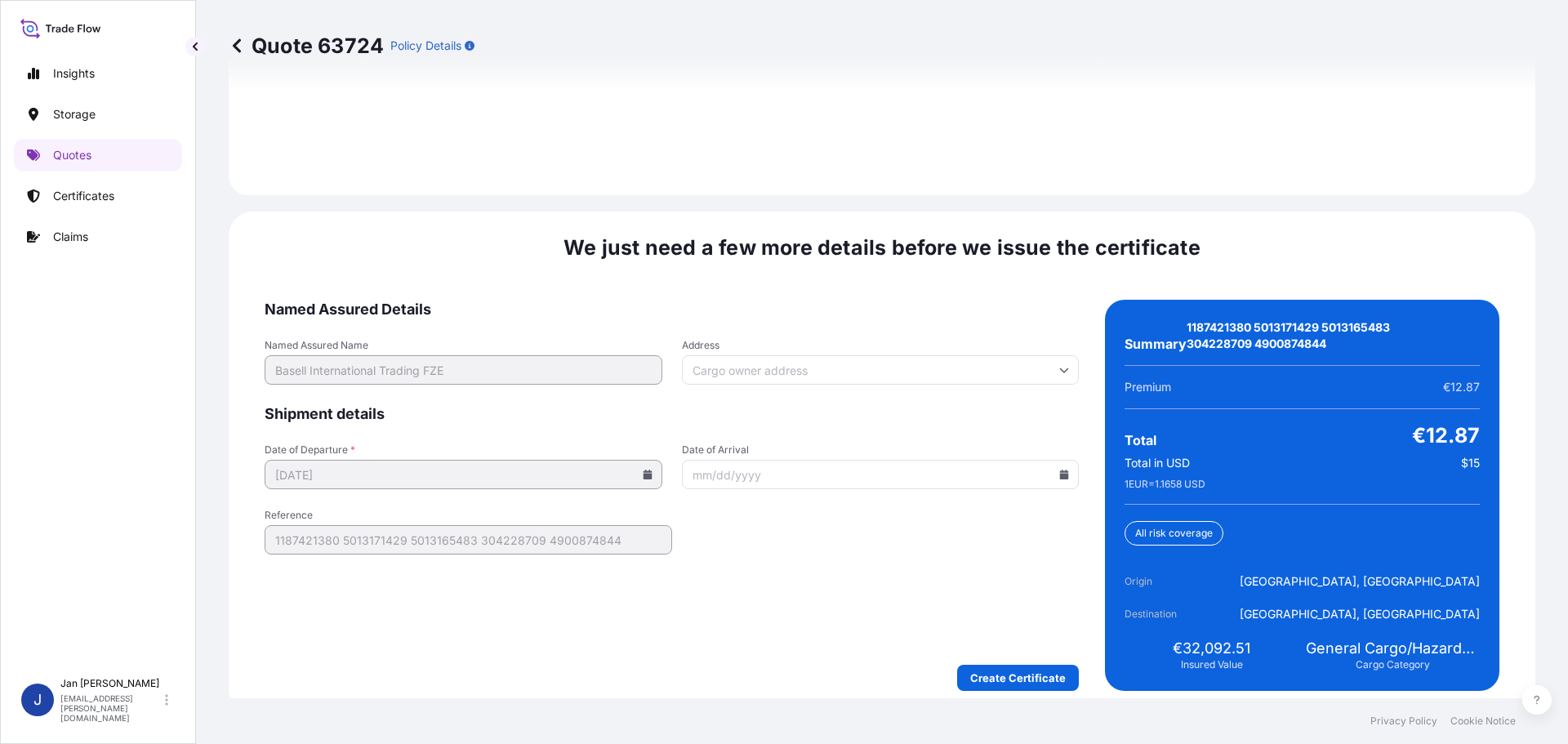
scroll to position [2405, 0]
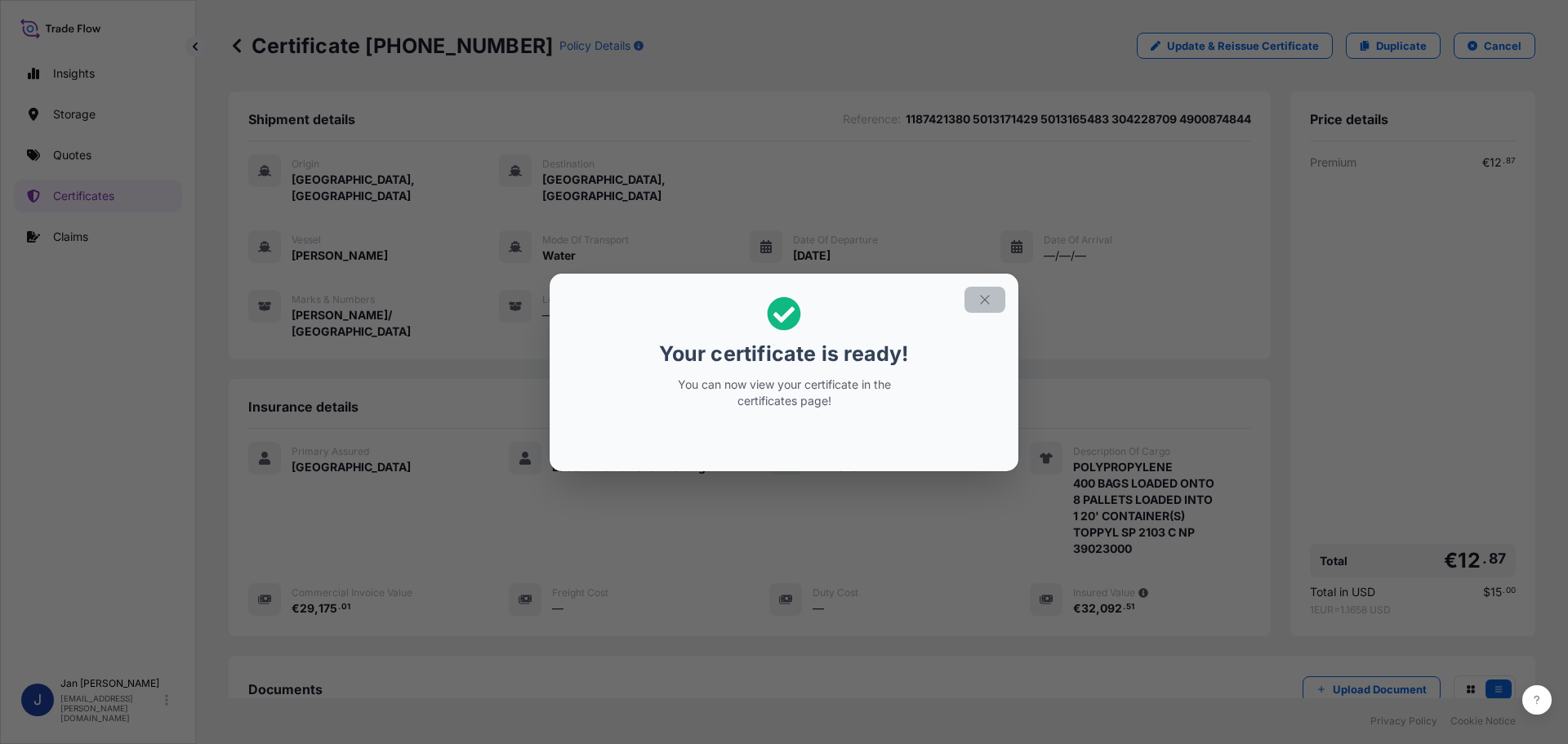
click at [987, 296] on icon "button" at bounding box center [984, 300] width 14 height 14
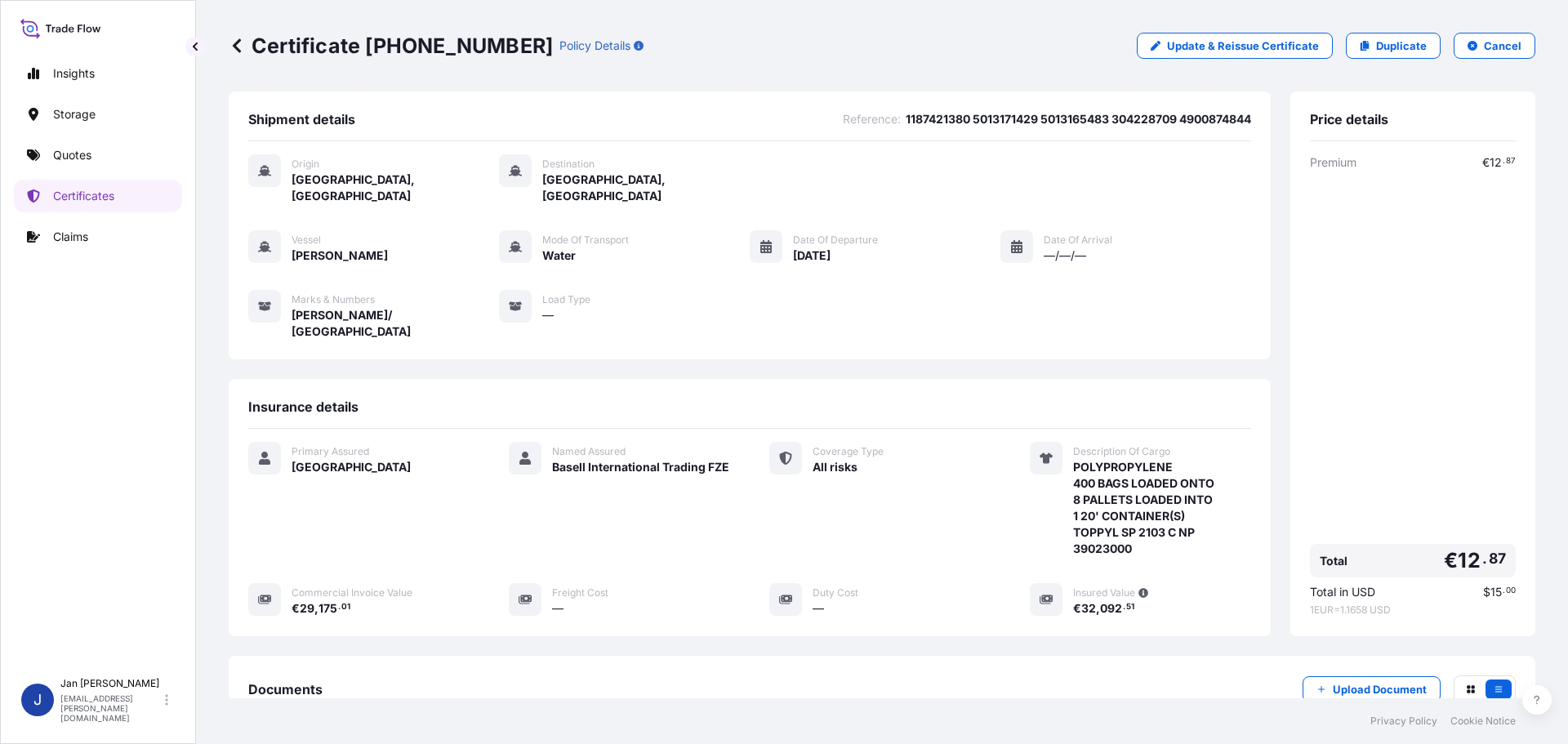
scroll to position [180, 0]
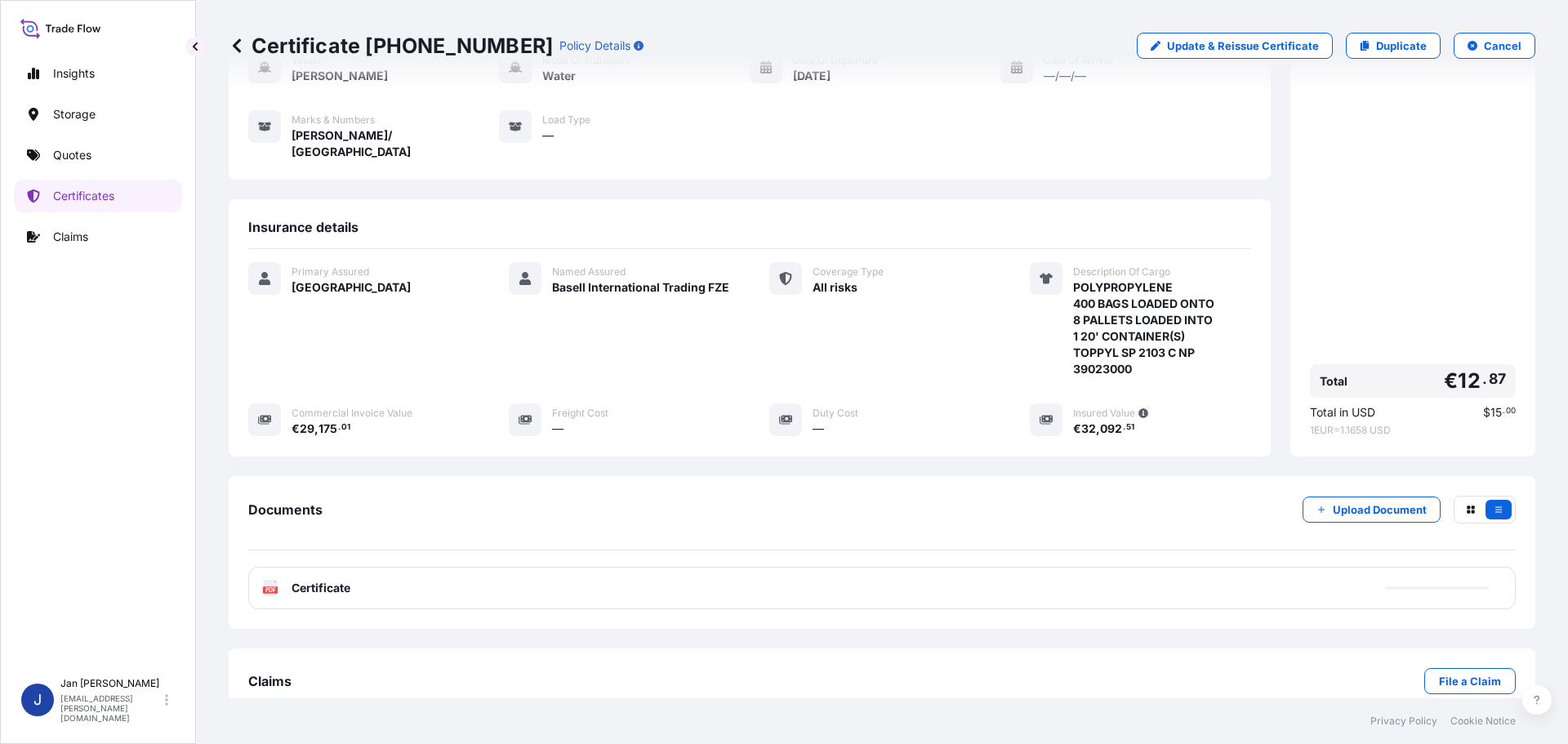
click at [336, 580] on span "Certificate" at bounding box center [320, 588] width 58 height 16
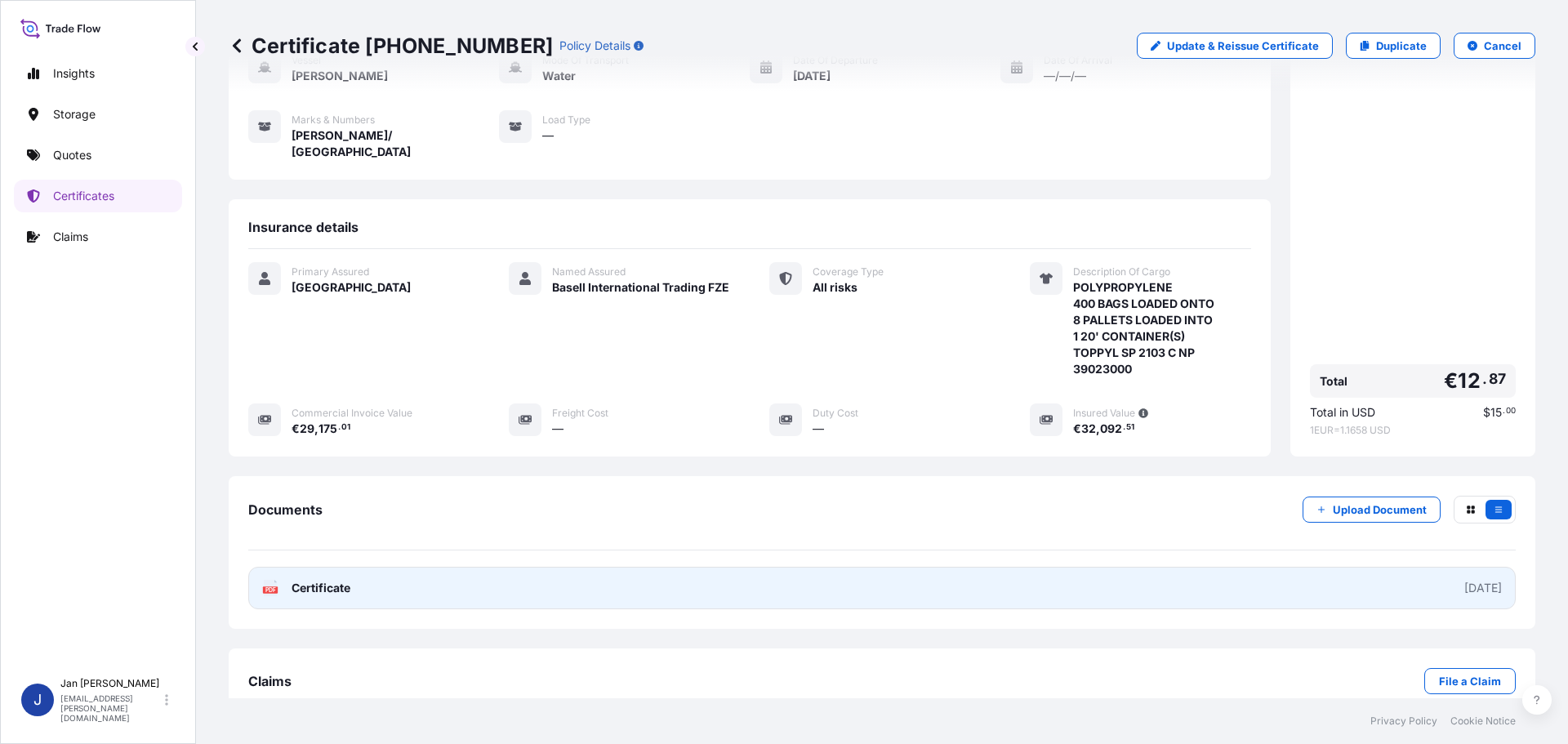
click at [397, 575] on link "PDF Certificate [DATE]" at bounding box center [882, 587] width 1268 height 42
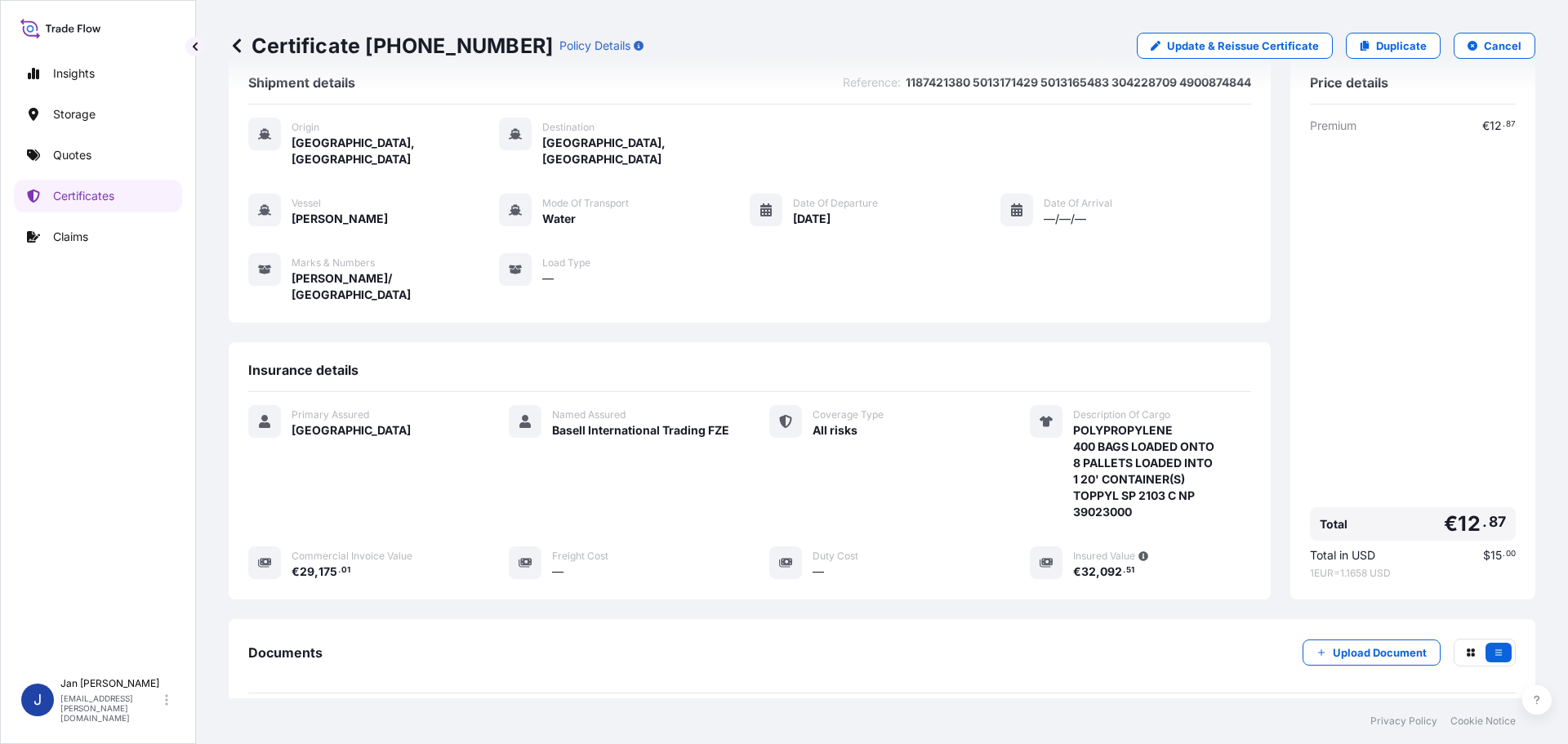
scroll to position [0, 0]
